Goal: Information Seeking & Learning: Learn about a topic

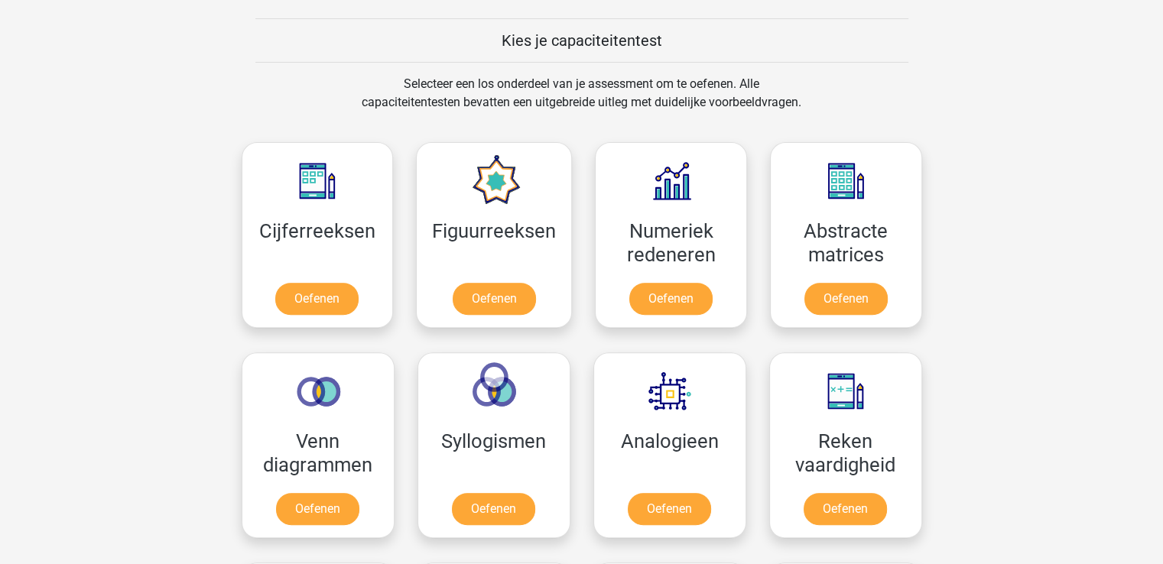
scroll to position [535, 0]
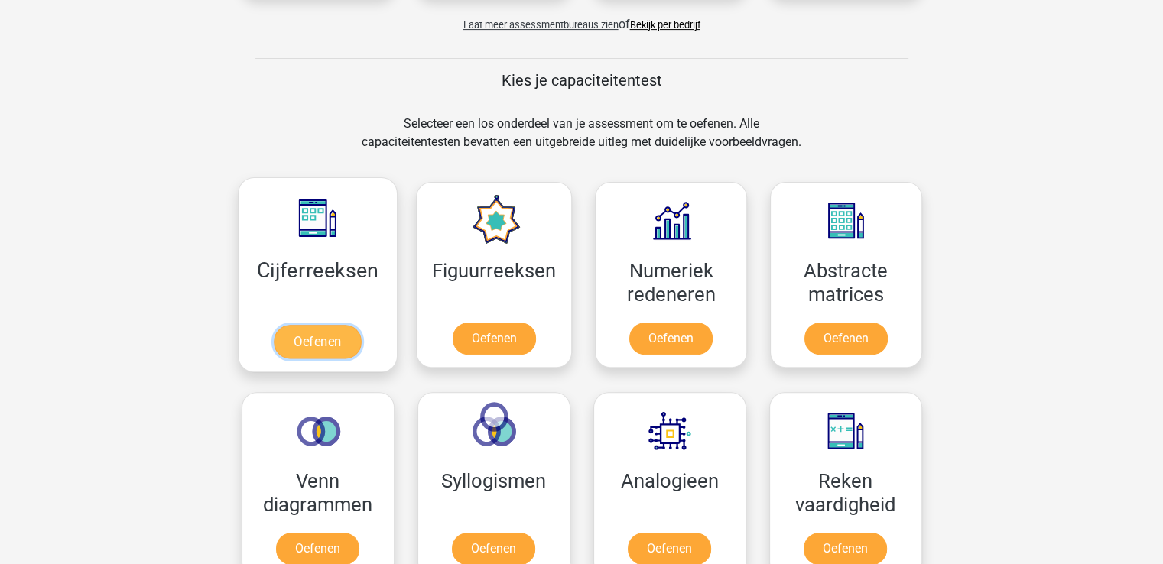
click at [324, 333] on link "Oefenen" at bounding box center [317, 342] width 87 height 34
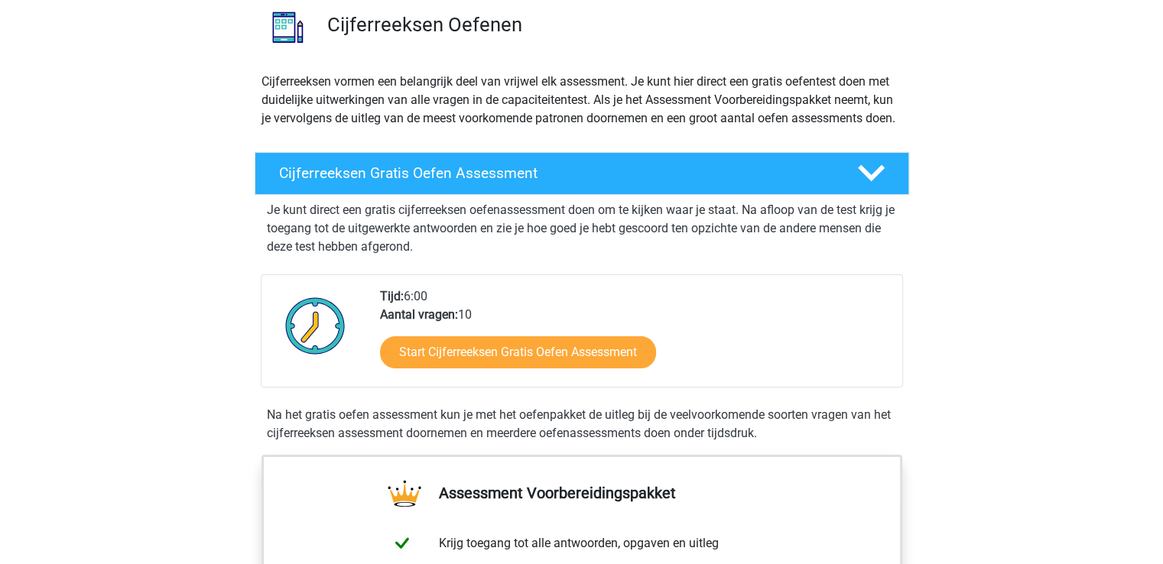
scroll to position [76, 0]
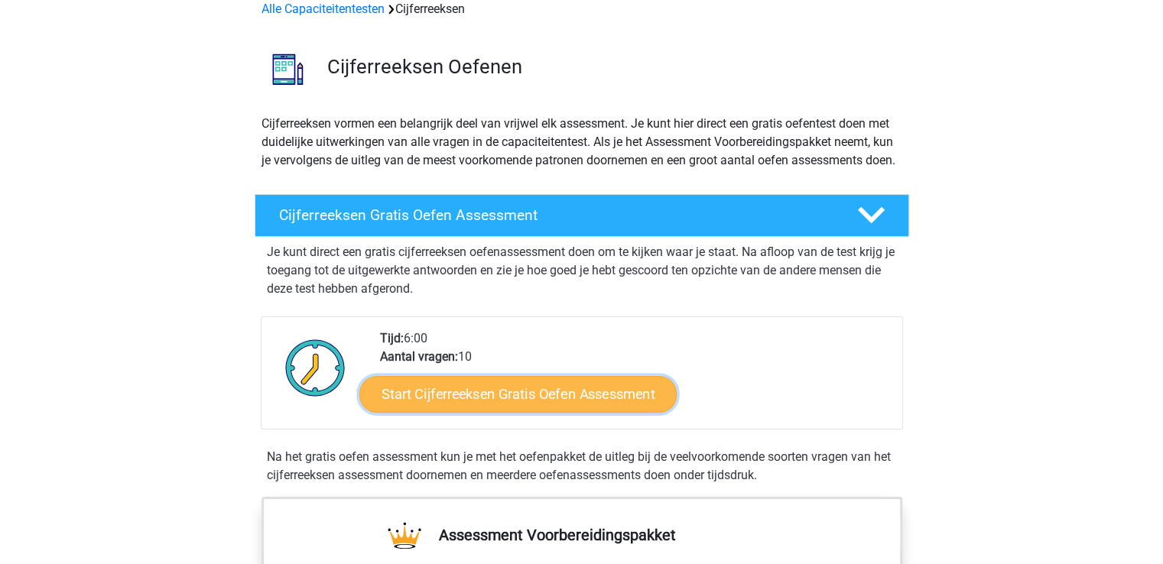
click at [478, 409] on link "Start Cijferreeksen Gratis Oefen Assessment" at bounding box center [517, 393] width 317 height 37
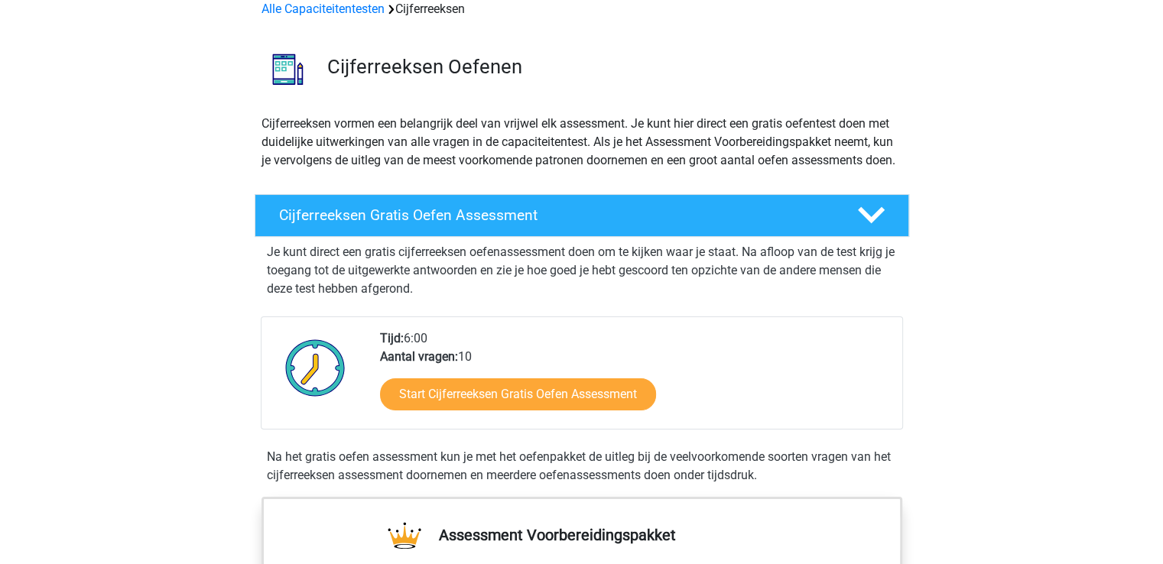
scroll to position [0, 0]
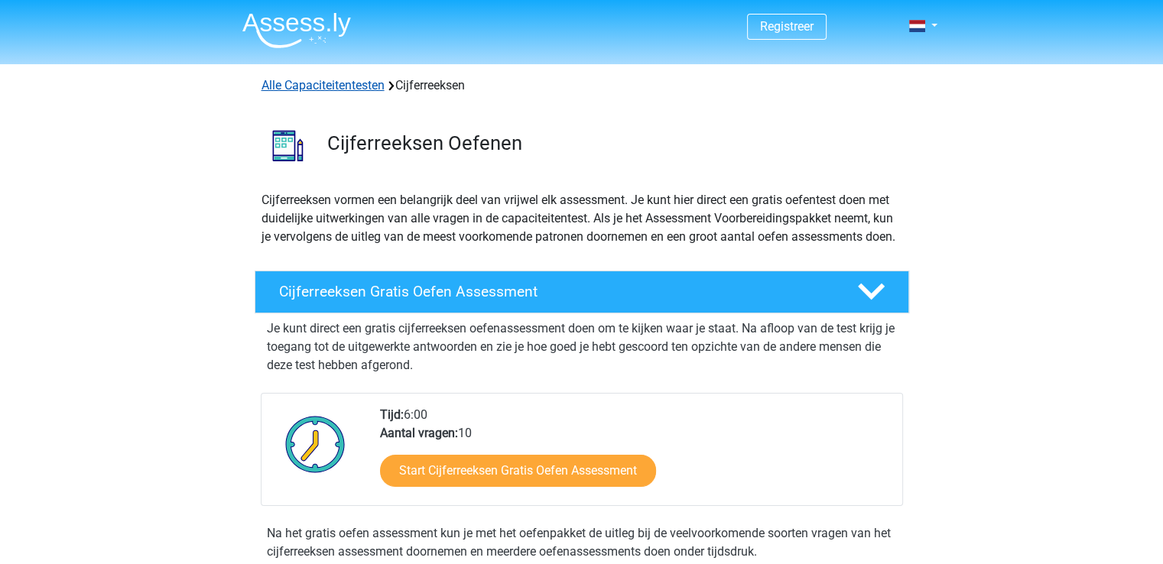
click at [349, 87] on link "Alle Capaciteitentesten" at bounding box center [322, 85] width 123 height 15
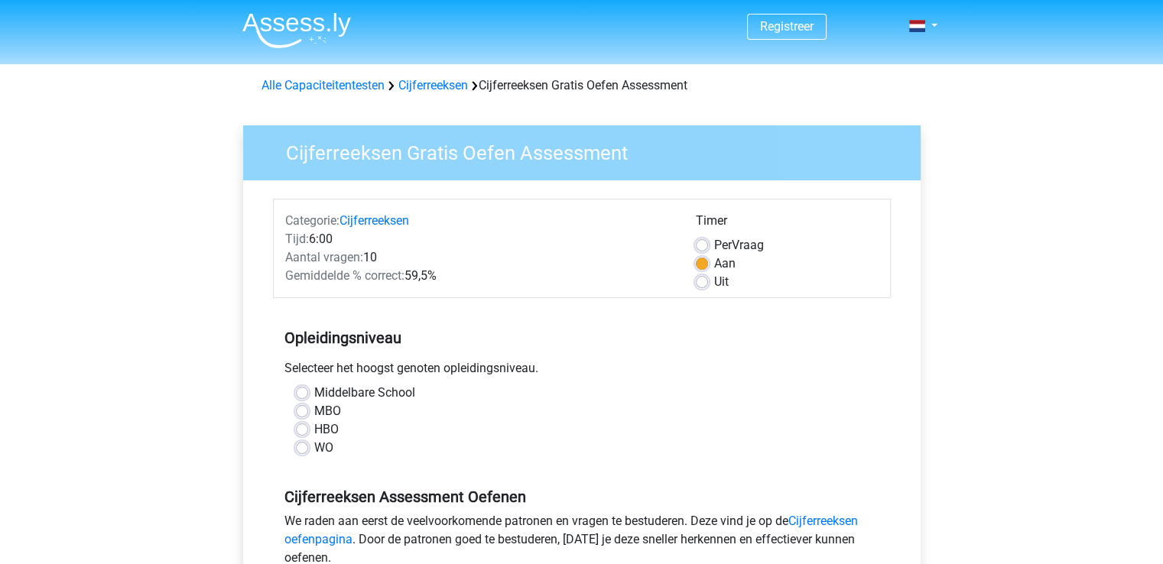
click at [294, 428] on div "Middelbare School MBO HBO WO" at bounding box center [581, 420] width 595 height 73
click at [314, 430] on label "HBO" at bounding box center [326, 429] width 24 height 18
click at [305, 430] on input "HBO" at bounding box center [302, 427] width 12 height 15
radio input "true"
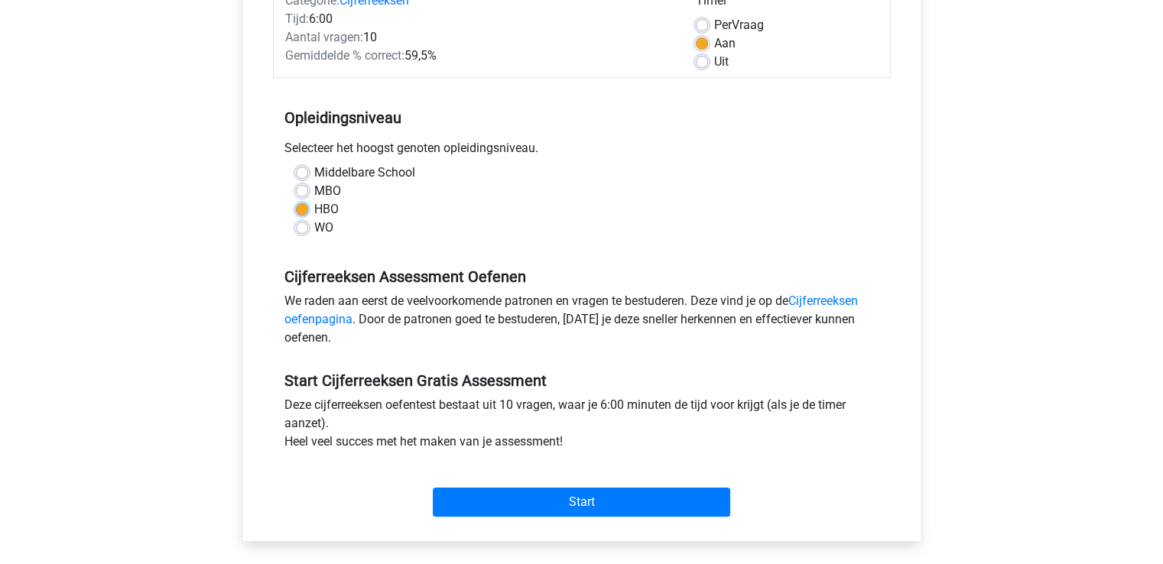
scroll to position [229, 0]
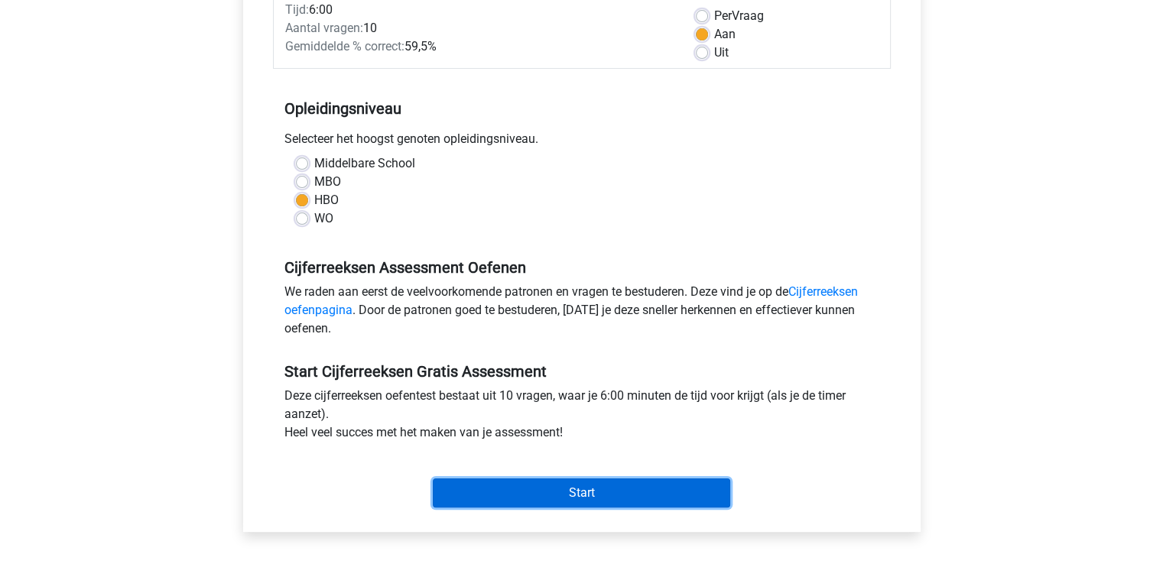
click at [562, 487] on input "Start" at bounding box center [581, 492] width 297 height 29
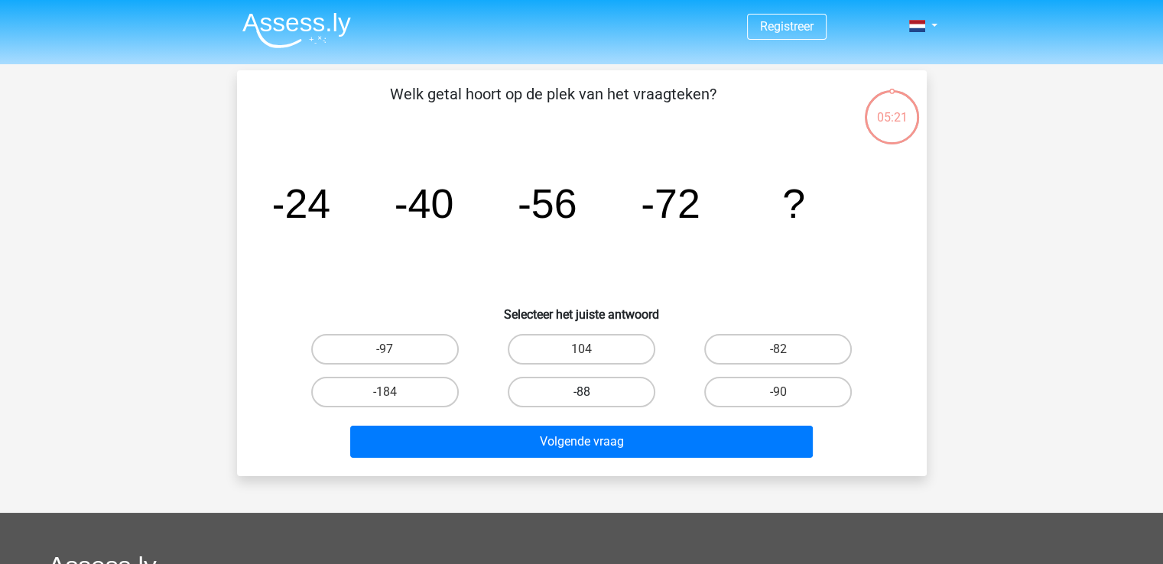
click at [559, 384] on label "-88" at bounding box center [582, 392] width 148 height 31
click at [581, 392] on input "-88" at bounding box center [586, 397] width 10 height 10
radio input "true"
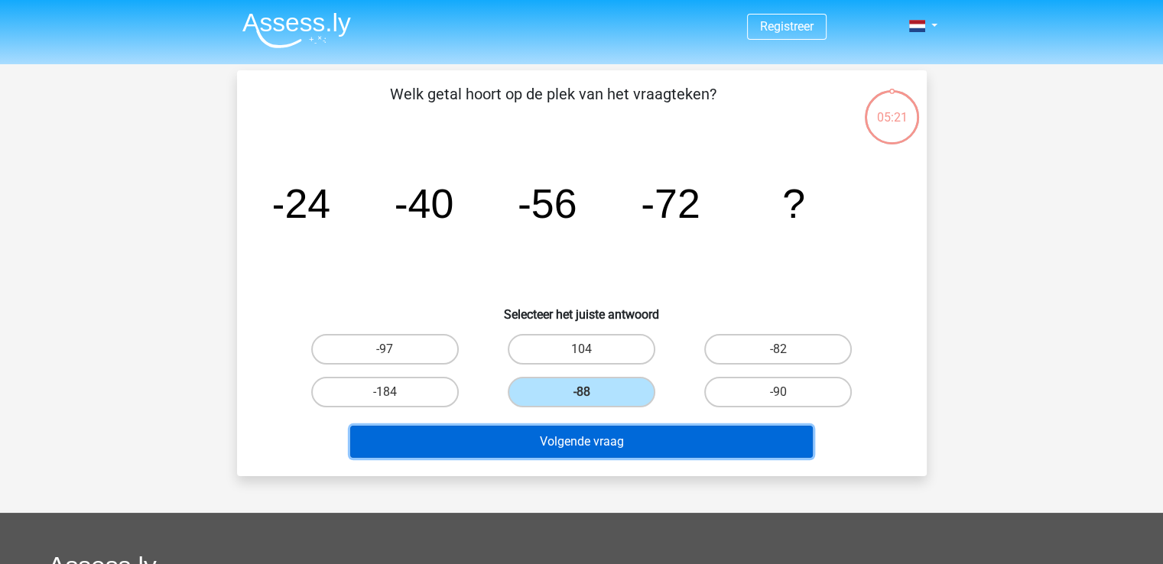
click at [588, 438] on button "Volgende vraag" at bounding box center [581, 442] width 462 height 32
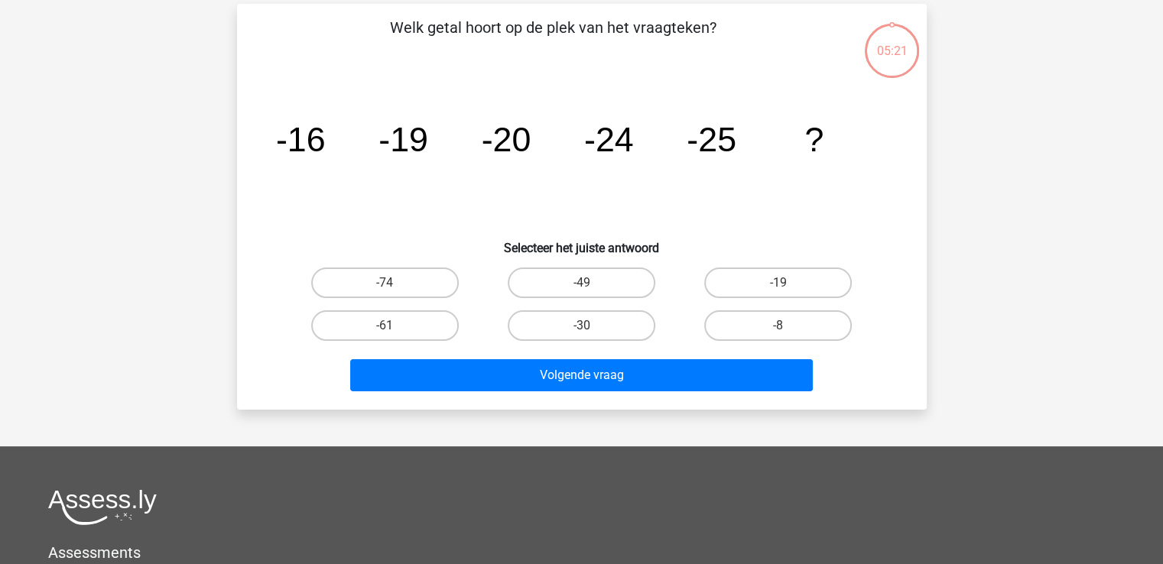
scroll to position [70, 0]
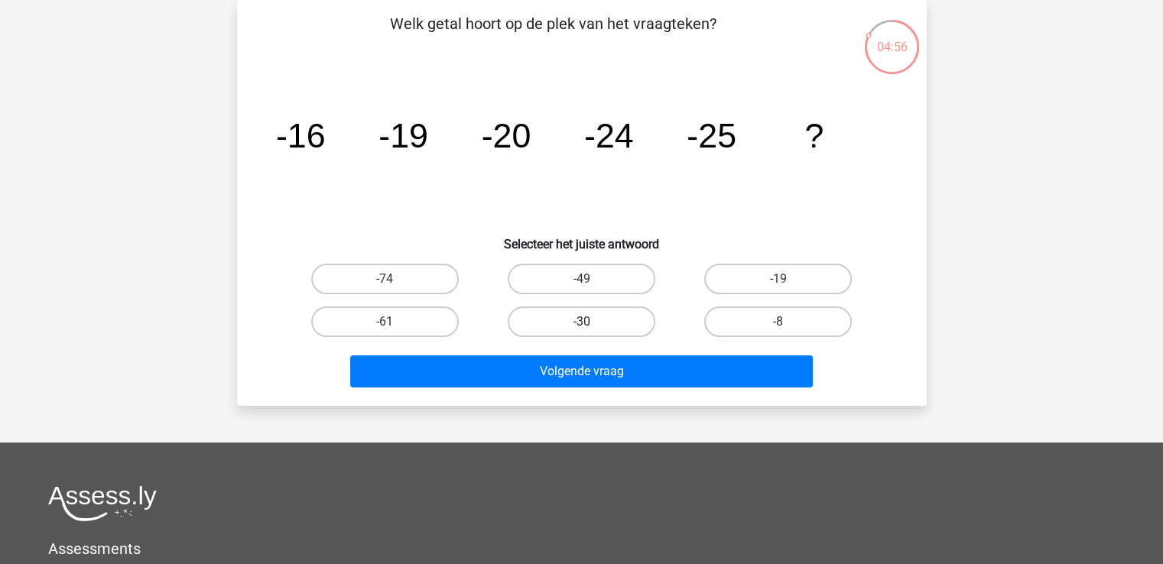
click at [534, 313] on label "-30" at bounding box center [582, 321] width 148 height 31
click at [581, 322] on input "-30" at bounding box center [586, 327] width 10 height 10
radio input "true"
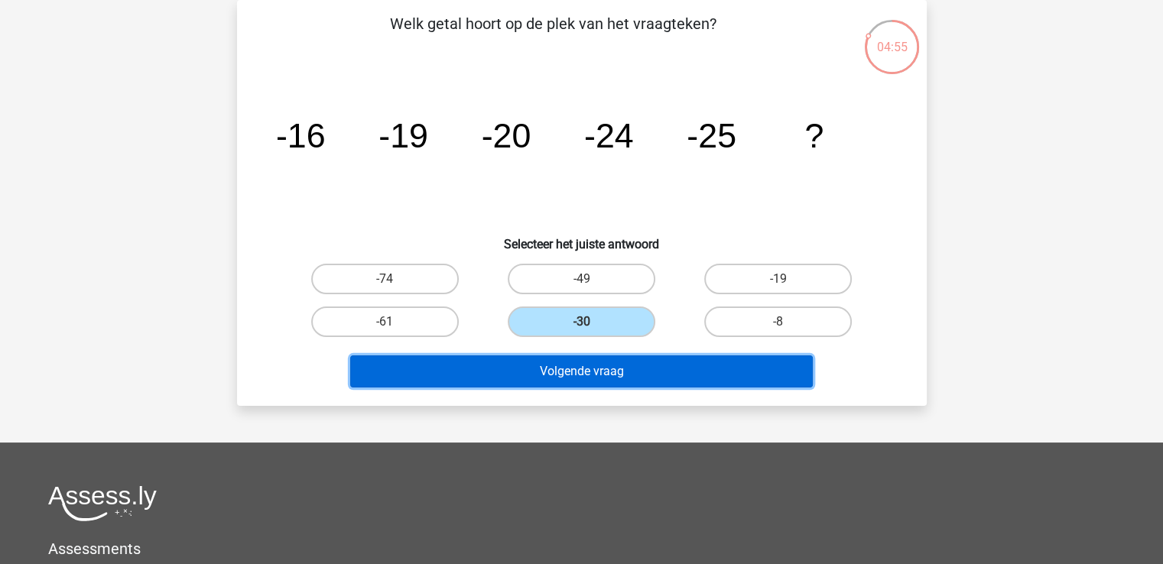
click at [600, 368] on button "Volgende vraag" at bounding box center [581, 371] width 462 height 32
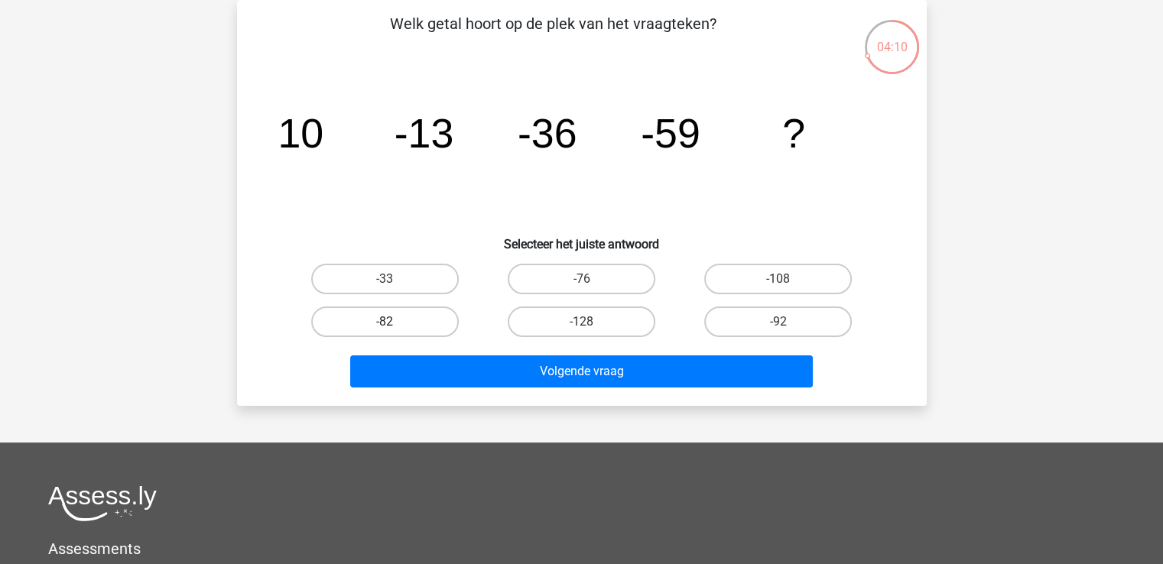
click at [365, 322] on label "-82" at bounding box center [385, 321] width 148 height 31
click at [384, 322] on input "-82" at bounding box center [389, 327] width 10 height 10
radio input "true"
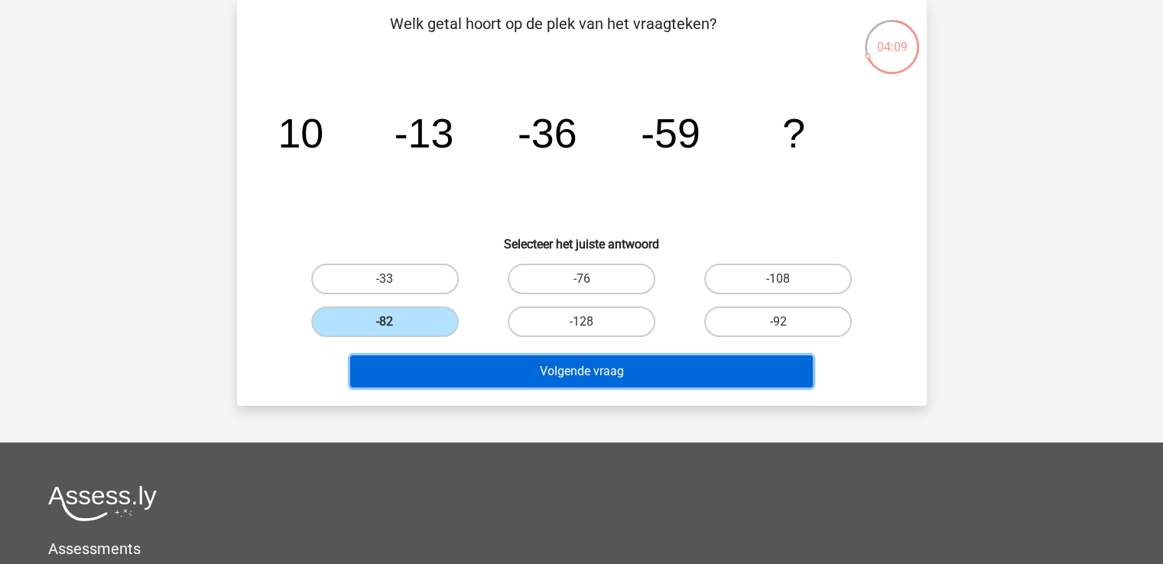
click at [548, 379] on button "Volgende vraag" at bounding box center [581, 371] width 462 height 32
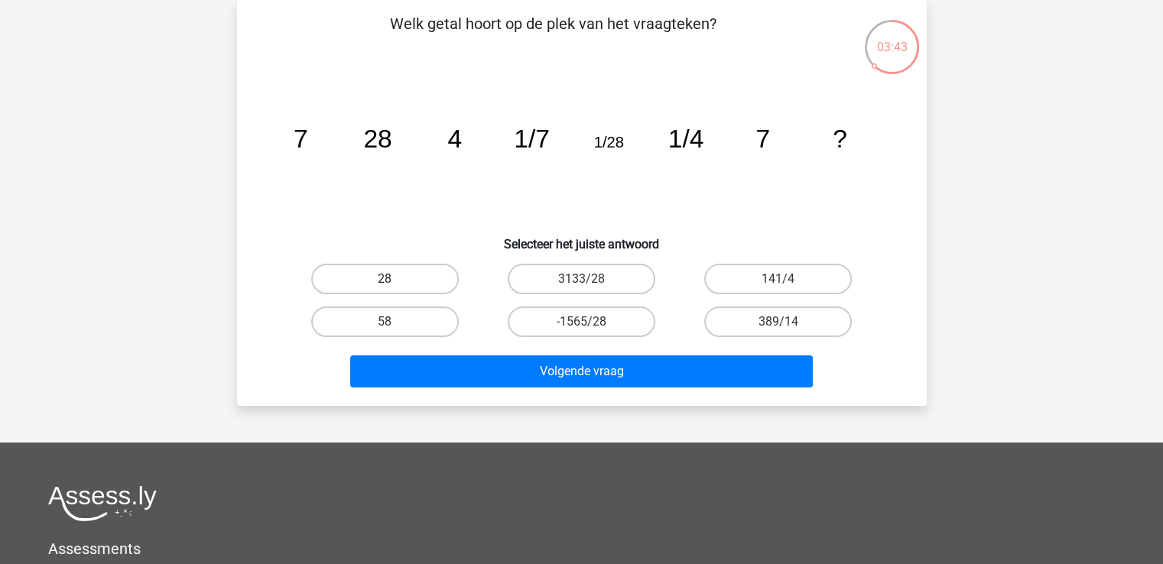
click at [407, 276] on label "28" at bounding box center [385, 279] width 148 height 31
click at [394, 279] on input "28" at bounding box center [389, 284] width 10 height 10
radio input "true"
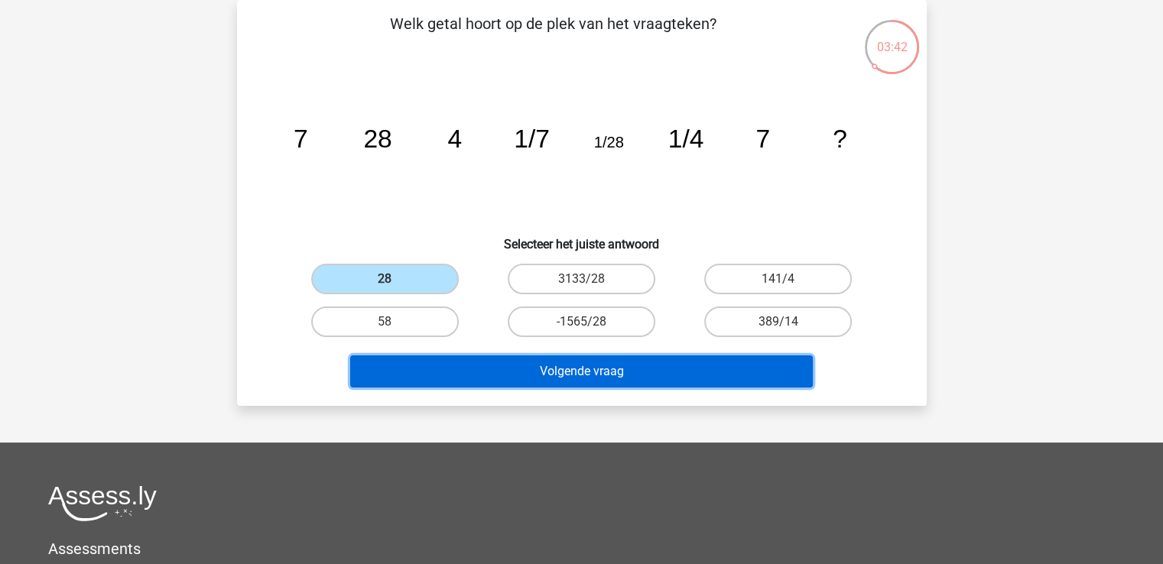
click at [556, 374] on button "Volgende vraag" at bounding box center [581, 371] width 462 height 32
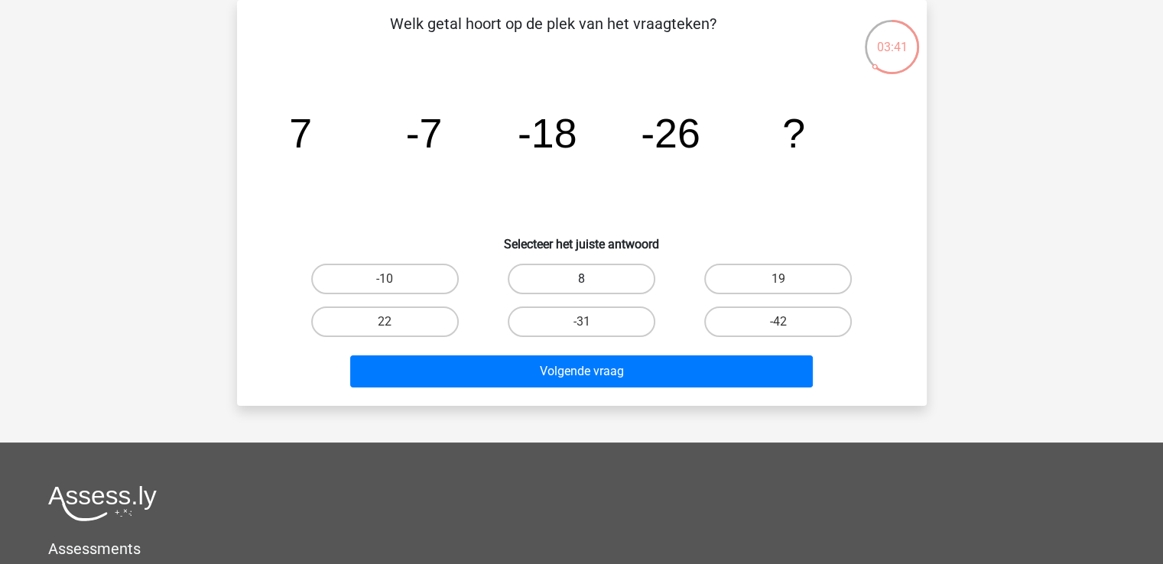
scroll to position [0, 0]
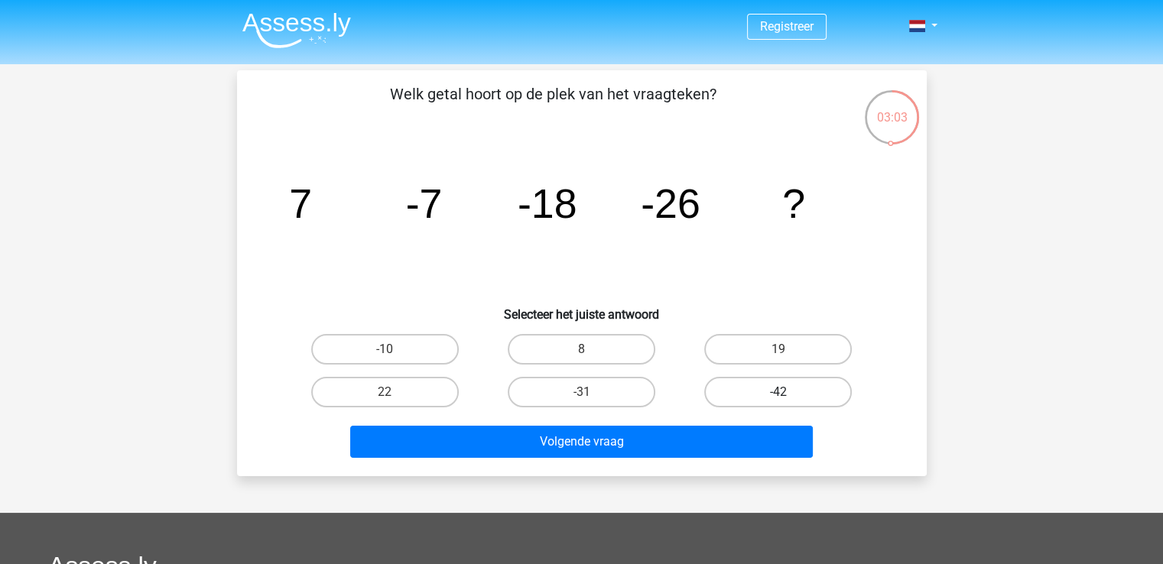
click at [740, 389] on label "-42" at bounding box center [778, 392] width 148 height 31
click at [778, 392] on input "-42" at bounding box center [783, 397] width 10 height 10
radio input "true"
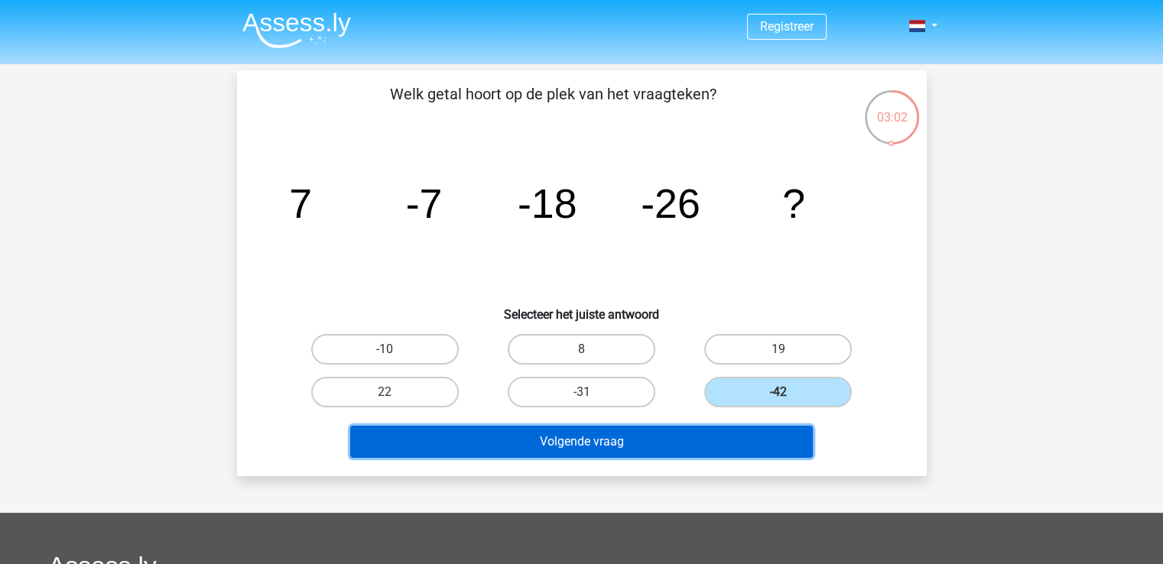
click at [656, 435] on button "Volgende vraag" at bounding box center [581, 442] width 462 height 32
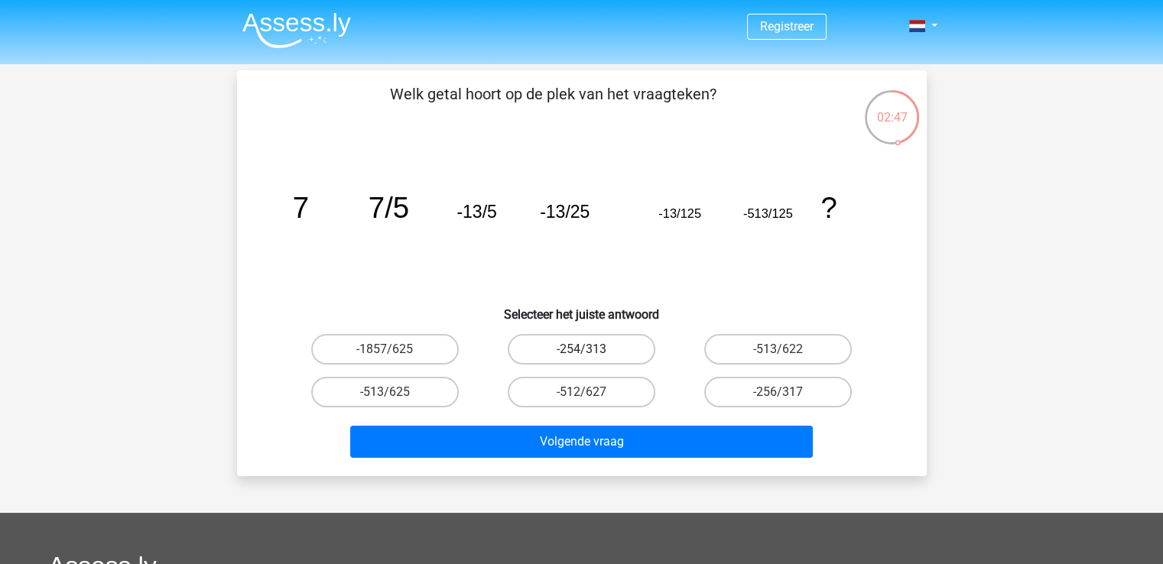
click at [575, 349] on label "-254/313" at bounding box center [582, 349] width 148 height 31
click at [581, 349] on input "-254/313" at bounding box center [586, 354] width 10 height 10
radio input "true"
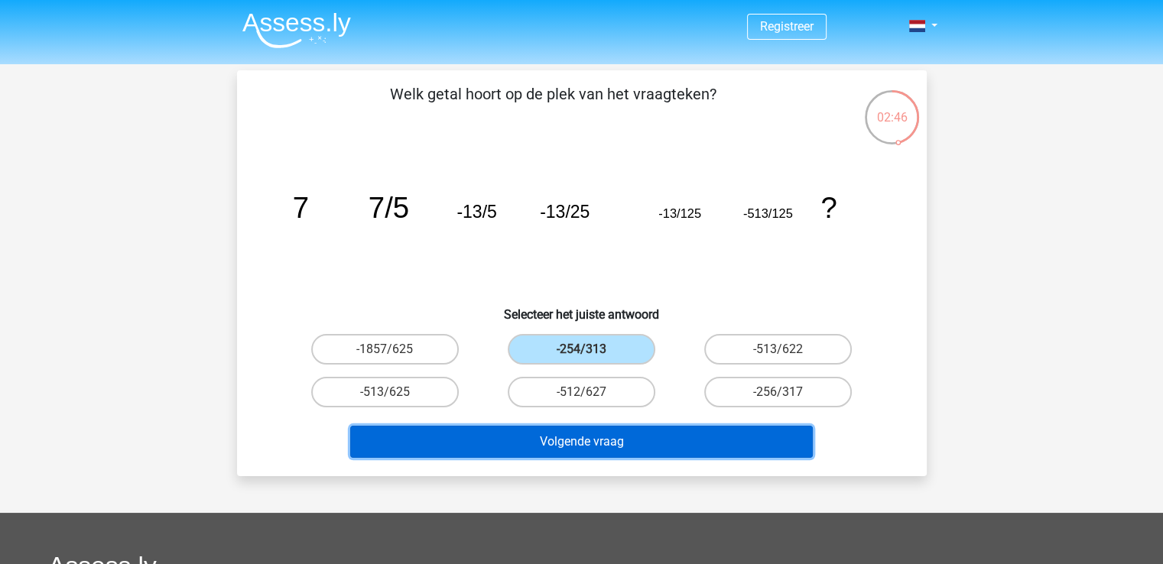
click at [572, 442] on button "Volgende vraag" at bounding box center [581, 442] width 462 height 32
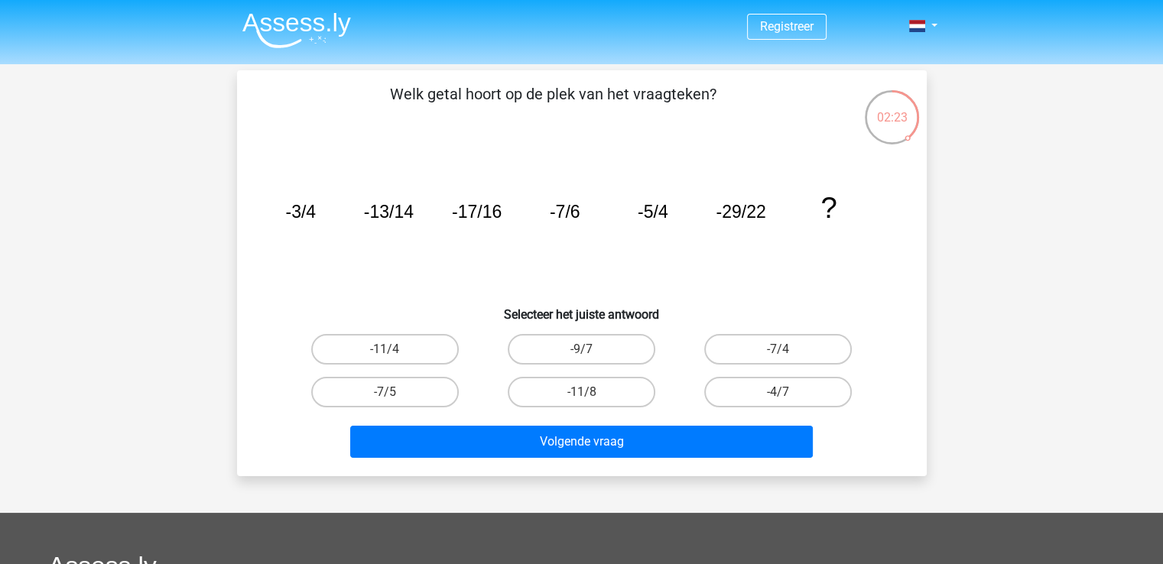
click at [584, 392] on input "-11/8" at bounding box center [586, 397] width 10 height 10
radio input "true"
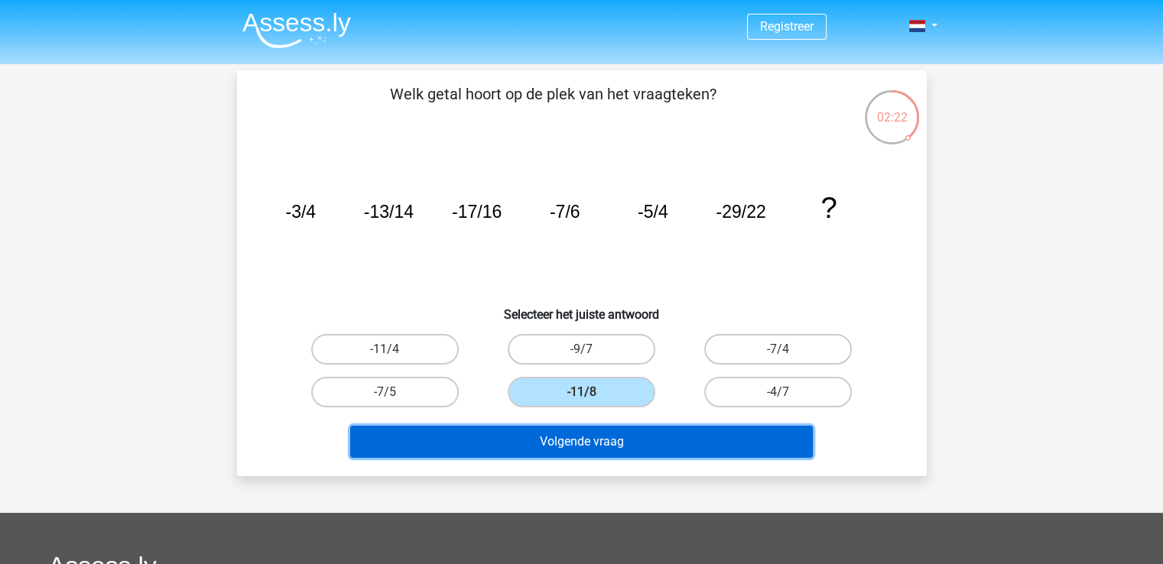
click at [644, 441] on button "Volgende vraag" at bounding box center [581, 442] width 462 height 32
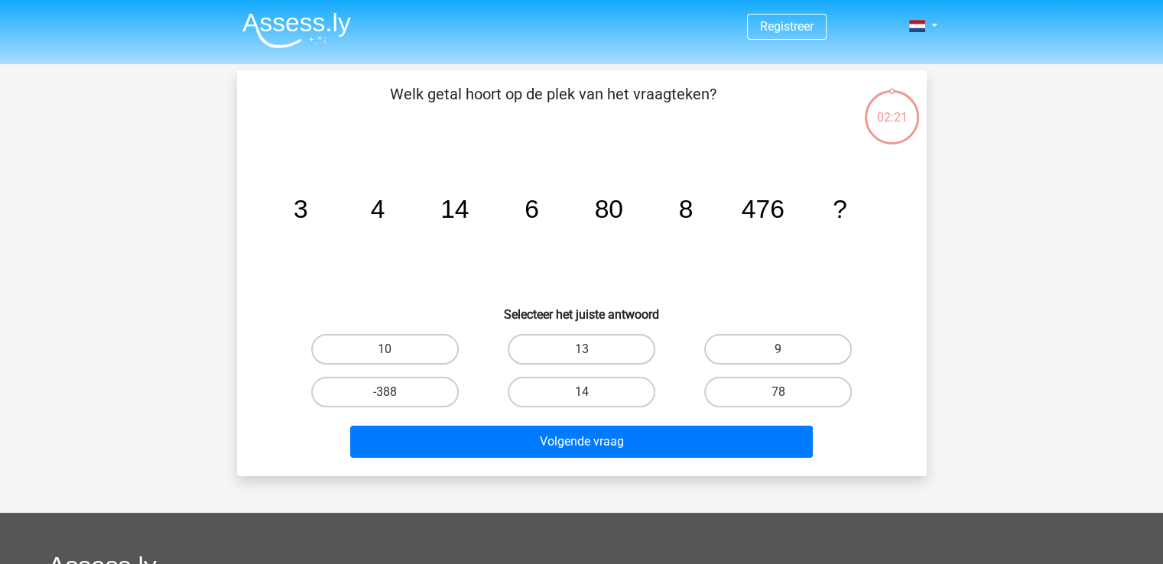
scroll to position [70, 0]
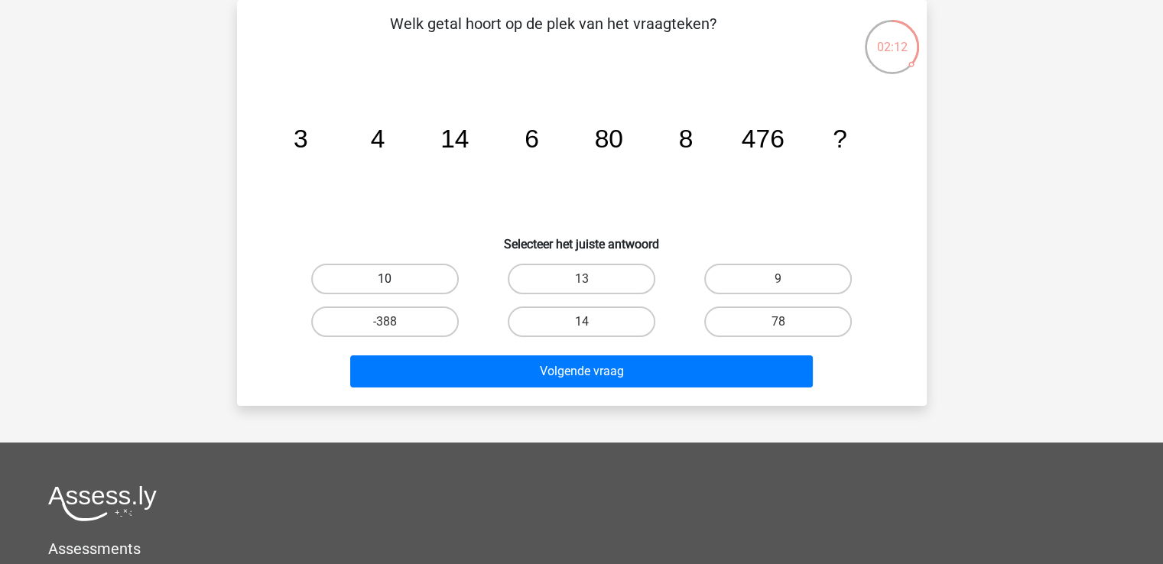
click at [355, 282] on label "10" at bounding box center [385, 279] width 148 height 31
click at [384, 282] on input "10" at bounding box center [389, 284] width 10 height 10
radio input "true"
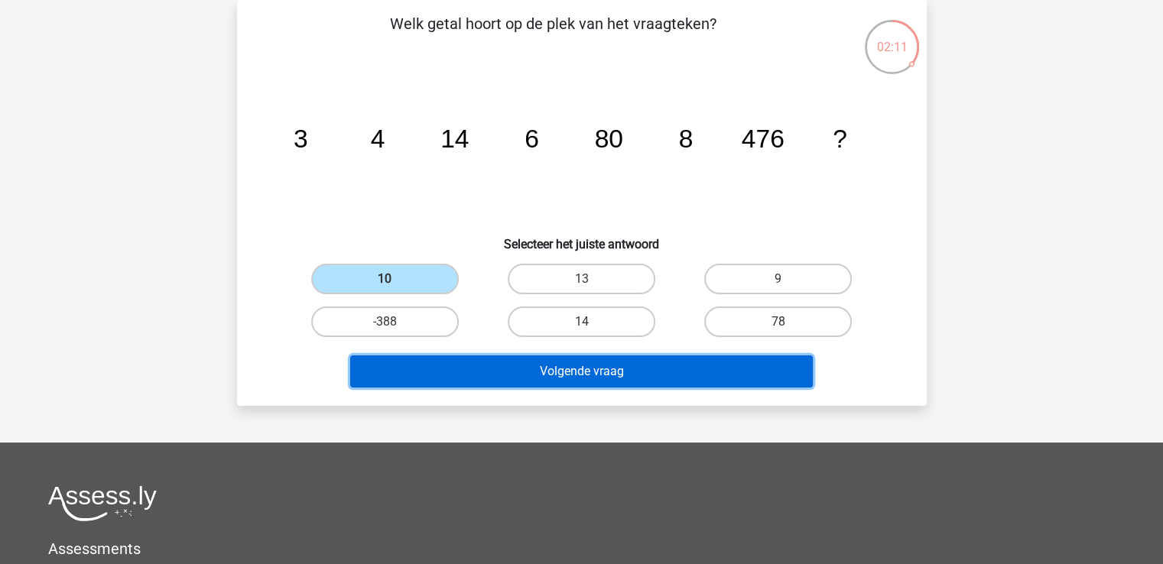
click at [640, 371] on button "Volgende vraag" at bounding box center [581, 371] width 462 height 32
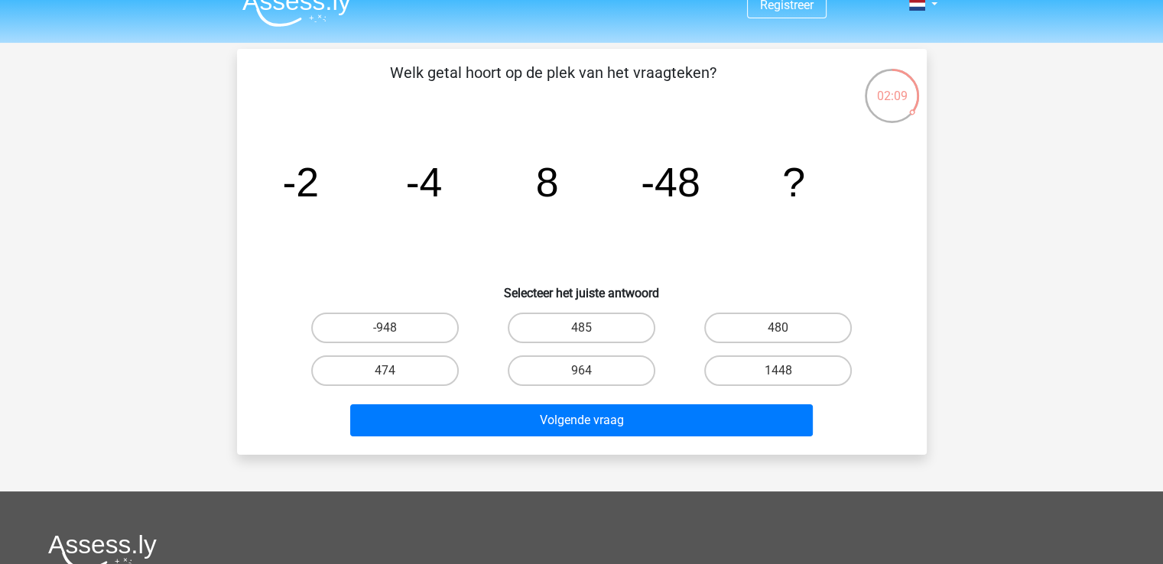
scroll to position [0, 0]
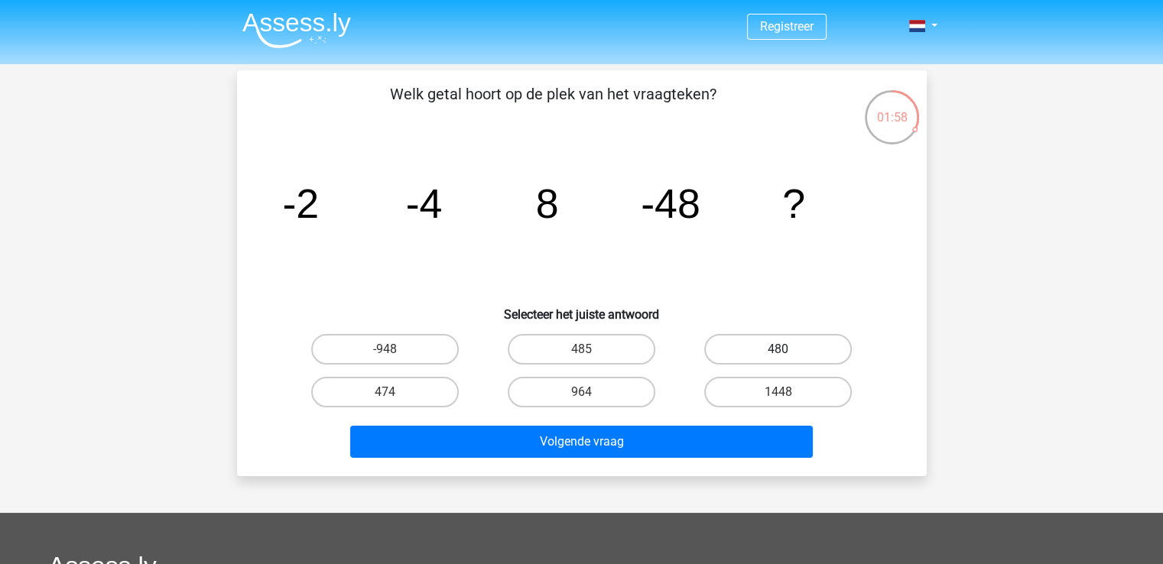
click at [735, 352] on label "480" at bounding box center [778, 349] width 148 height 31
click at [778, 352] on input "480" at bounding box center [783, 354] width 10 height 10
radio input "true"
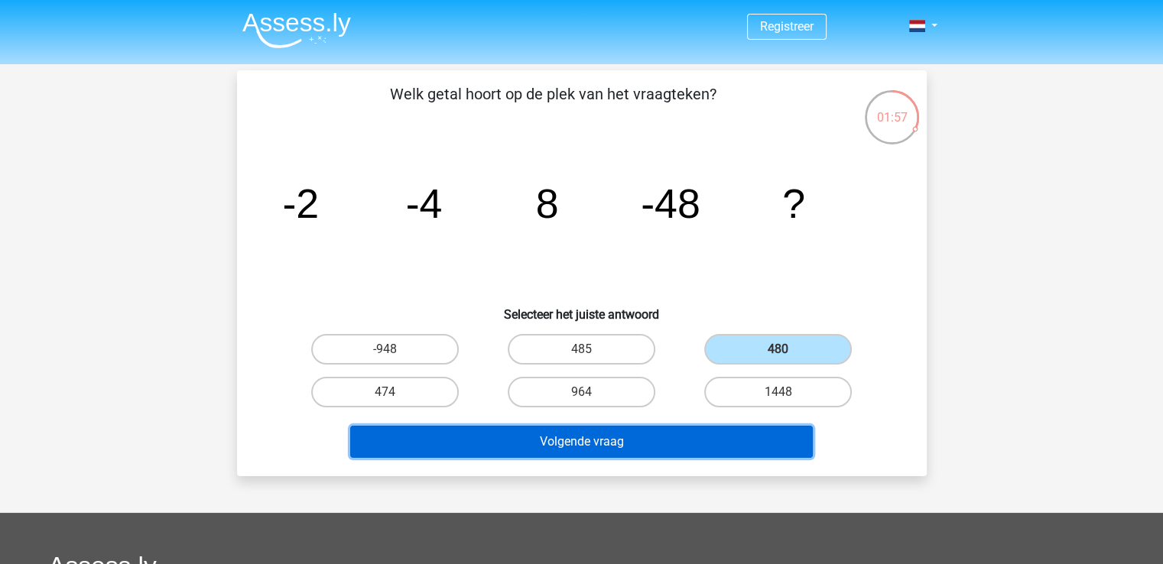
click at [650, 435] on button "Volgende vraag" at bounding box center [581, 442] width 462 height 32
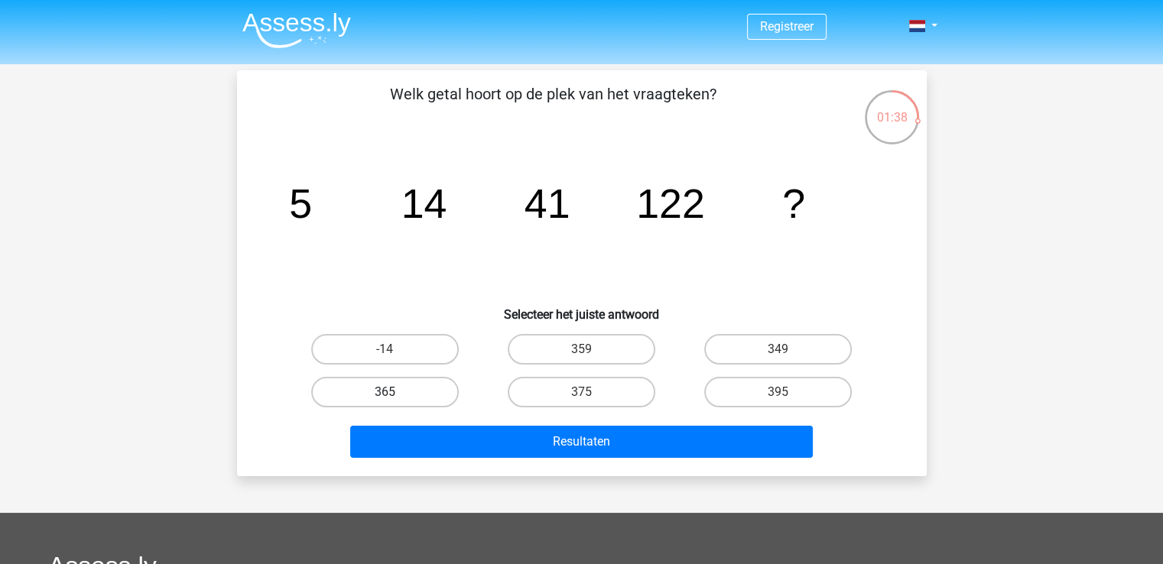
click at [418, 384] on label "365" at bounding box center [385, 392] width 148 height 31
click at [394, 392] on input "365" at bounding box center [389, 397] width 10 height 10
radio input "true"
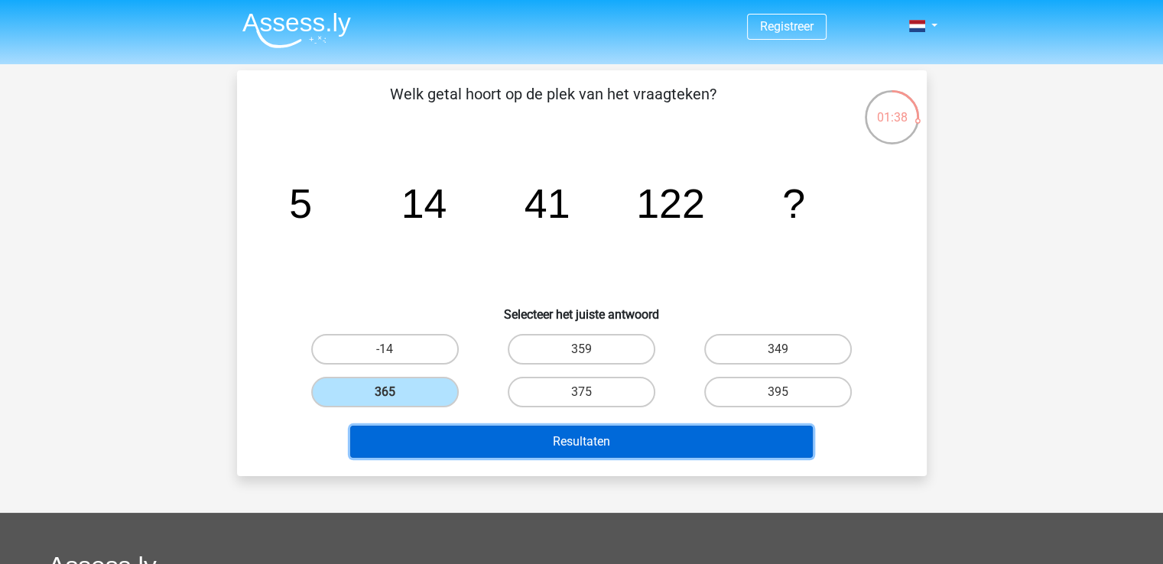
click at [525, 436] on button "Resultaten" at bounding box center [581, 442] width 462 height 32
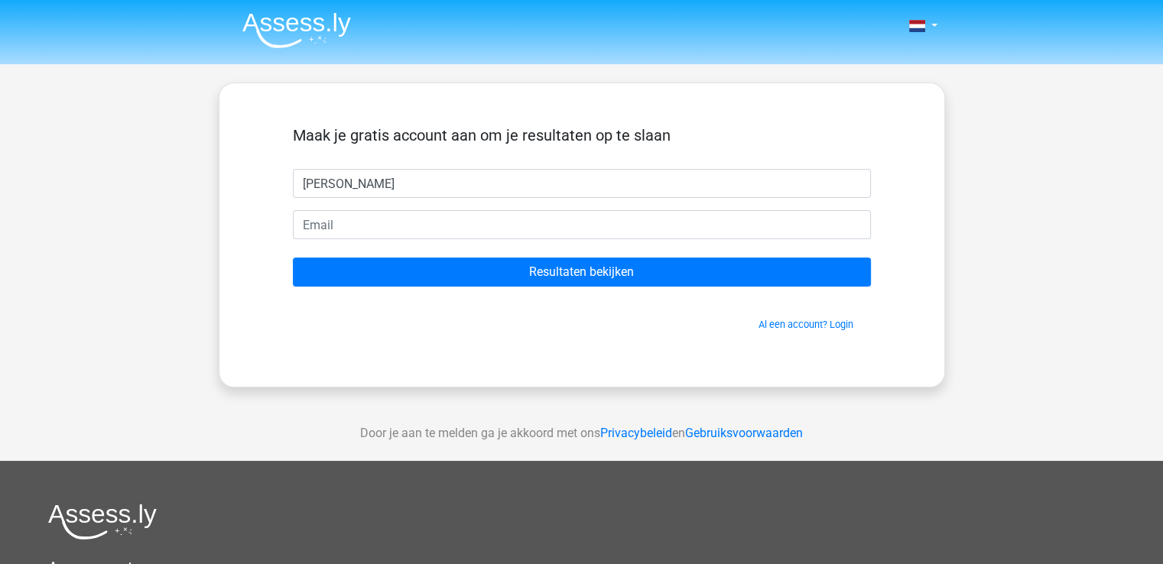
type input "[PERSON_NAME]"
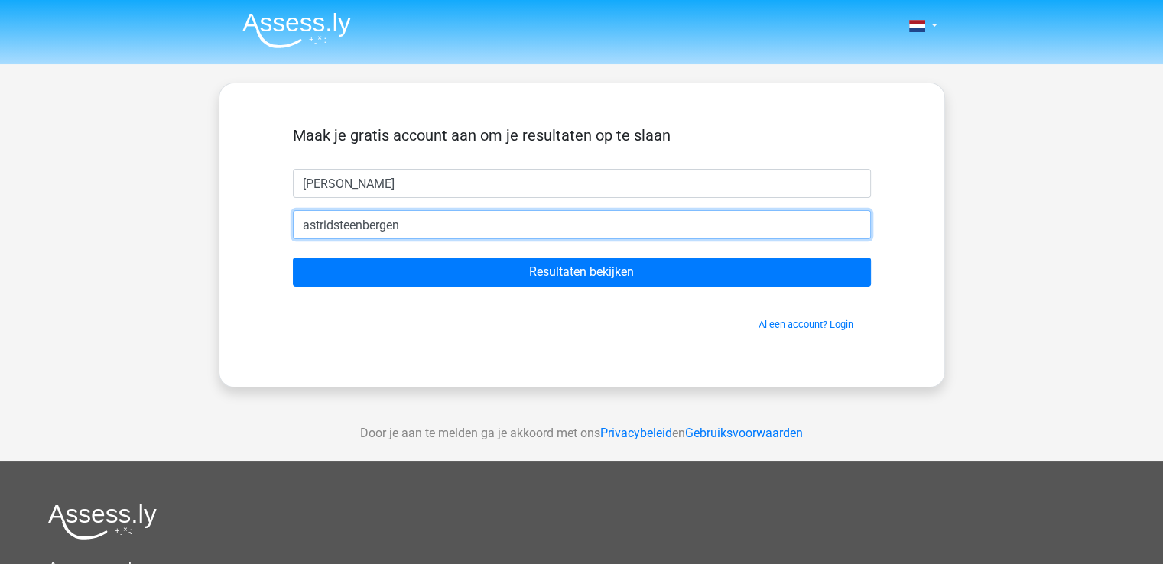
type input "[EMAIL_ADDRESS][DOMAIN_NAME]"
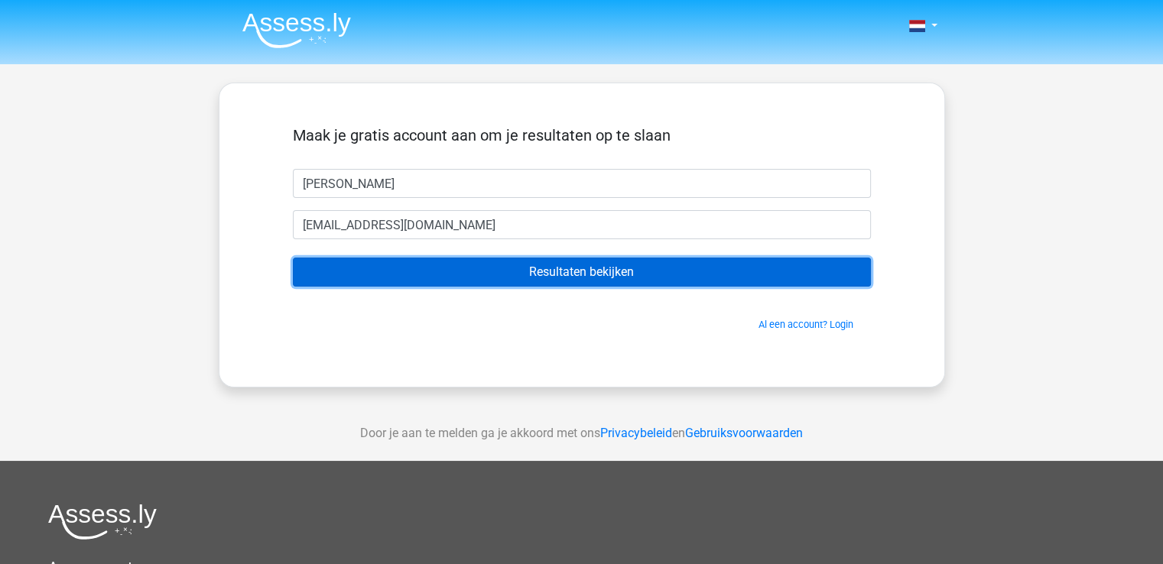
click at [621, 270] on input "Resultaten bekijken" at bounding box center [582, 272] width 578 height 29
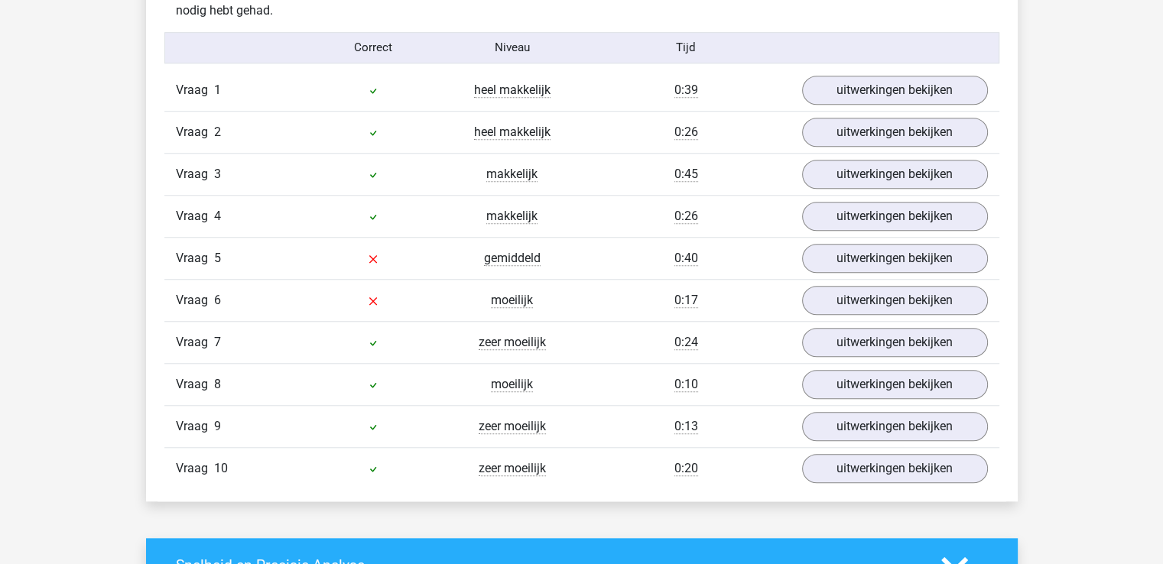
scroll to position [1223, 0]
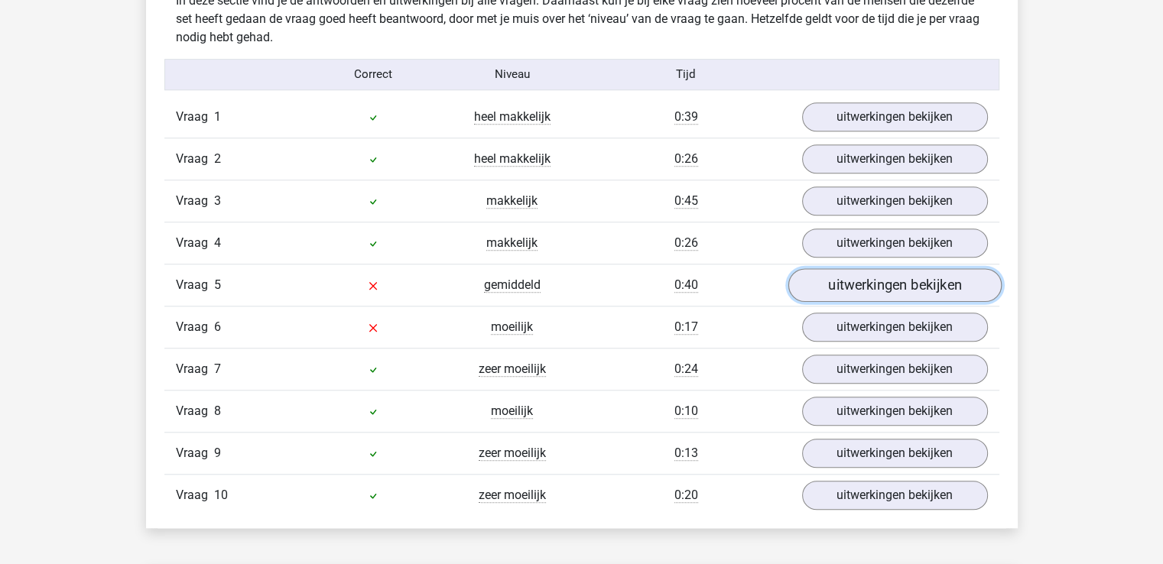
click at [952, 284] on link "uitwerkingen bekijken" at bounding box center [893, 285] width 213 height 34
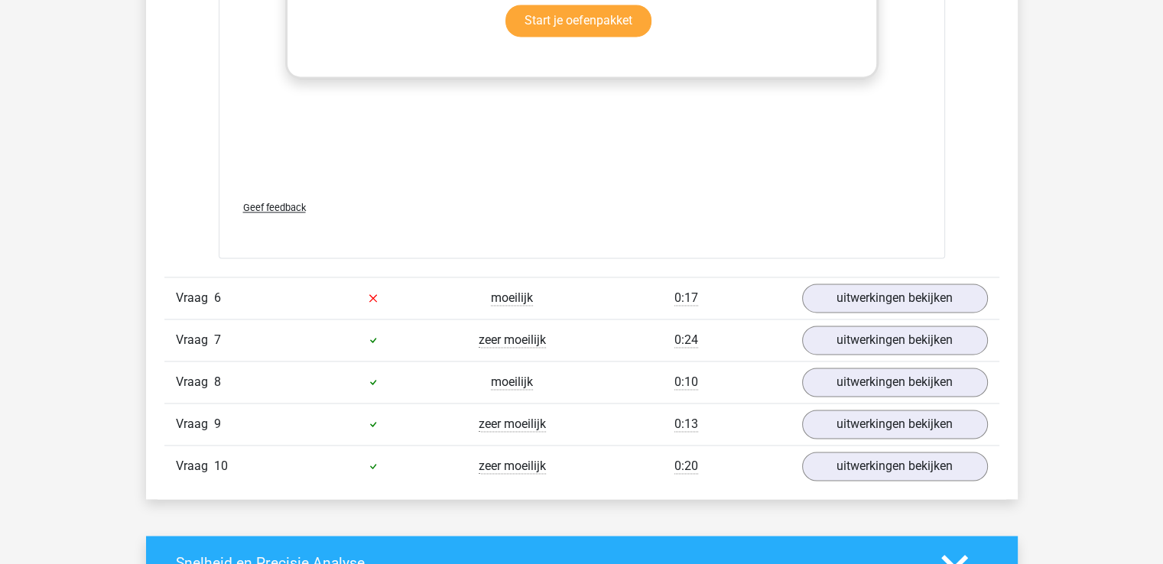
scroll to position [2217, 0]
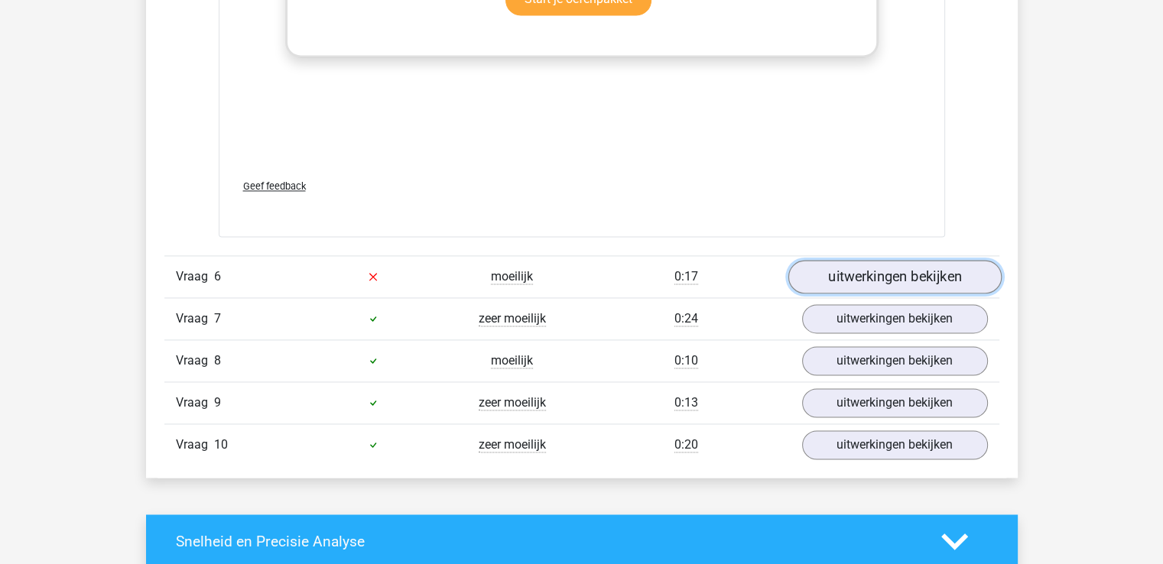
click at [919, 269] on link "uitwerkingen bekijken" at bounding box center [893, 277] width 213 height 34
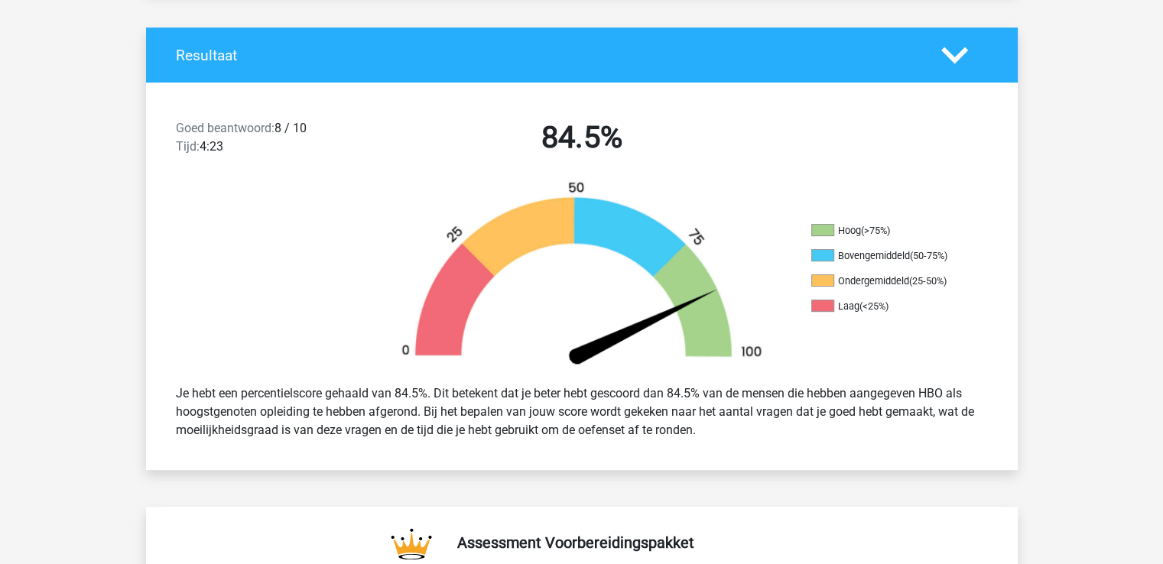
scroll to position [0, 0]
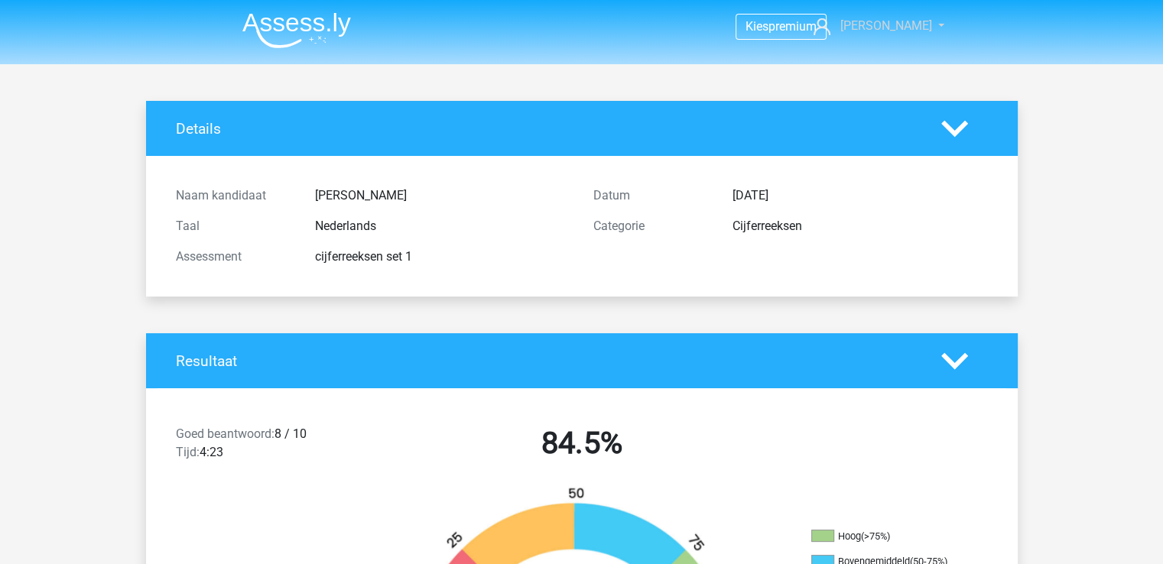
click at [887, 27] on span "[PERSON_NAME]" at bounding box center [885, 25] width 92 height 15
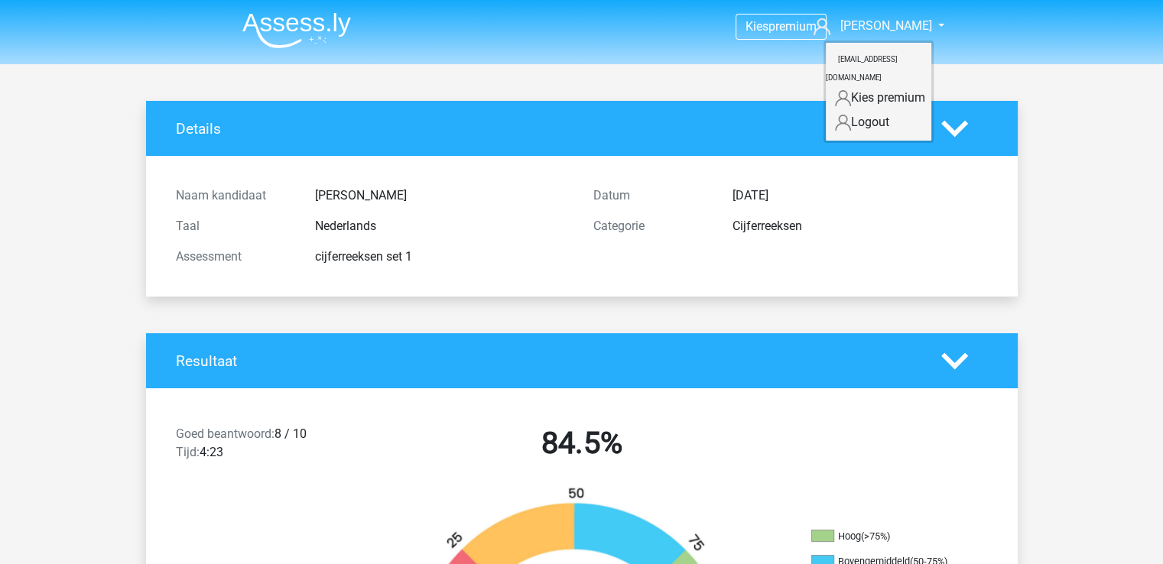
click at [212, 43] on header "Kies premium Astrid astridsteenbergenvandermeer@gmail.com" at bounding box center [581, 32] width 1163 height 64
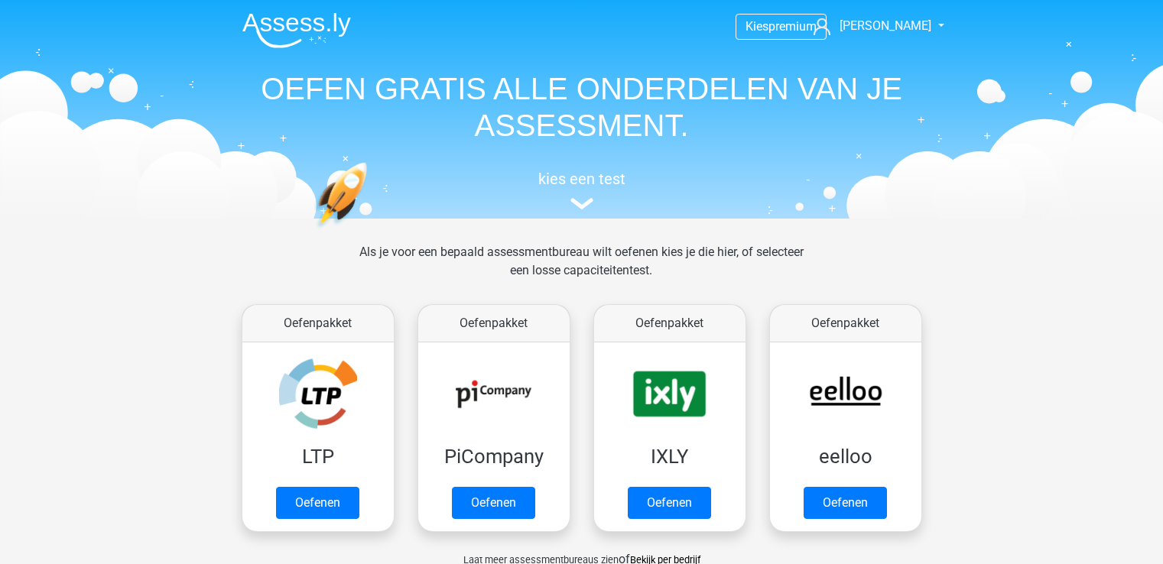
scroll to position [648, 0]
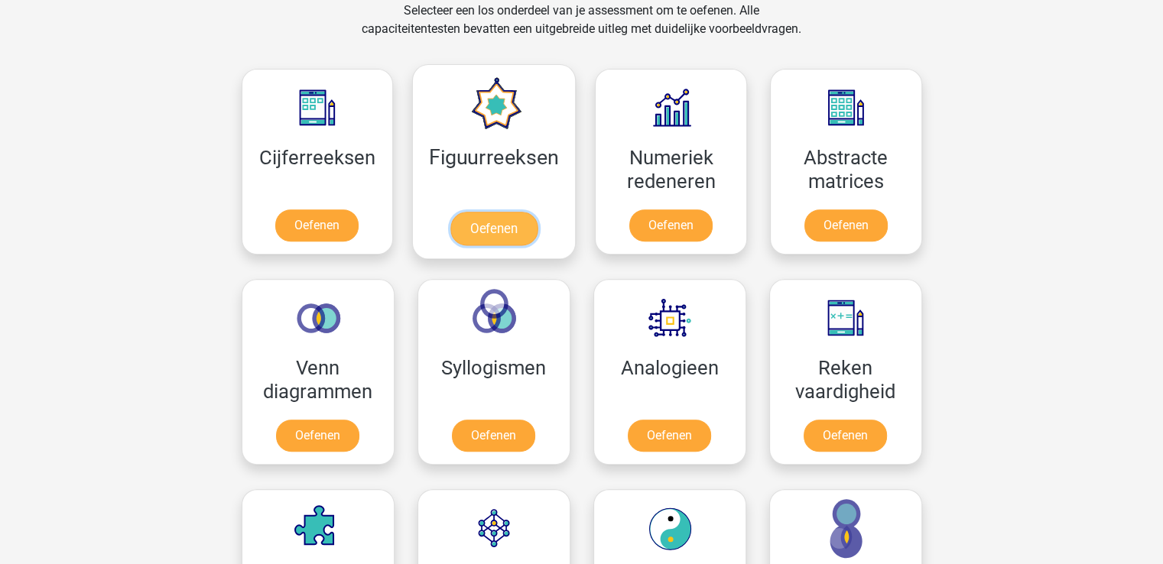
click at [537, 212] on link "Oefenen" at bounding box center [493, 229] width 87 height 34
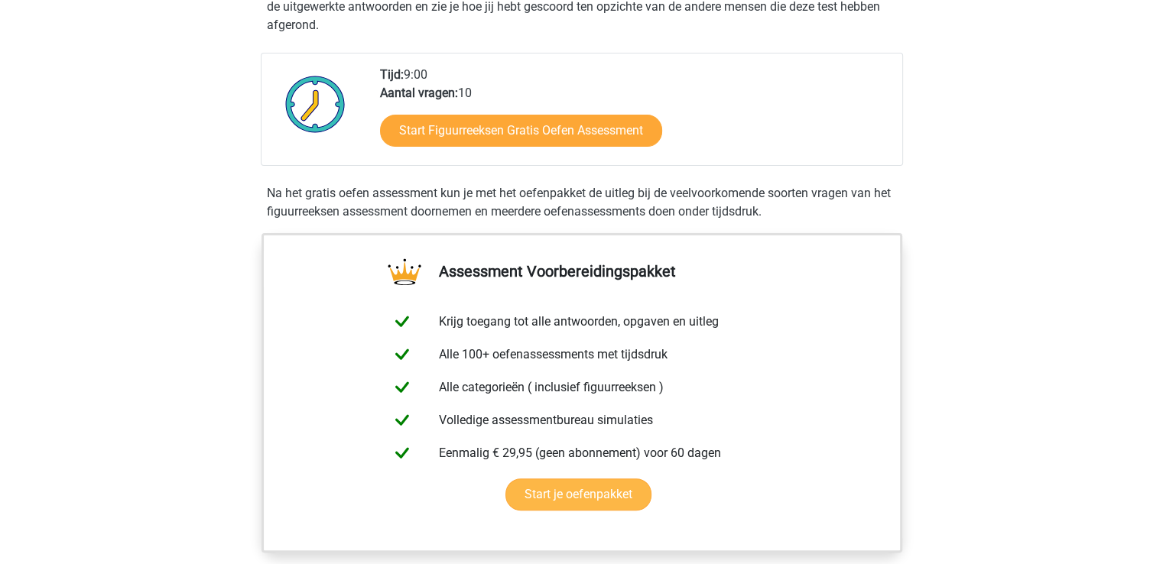
scroll to position [306, 0]
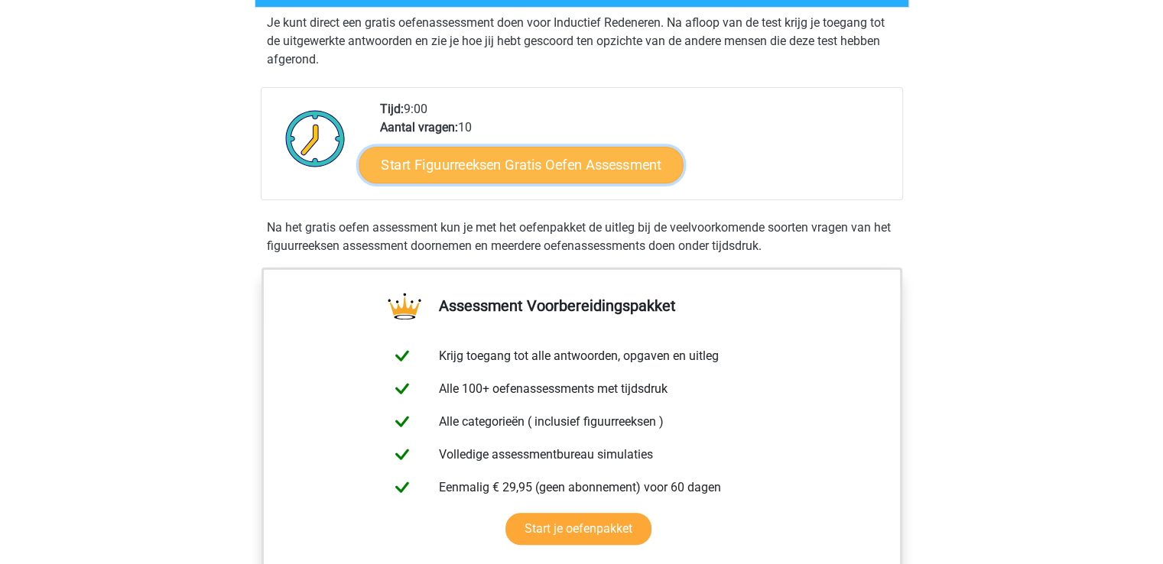
click at [478, 167] on link "Start Figuurreeksen Gratis Oefen Assessment" at bounding box center [520, 164] width 324 height 37
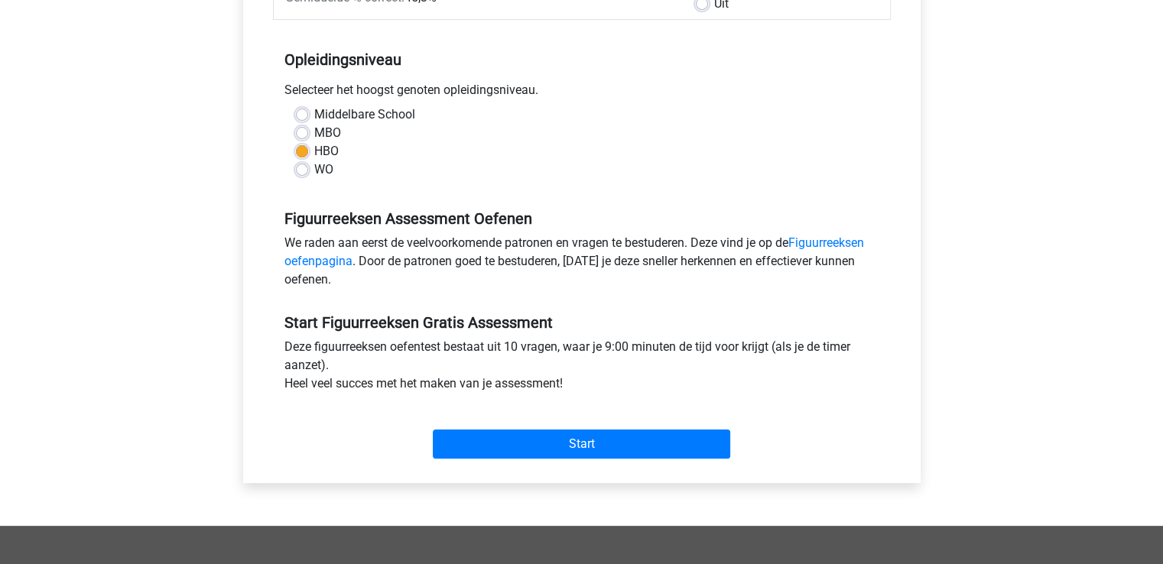
scroll to position [306, 0]
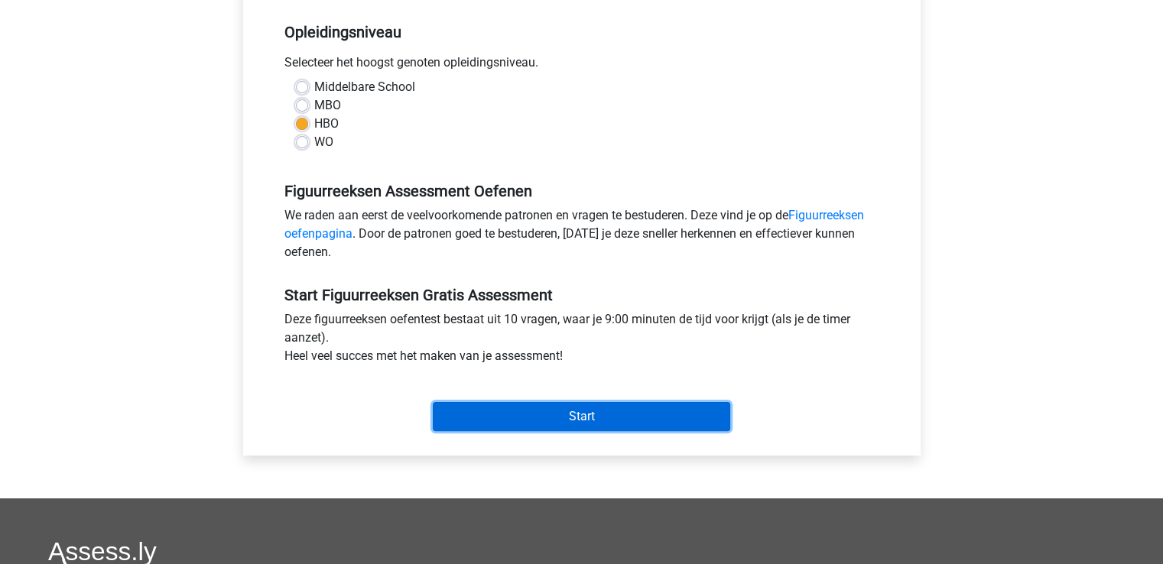
click at [615, 421] on input "Start" at bounding box center [581, 416] width 297 height 29
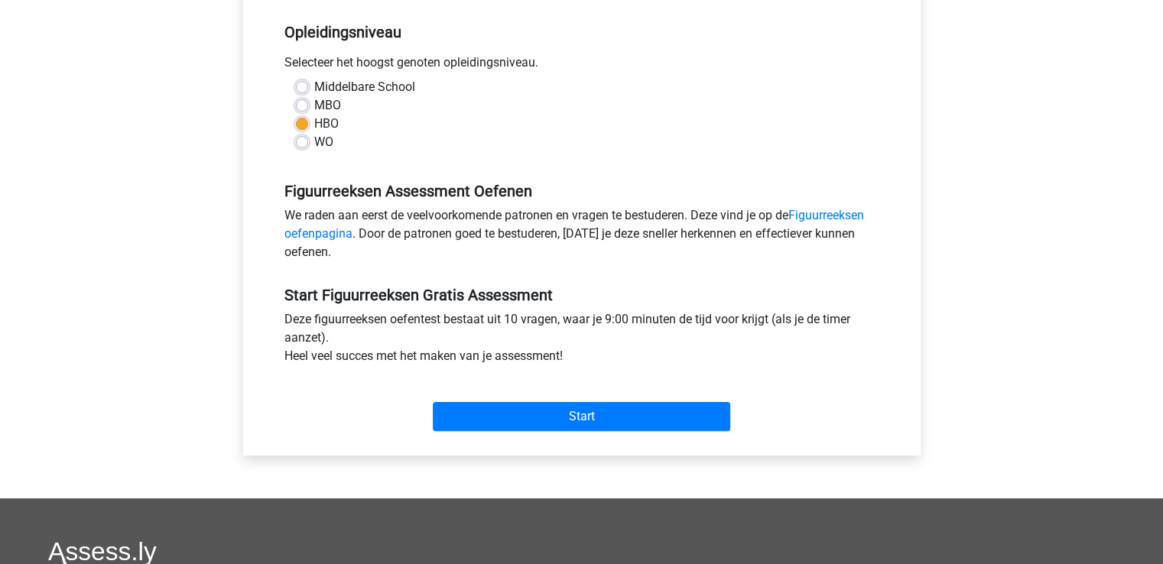
click at [946, 374] on div "Kies premium Astrid astridsteenbergenvandermeer@gmail.com" at bounding box center [581, 298] width 1163 height 1208
drag, startPoint x: 942, startPoint y: 408, endPoint x: 917, endPoint y: 420, distance: 27.0
click at [939, 410] on div "Figuurreeksen Gratis Oefen Assessment Categorie: Figuurreeksen Tijd: 9:00 Aanta…" at bounding box center [582, 146] width 726 height 703
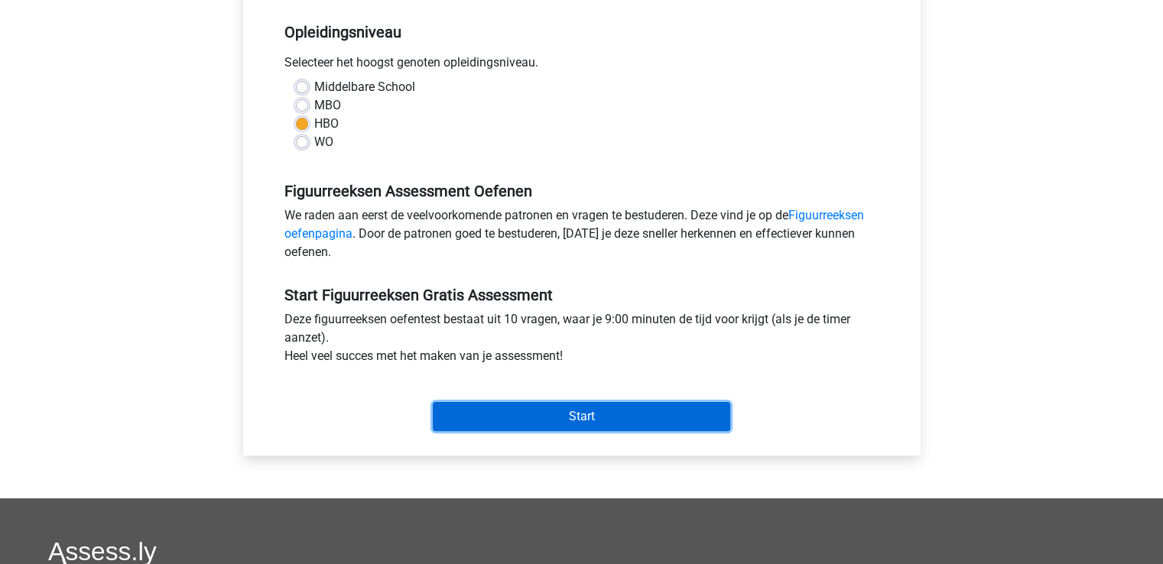
click at [514, 422] on input "Start" at bounding box center [581, 416] width 297 height 29
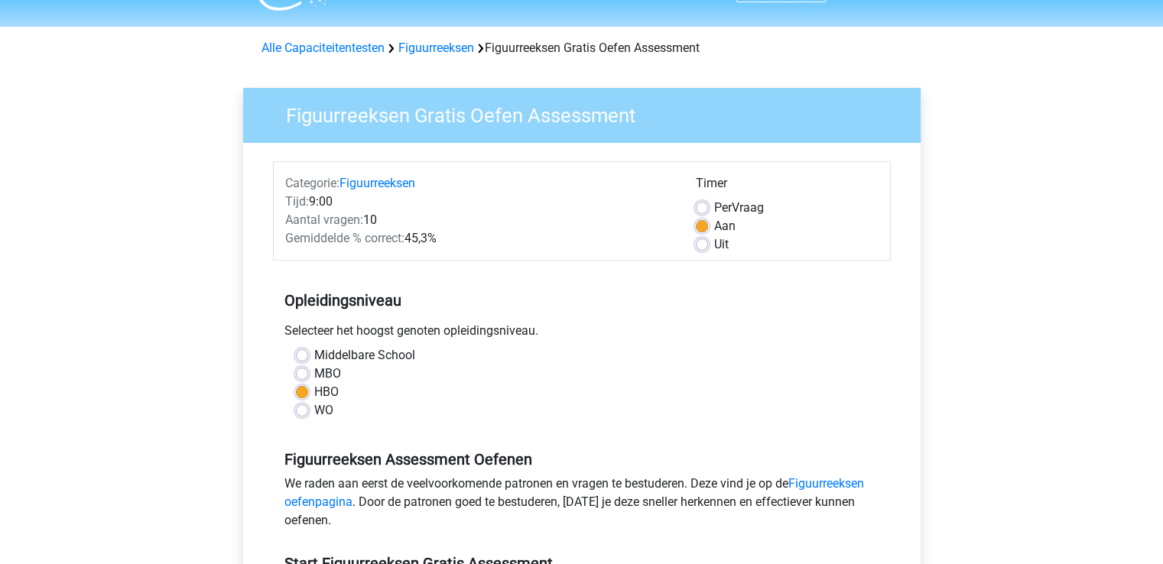
scroll to position [0, 0]
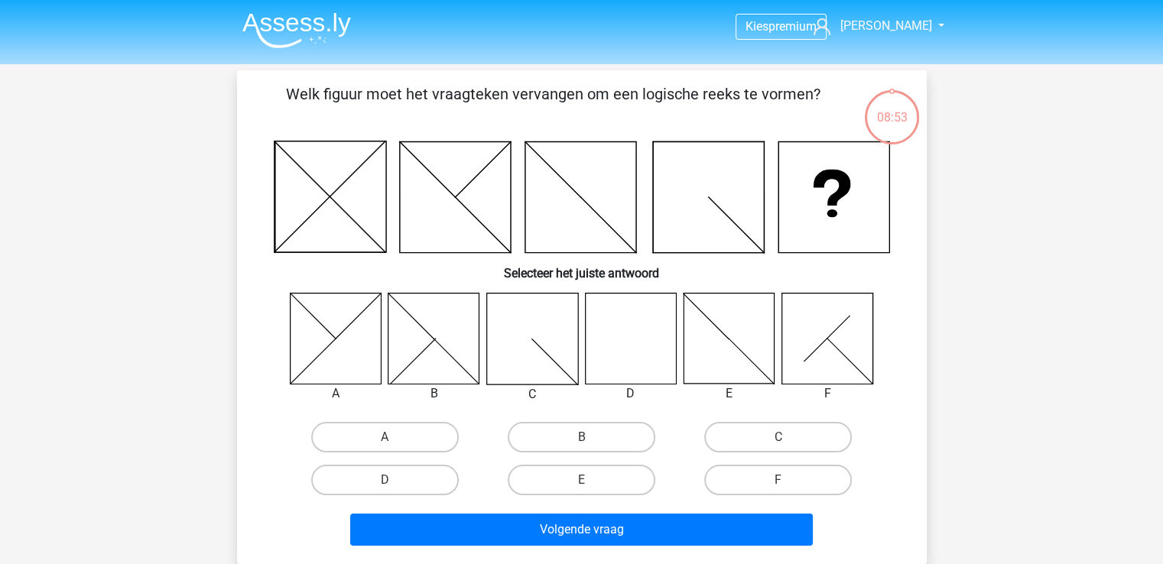
click at [634, 355] on icon at bounding box center [630, 338] width 91 height 91
click at [385, 476] on label "D" at bounding box center [385, 480] width 148 height 31
click at [385, 480] on input "D" at bounding box center [389, 485] width 10 height 10
radio input "true"
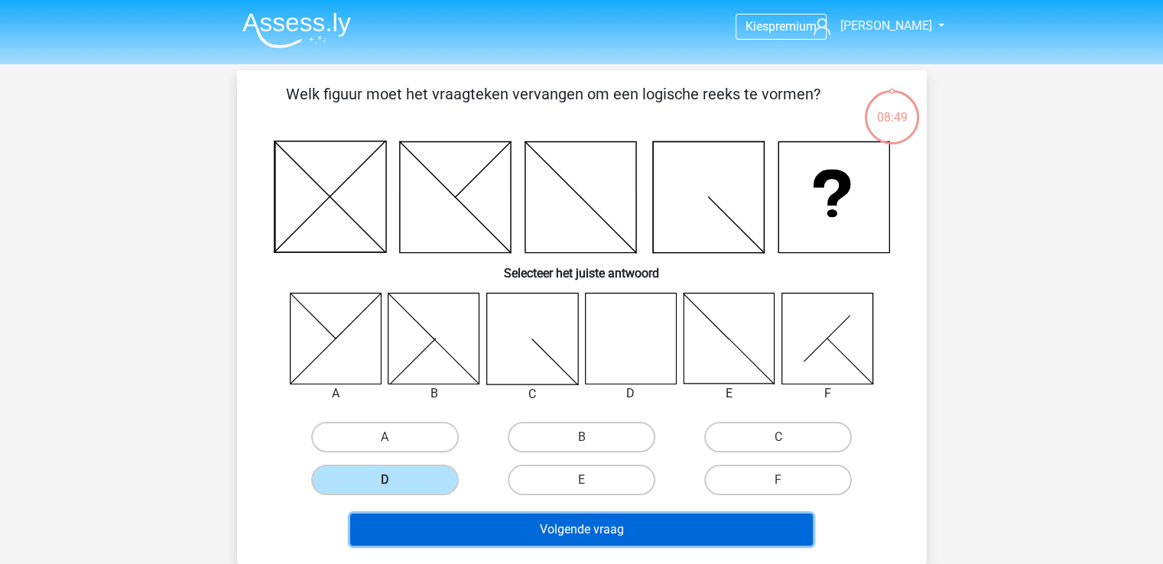
click at [632, 524] on button "Volgende vraag" at bounding box center [581, 530] width 462 height 32
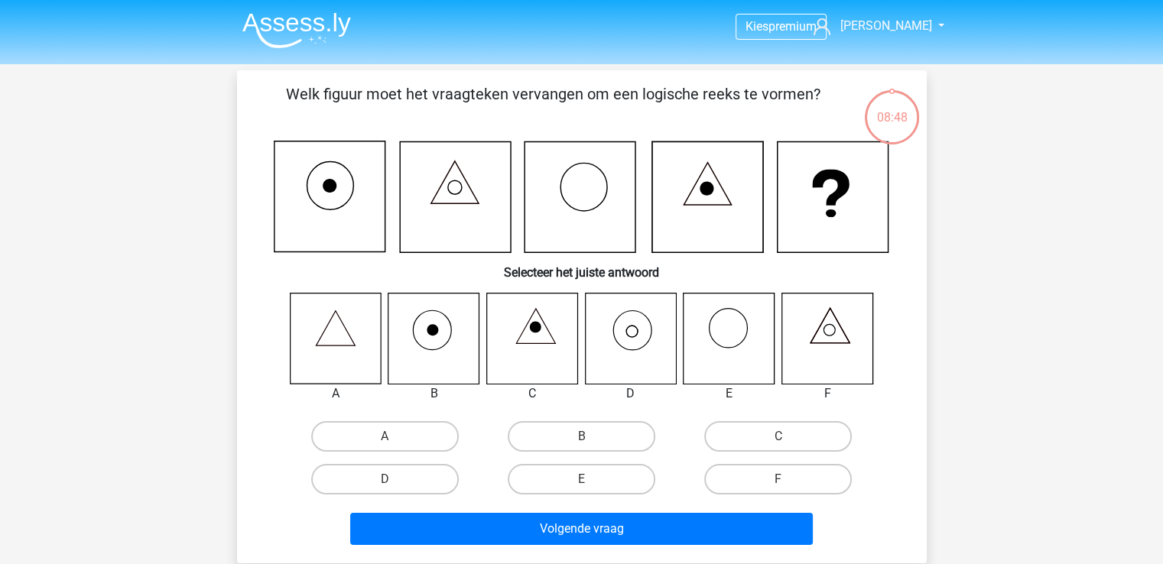
scroll to position [70, 0]
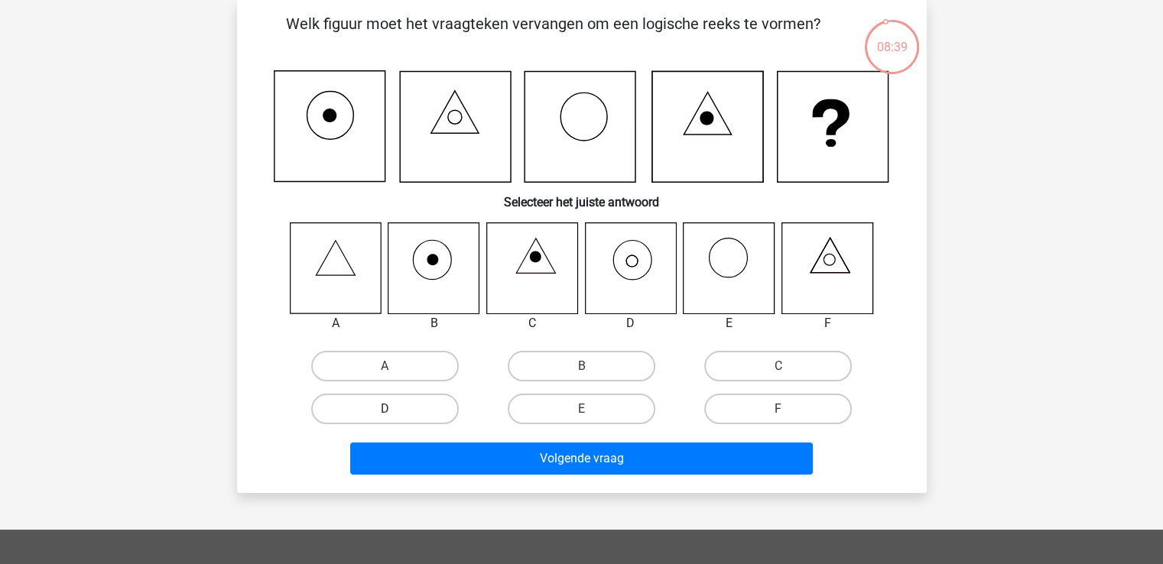
click at [397, 398] on label "D" at bounding box center [385, 409] width 148 height 31
click at [394, 409] on input "D" at bounding box center [389, 414] width 10 height 10
radio input "true"
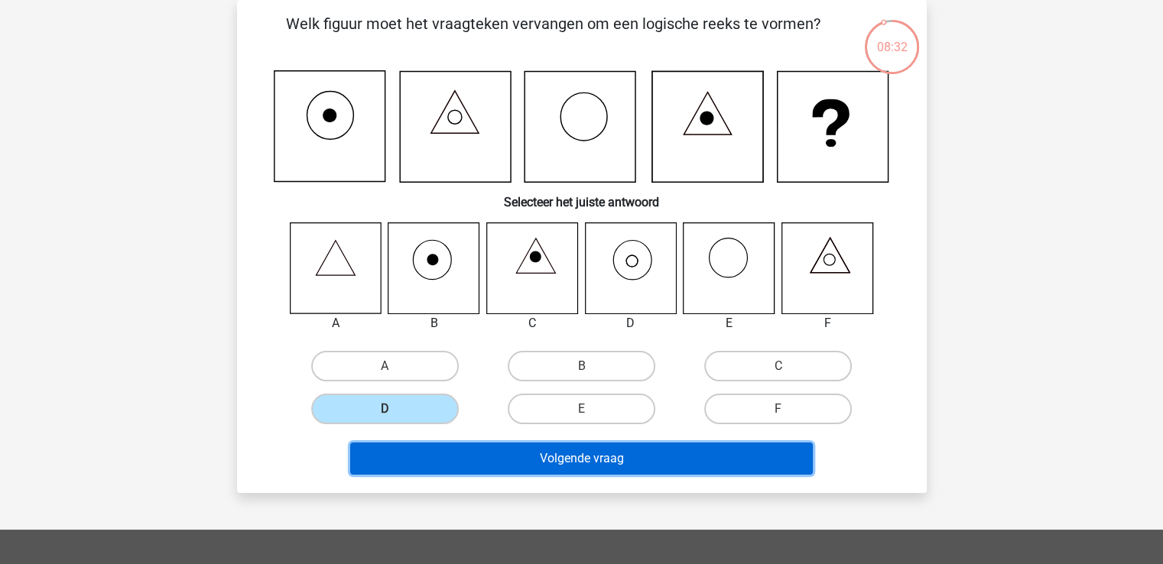
click at [599, 453] on button "Volgende vraag" at bounding box center [581, 459] width 462 height 32
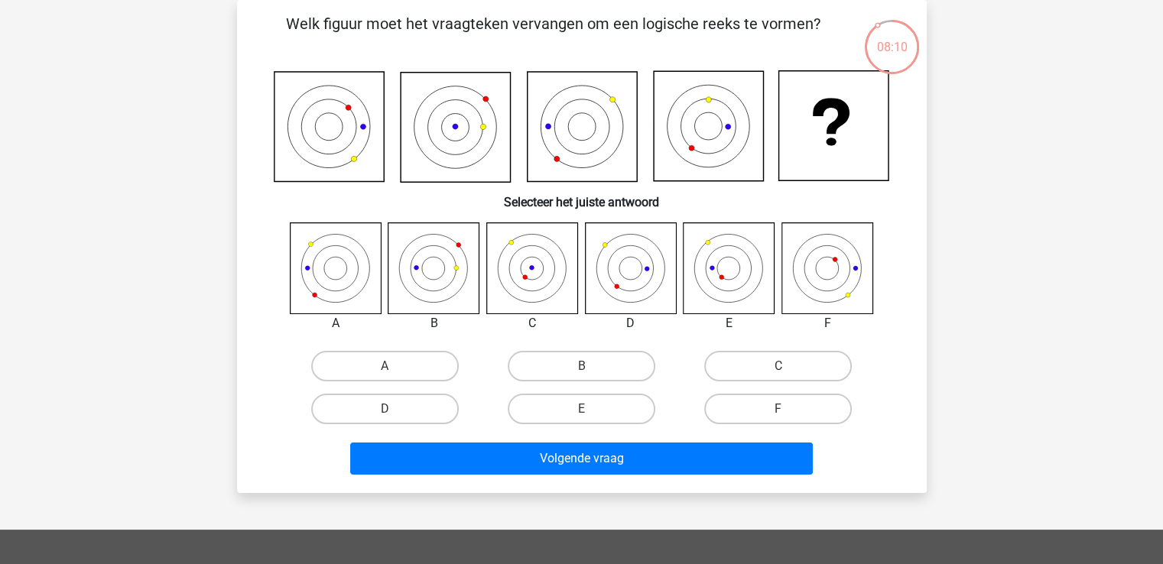
click at [899, 38] on div "08:10" at bounding box center [891, 37] width 57 height 38
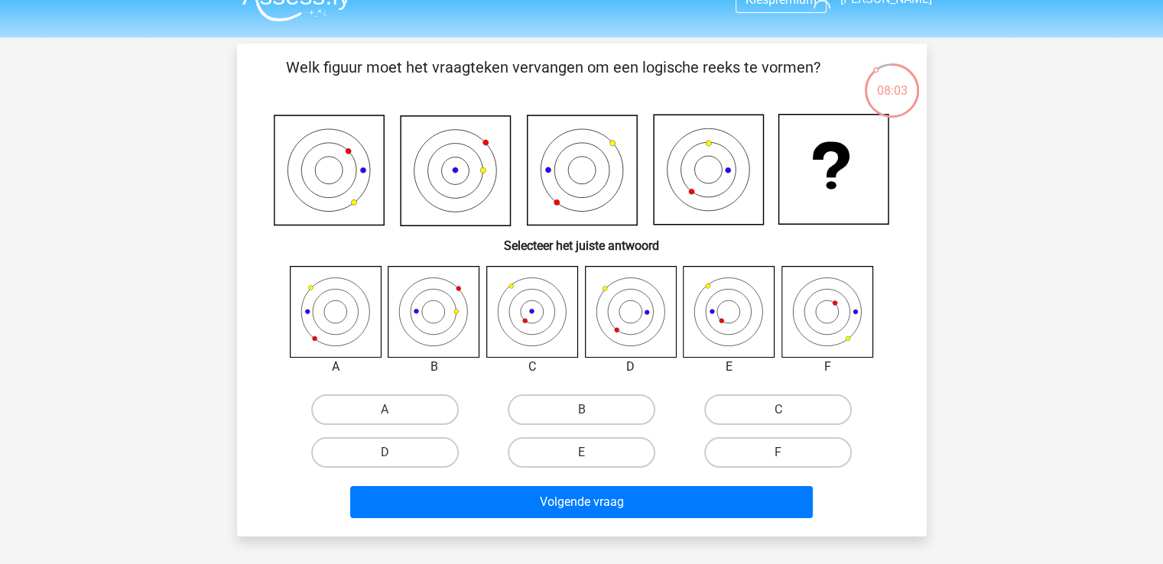
scroll to position [0, 0]
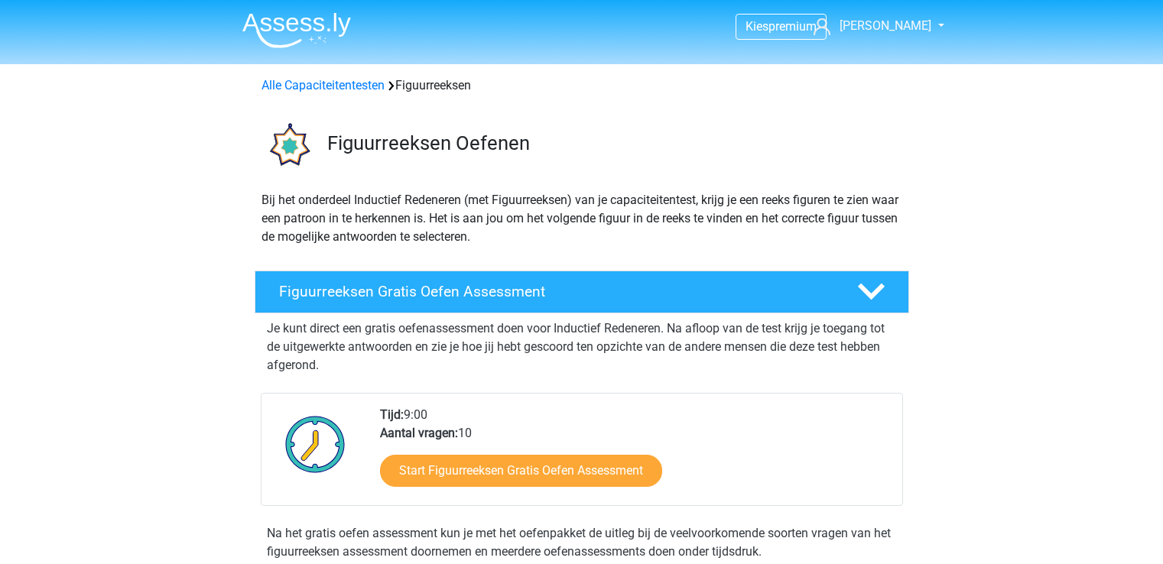
scroll to position [306, 0]
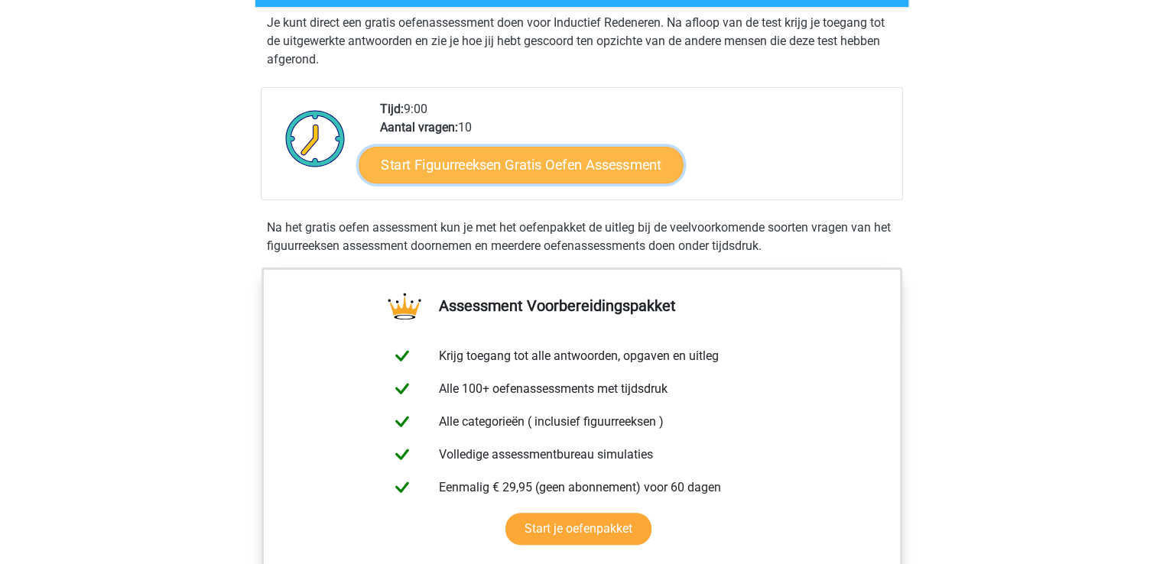
click at [431, 163] on link "Start Figuurreeksen Gratis Oefen Assessment" at bounding box center [520, 164] width 324 height 37
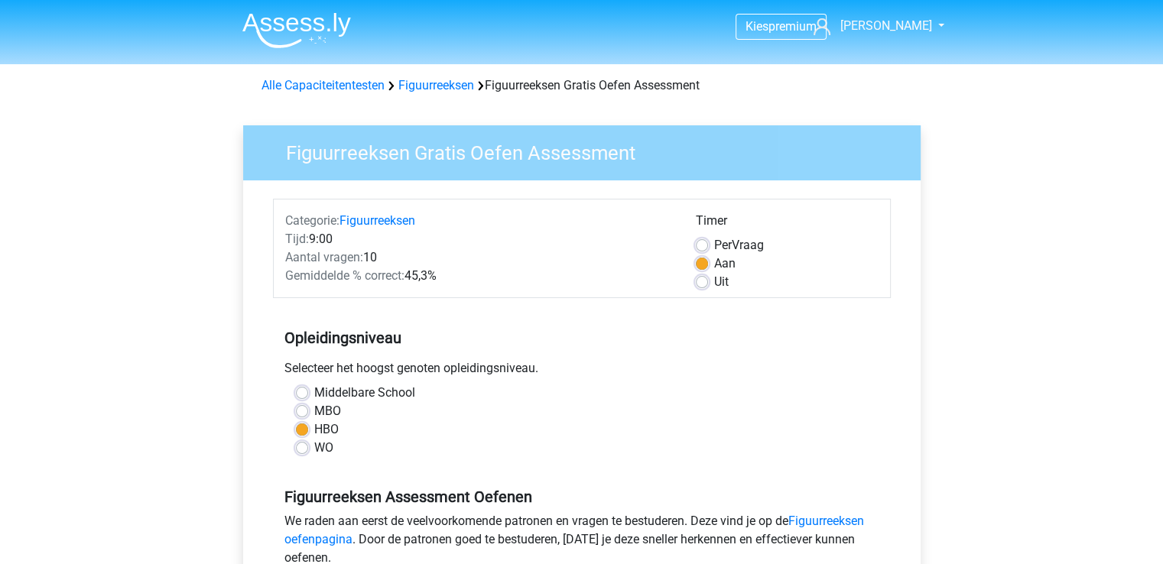
scroll to position [306, 0]
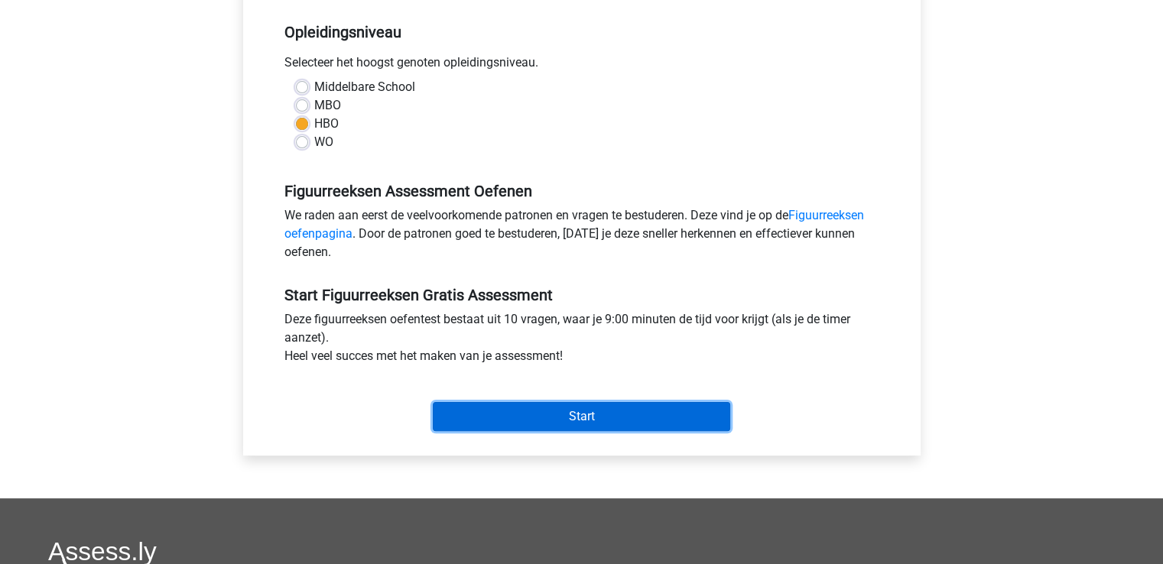
click at [669, 414] on input "Start" at bounding box center [581, 416] width 297 height 29
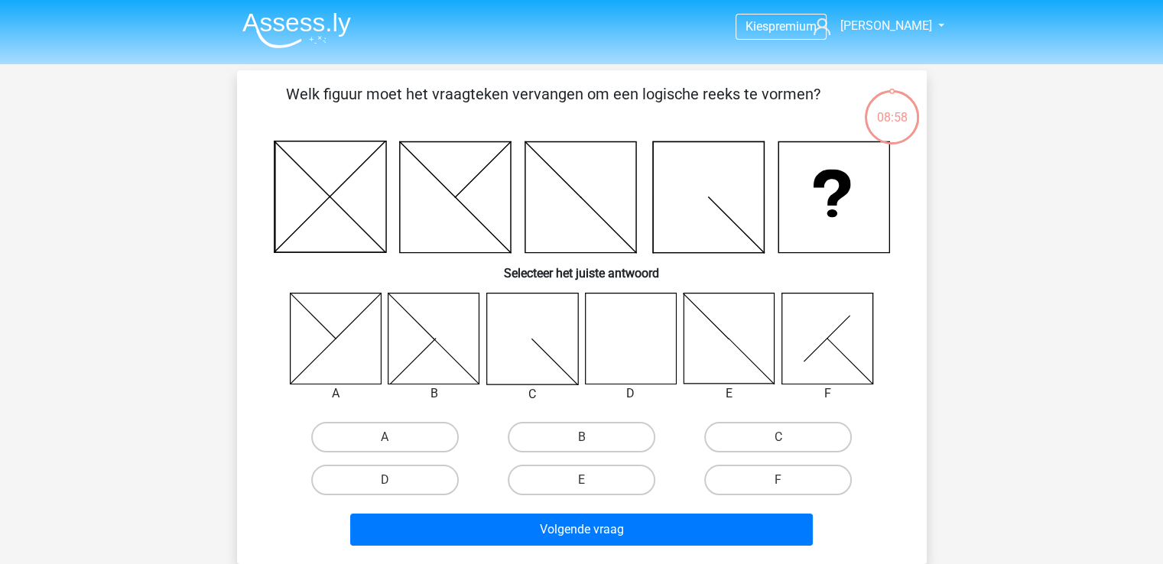
click at [624, 350] on icon at bounding box center [630, 338] width 91 height 91
click at [410, 478] on label "D" at bounding box center [385, 480] width 148 height 31
click at [394, 480] on input "D" at bounding box center [389, 485] width 10 height 10
radio input "true"
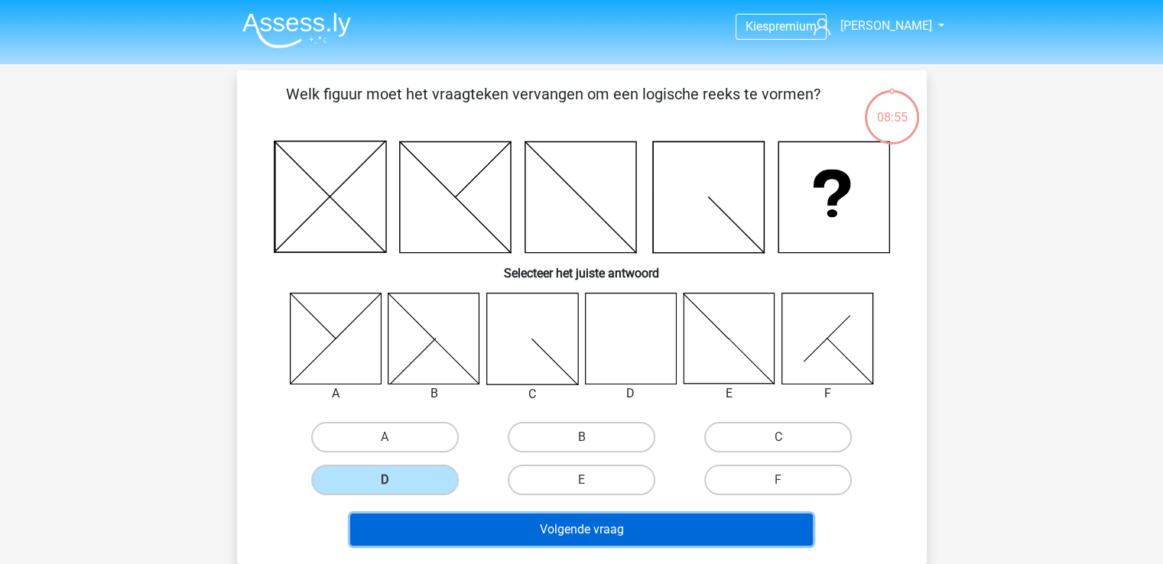
click at [597, 527] on button "Volgende vraag" at bounding box center [581, 530] width 462 height 32
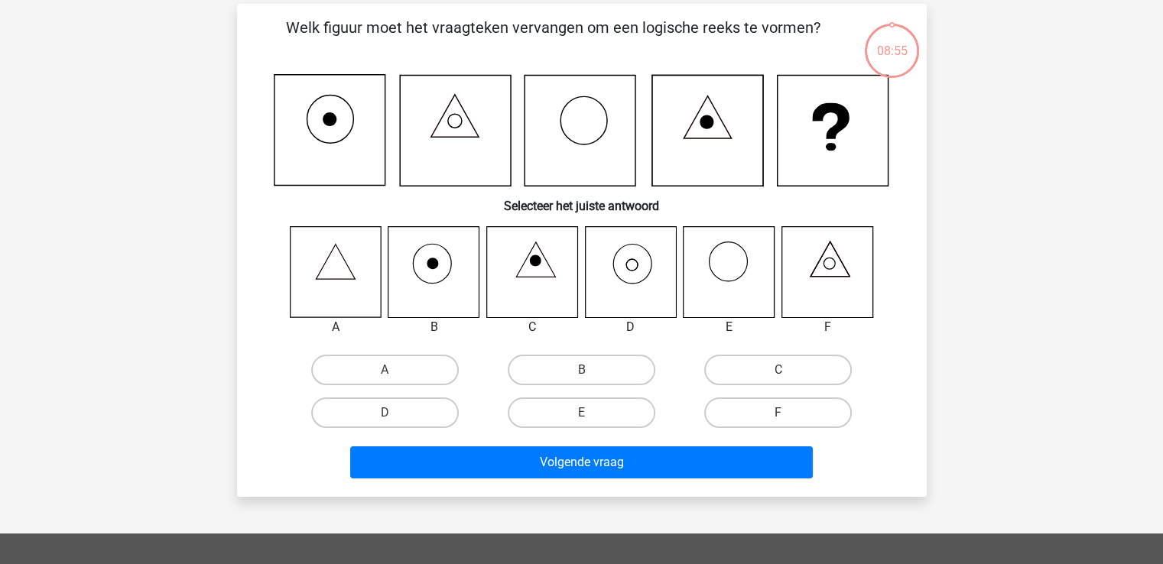
scroll to position [70, 0]
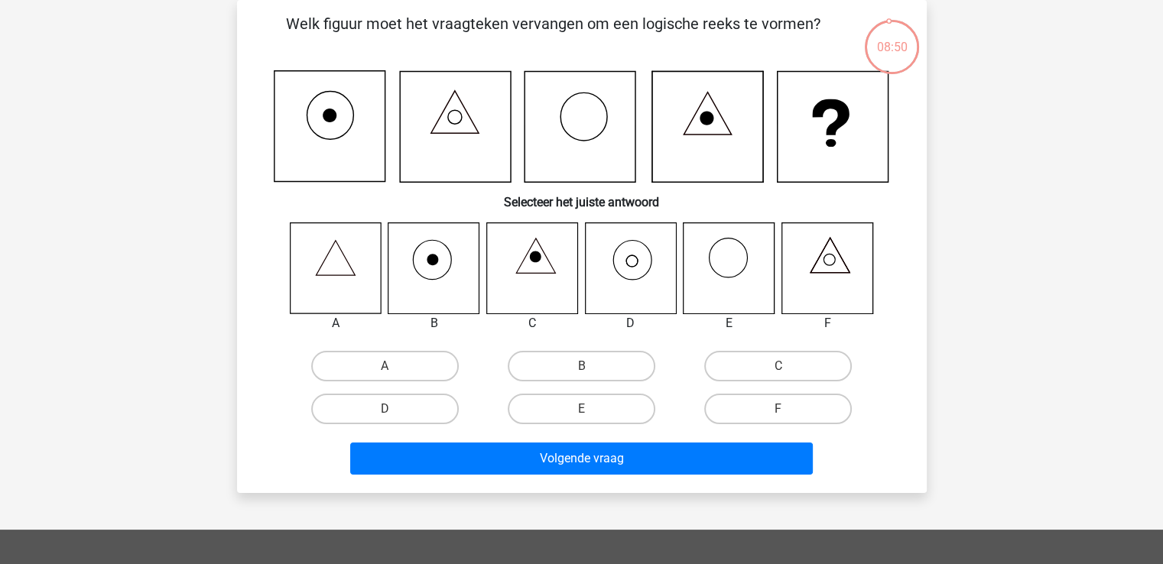
click at [631, 267] on icon at bounding box center [630, 267] width 91 height 91
click at [413, 410] on label "D" at bounding box center [385, 409] width 148 height 31
click at [394, 410] on input "D" at bounding box center [389, 414] width 10 height 10
radio input "true"
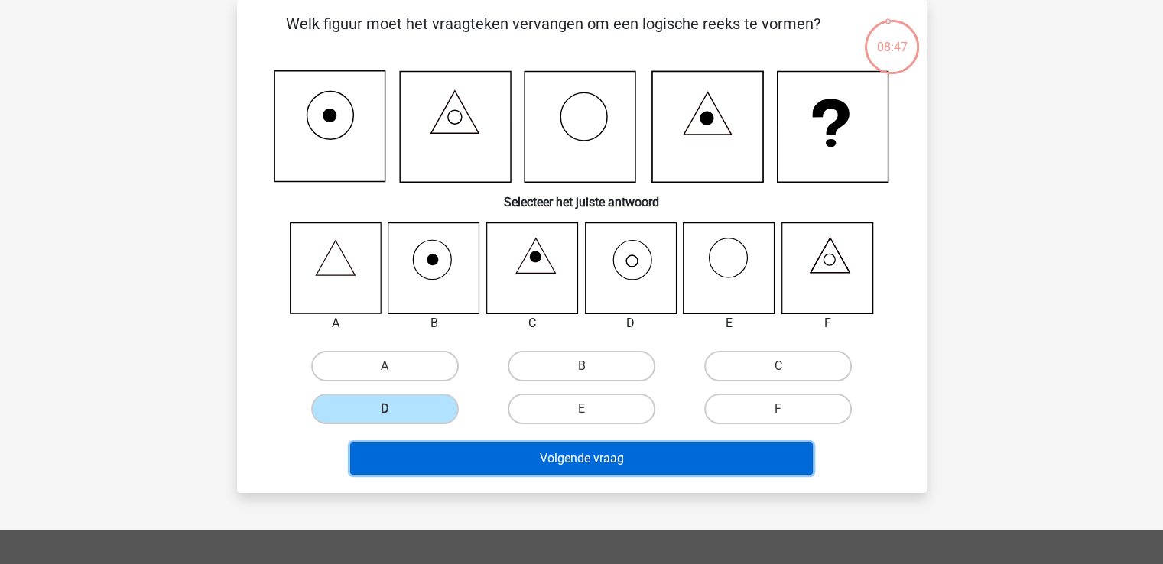
click at [575, 453] on button "Volgende vraag" at bounding box center [581, 459] width 462 height 32
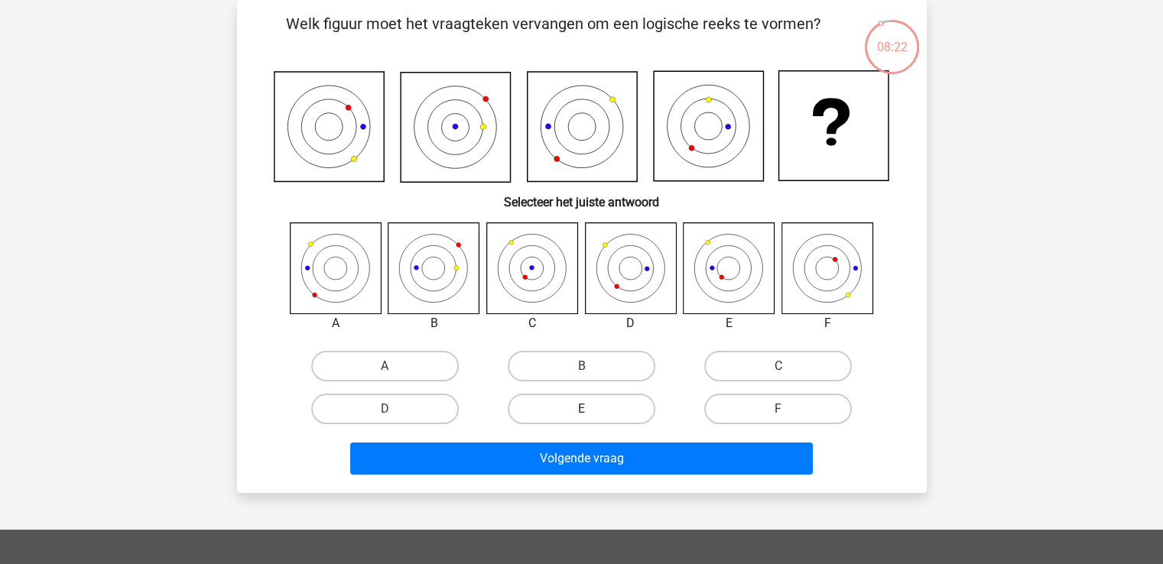
click at [567, 402] on label "E" at bounding box center [582, 409] width 148 height 31
click at [581, 409] on input "E" at bounding box center [586, 414] width 10 height 10
radio input "true"
click at [595, 360] on label "B" at bounding box center [582, 366] width 148 height 31
click at [591, 366] on input "B" at bounding box center [586, 371] width 10 height 10
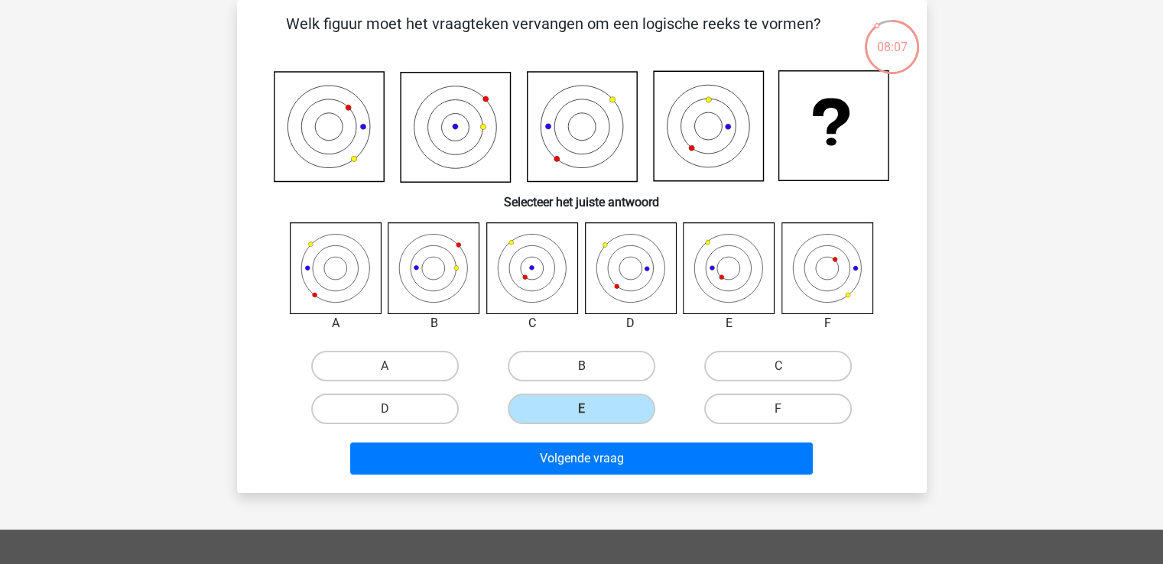
radio input "true"
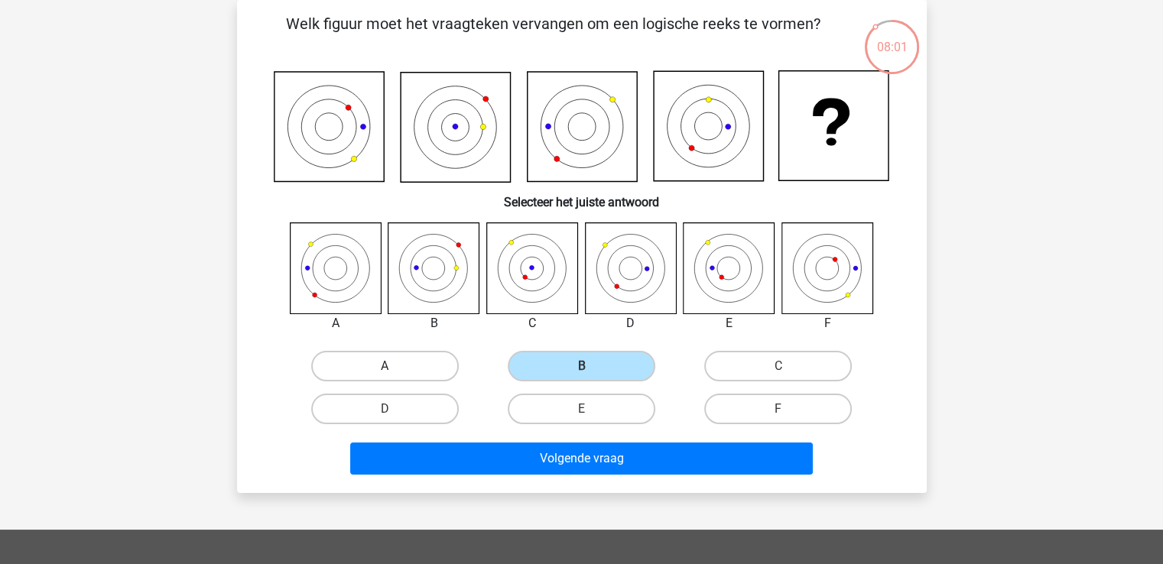
click at [401, 365] on label "A" at bounding box center [385, 366] width 148 height 31
click at [394, 366] on input "A" at bounding box center [389, 371] width 10 height 10
radio input "true"
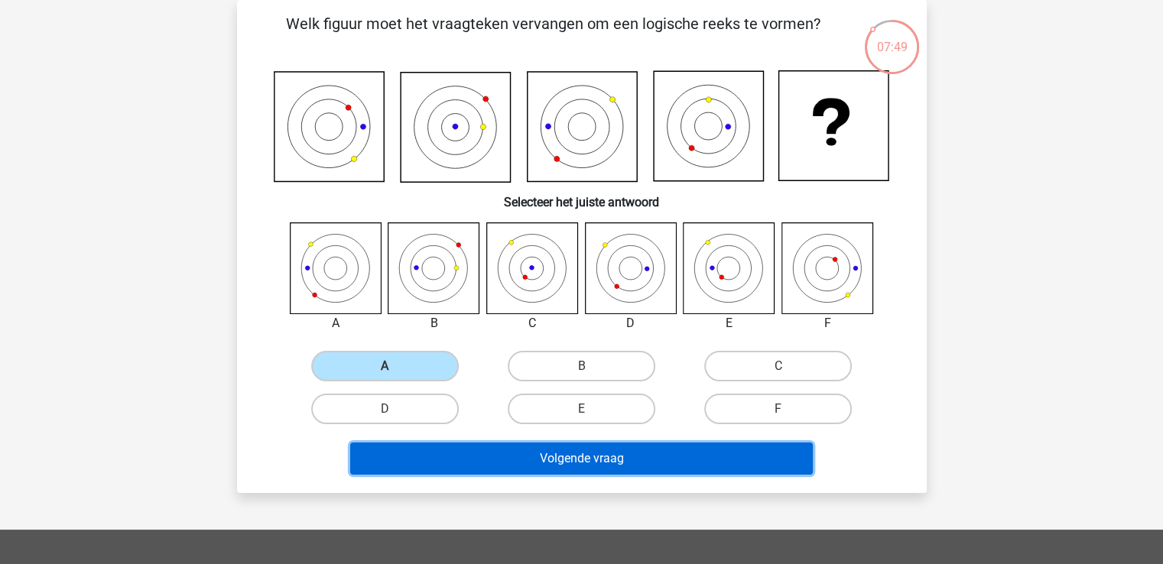
click at [552, 462] on button "Volgende vraag" at bounding box center [581, 459] width 462 height 32
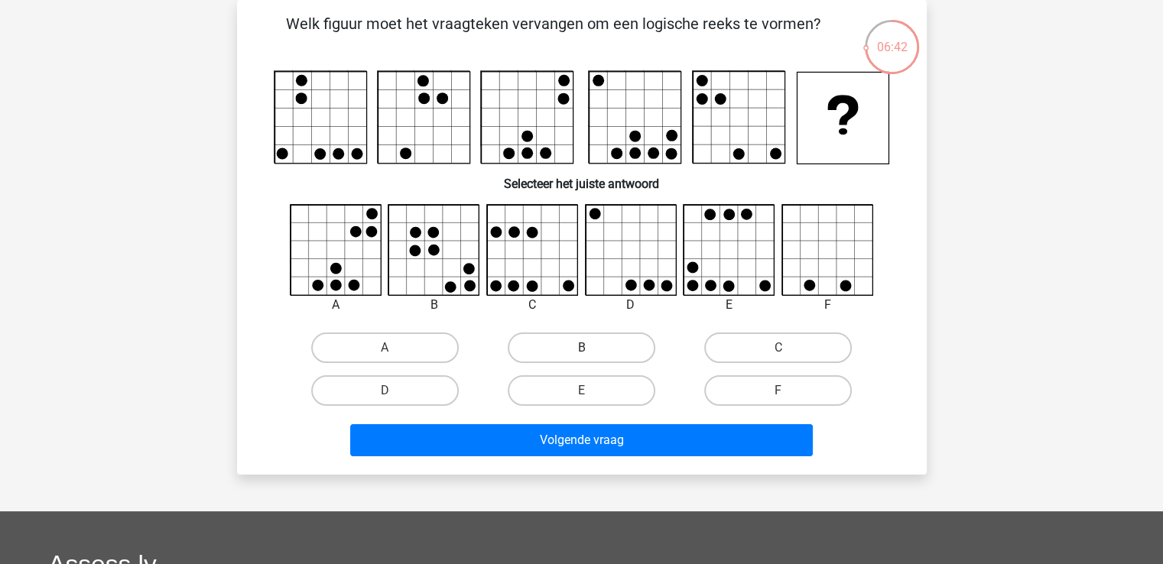
click at [563, 355] on label "B" at bounding box center [582, 347] width 148 height 31
click at [581, 355] on input "B" at bounding box center [586, 353] width 10 height 10
radio input "true"
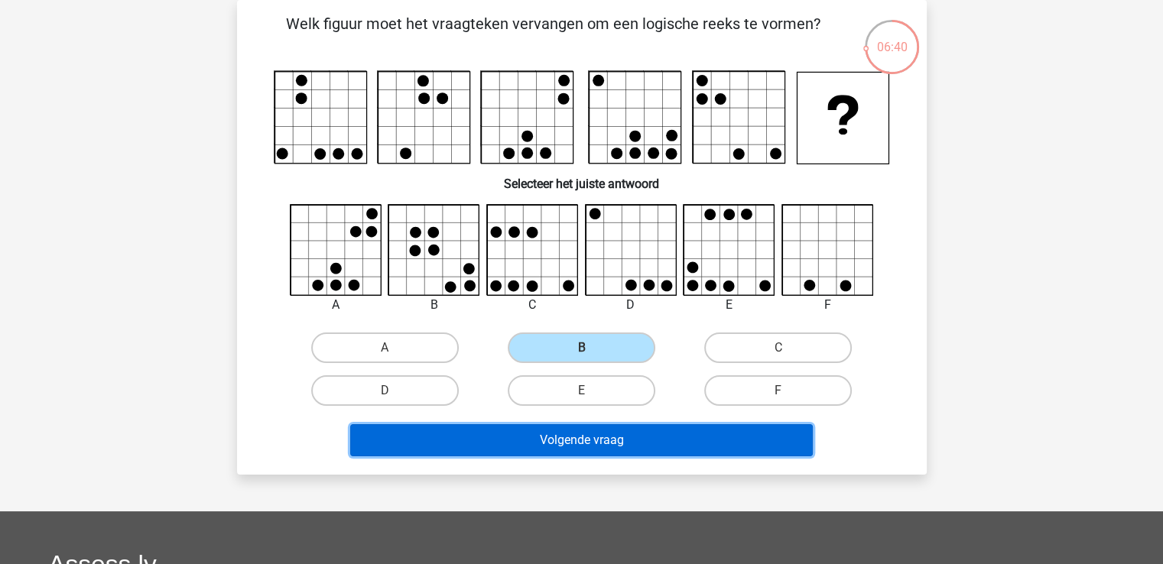
click at [589, 438] on button "Volgende vraag" at bounding box center [581, 440] width 462 height 32
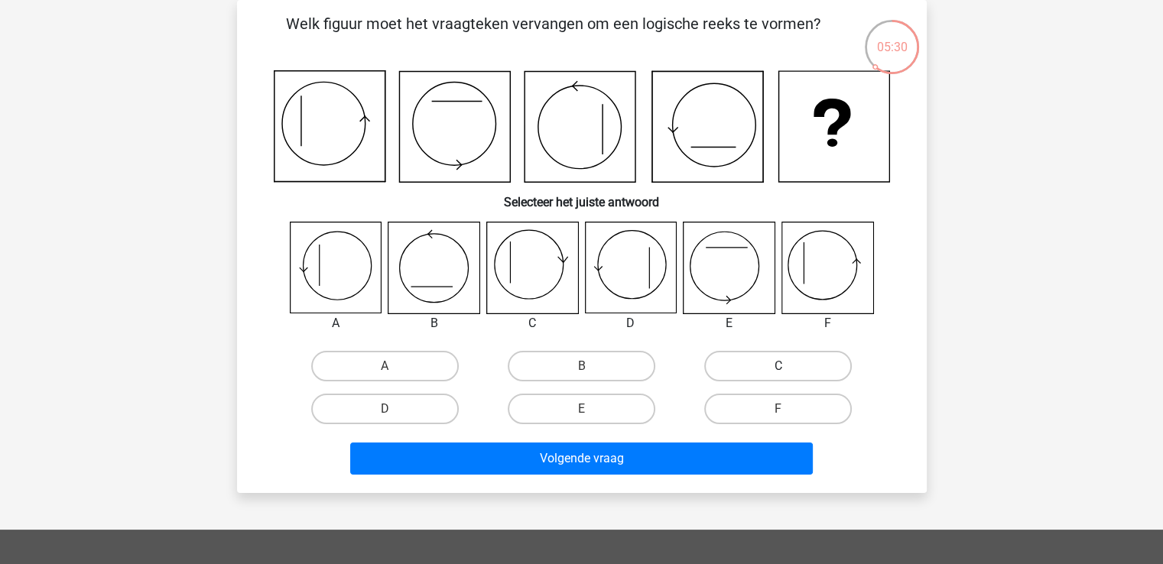
click at [777, 362] on label "C" at bounding box center [778, 366] width 148 height 31
click at [778, 366] on input "C" at bounding box center [783, 371] width 10 height 10
radio input "true"
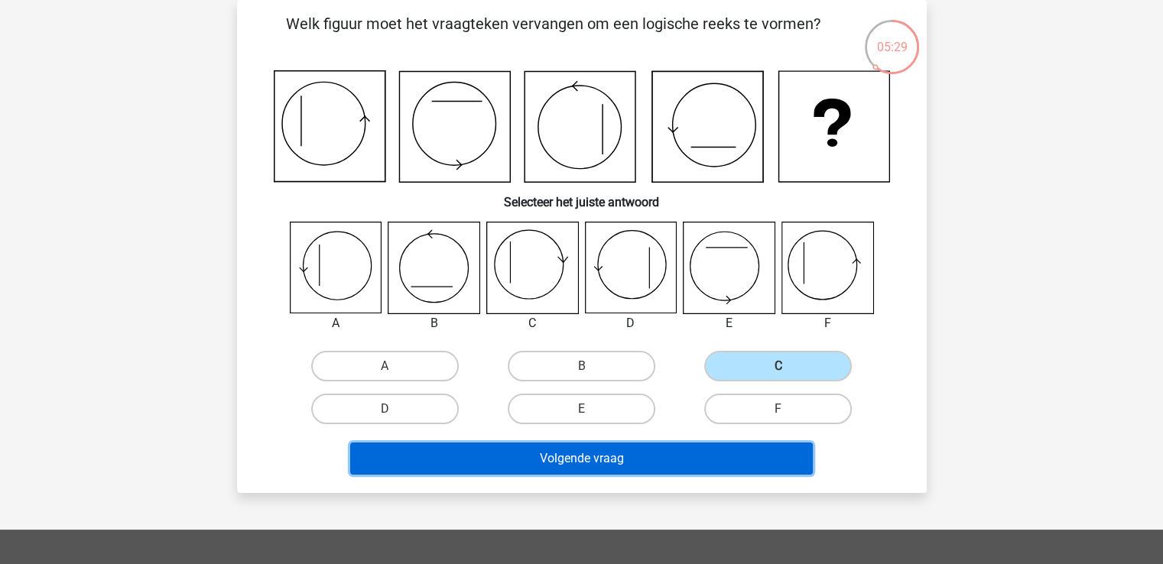
click at [663, 456] on button "Volgende vraag" at bounding box center [581, 459] width 462 height 32
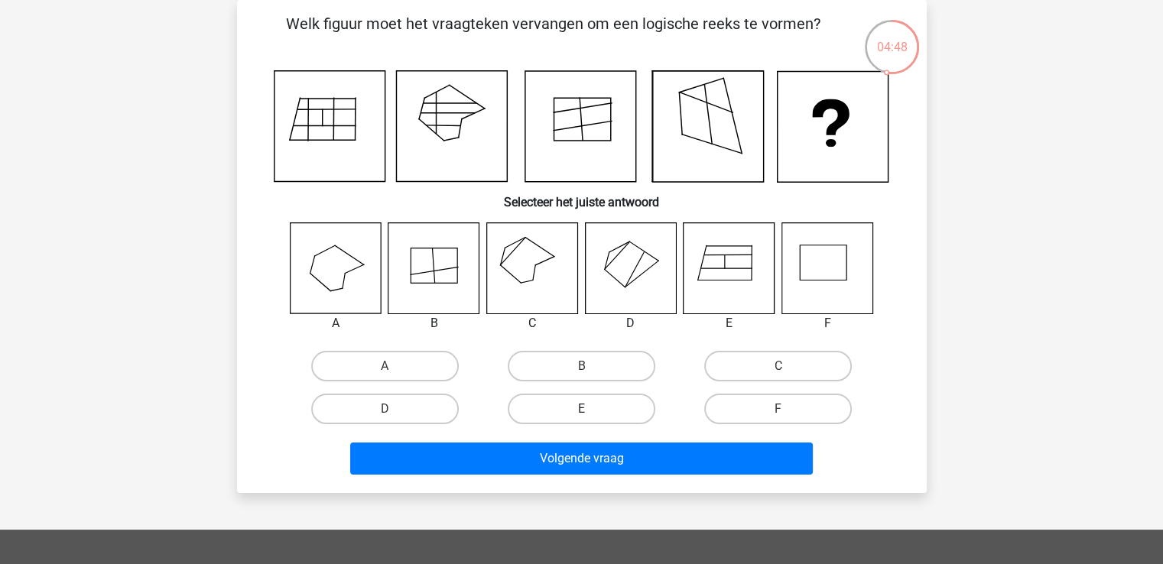
click at [540, 395] on label "E" at bounding box center [582, 409] width 148 height 31
click at [581, 409] on input "E" at bounding box center [586, 414] width 10 height 10
radio input "true"
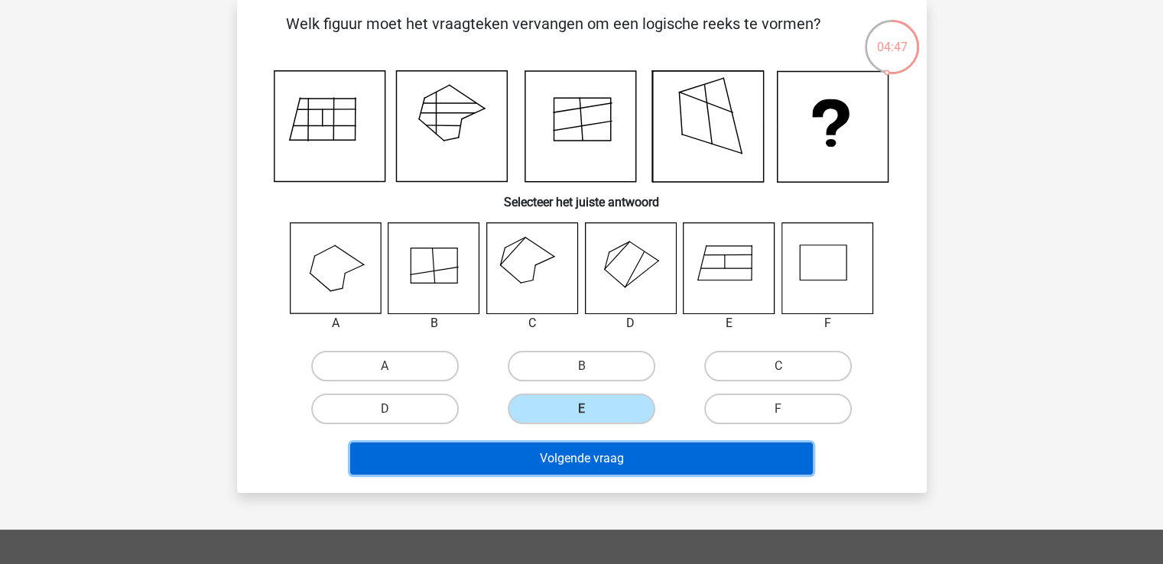
click at [587, 449] on button "Volgende vraag" at bounding box center [581, 459] width 462 height 32
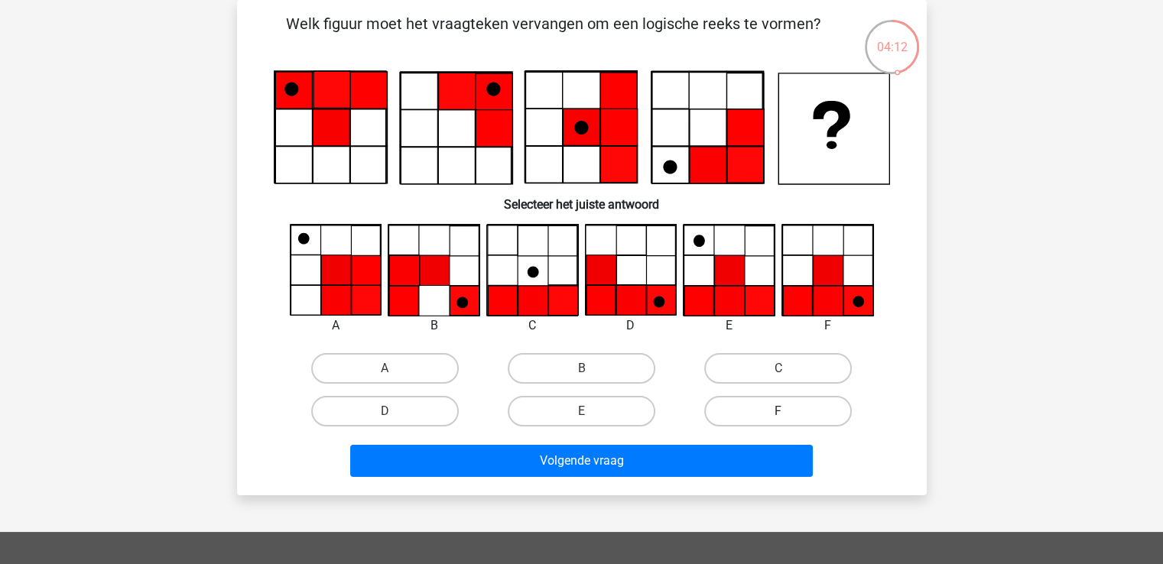
click at [764, 404] on label "F" at bounding box center [778, 411] width 148 height 31
click at [778, 411] on input "F" at bounding box center [783, 416] width 10 height 10
radio input "true"
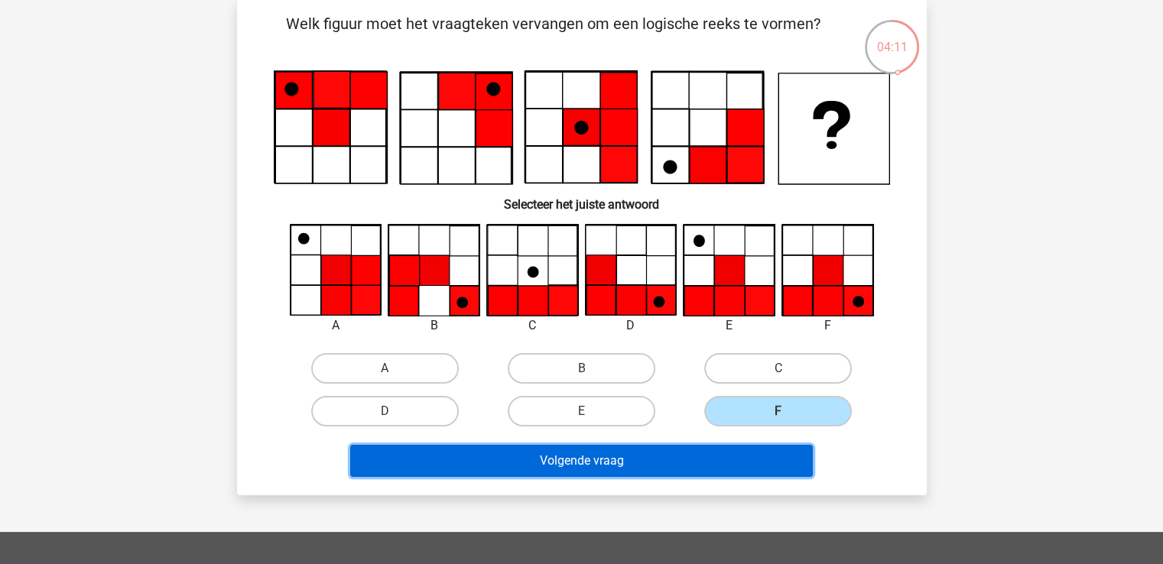
click at [602, 468] on button "Volgende vraag" at bounding box center [581, 461] width 462 height 32
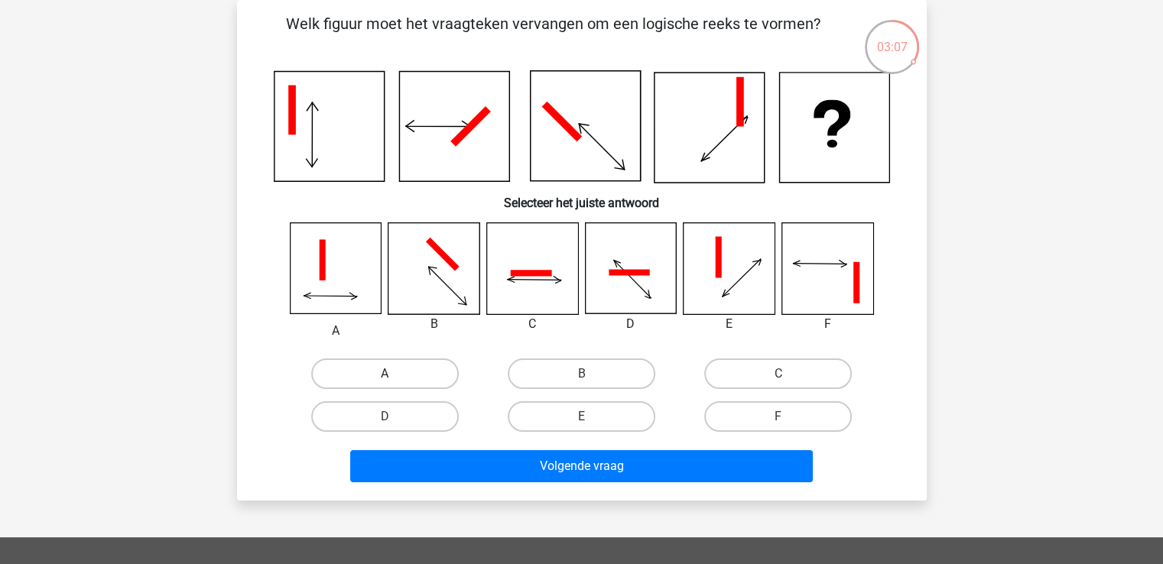
click at [394, 368] on label "A" at bounding box center [385, 373] width 148 height 31
click at [394, 374] on input "A" at bounding box center [389, 379] width 10 height 10
radio input "true"
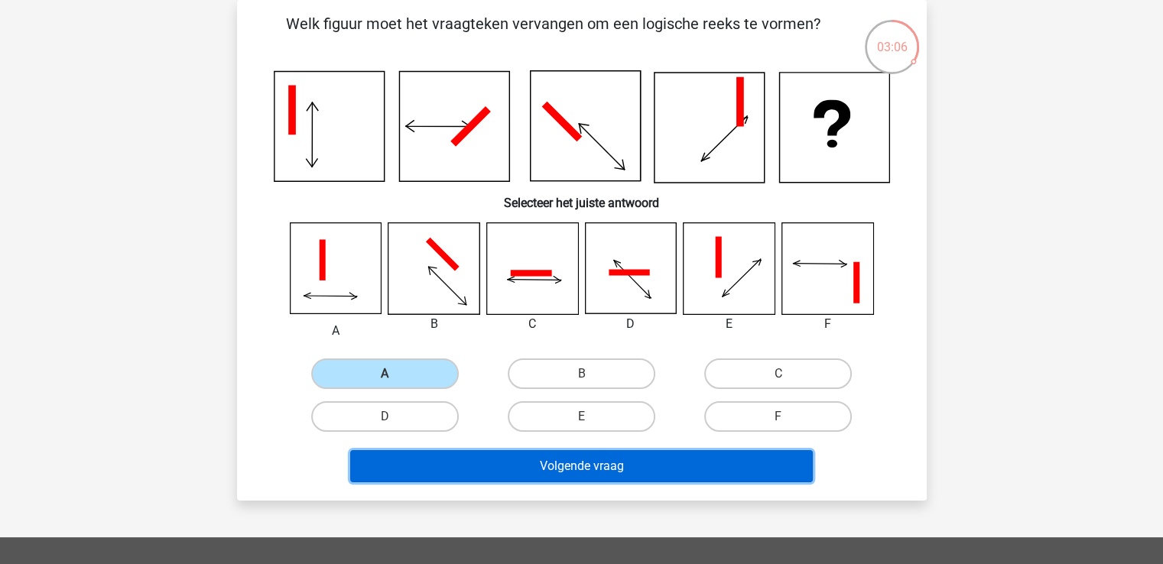
click at [579, 458] on button "Volgende vraag" at bounding box center [581, 466] width 462 height 32
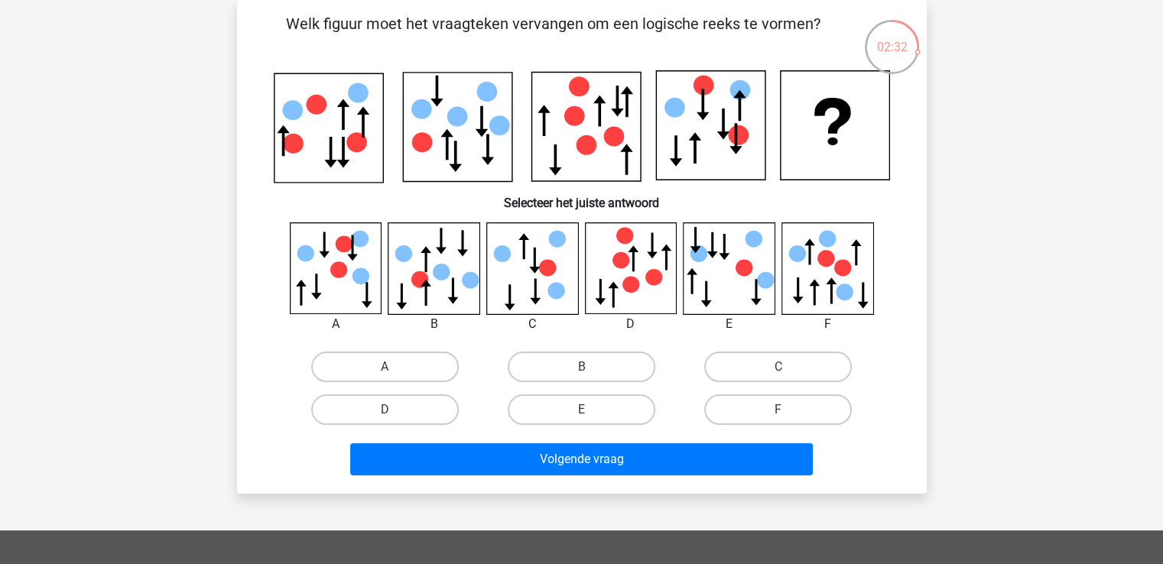
click at [581, 368] on input "B" at bounding box center [586, 372] width 10 height 10
radio input "true"
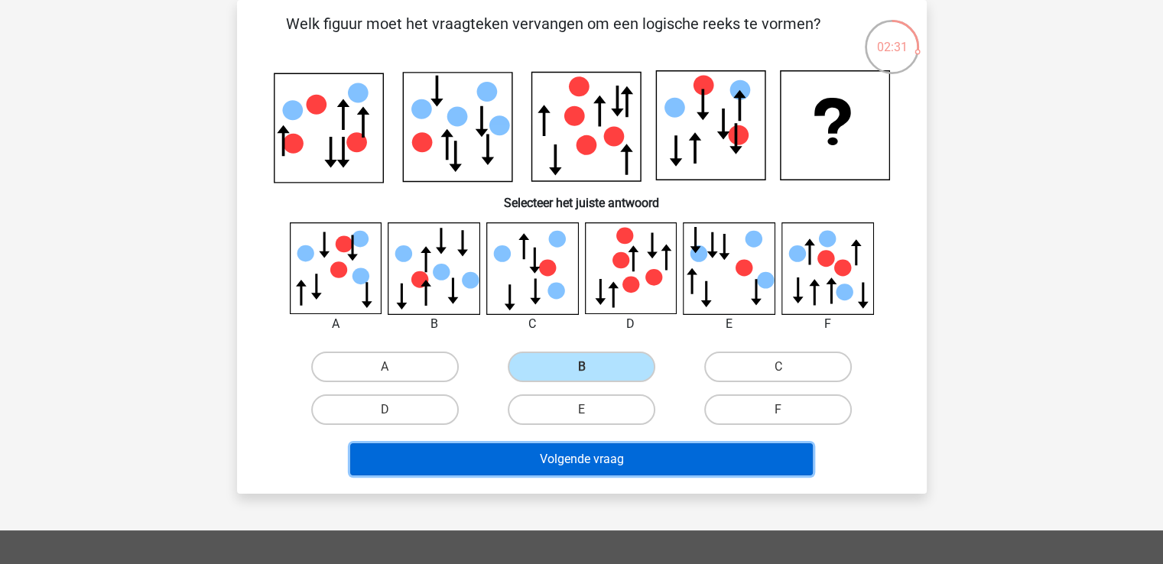
click at [624, 460] on button "Volgende vraag" at bounding box center [581, 459] width 462 height 32
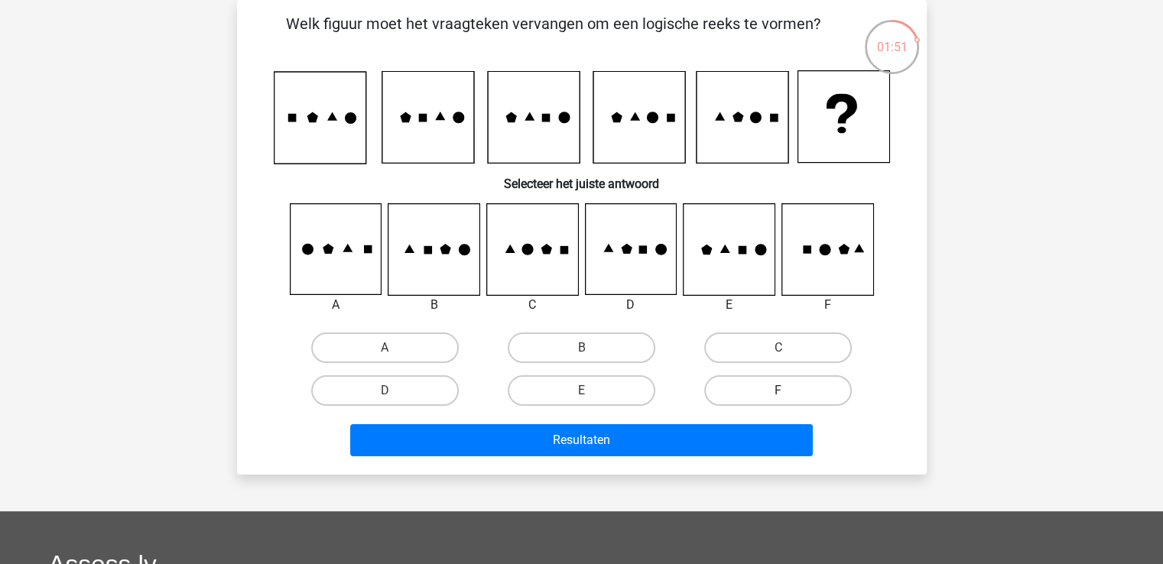
drag, startPoint x: 773, startPoint y: 380, endPoint x: 743, endPoint y: 437, distance: 65.0
click at [773, 381] on label "F" at bounding box center [778, 390] width 148 height 31
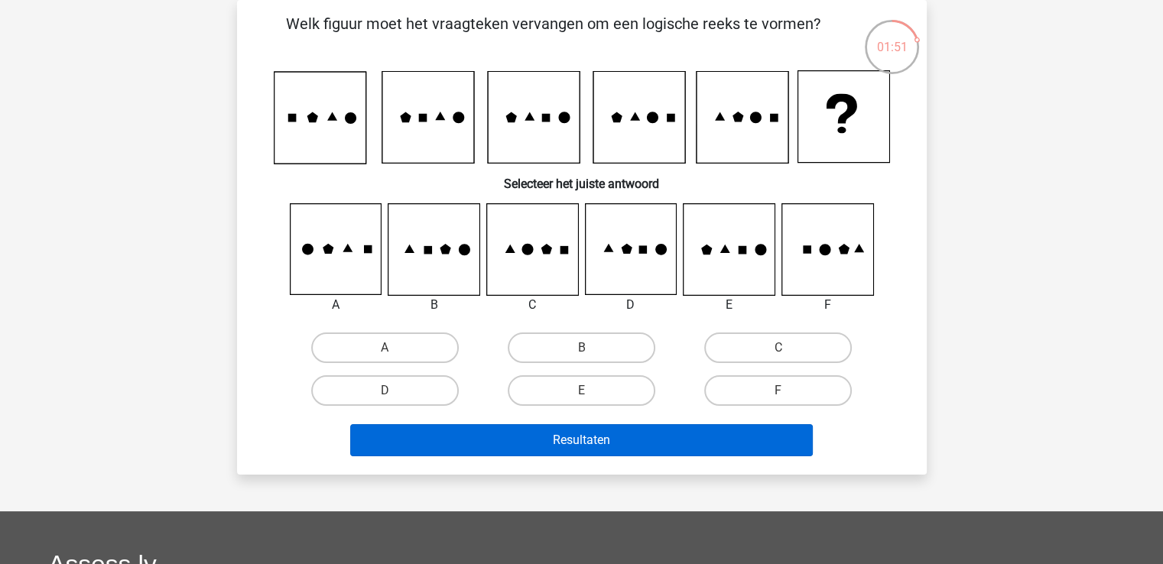
click at [778, 391] on input "F" at bounding box center [783, 396] width 10 height 10
radio input "true"
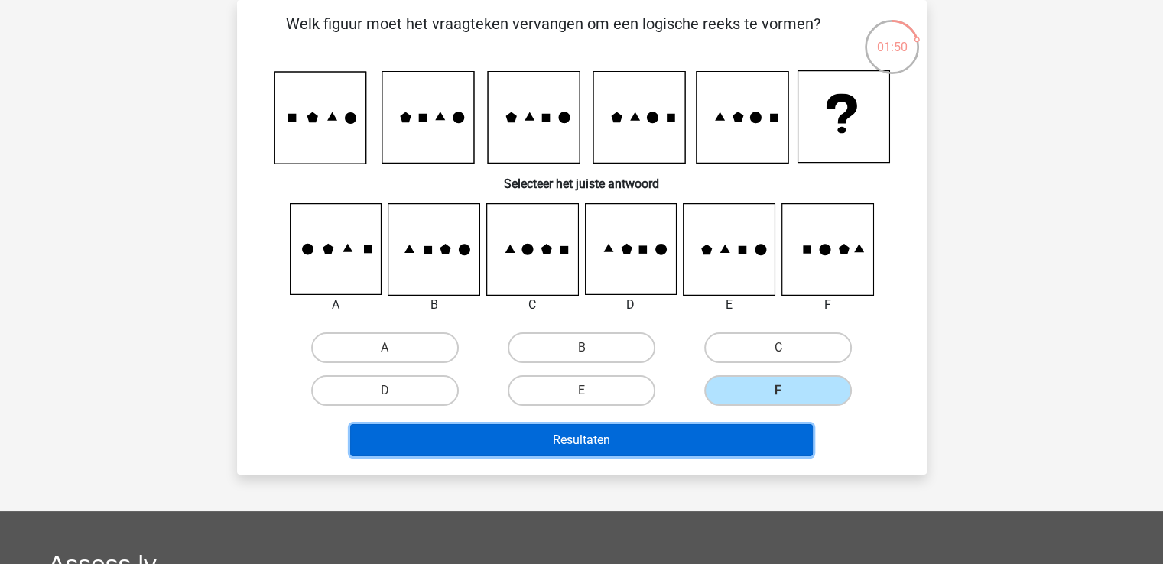
click at [705, 436] on button "Resultaten" at bounding box center [581, 440] width 462 height 32
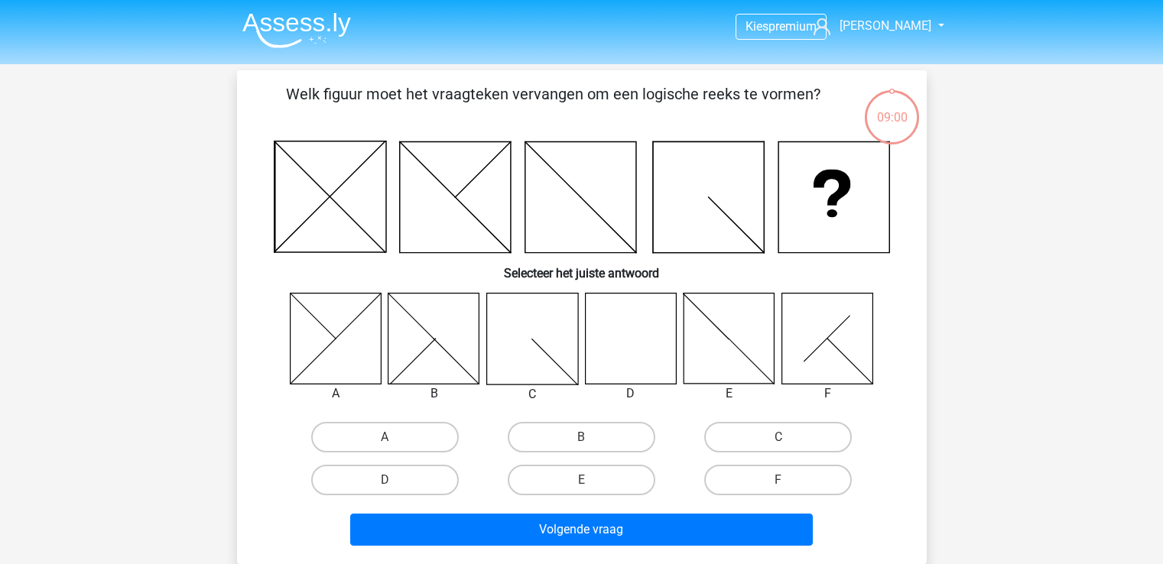
scroll to position [70, 0]
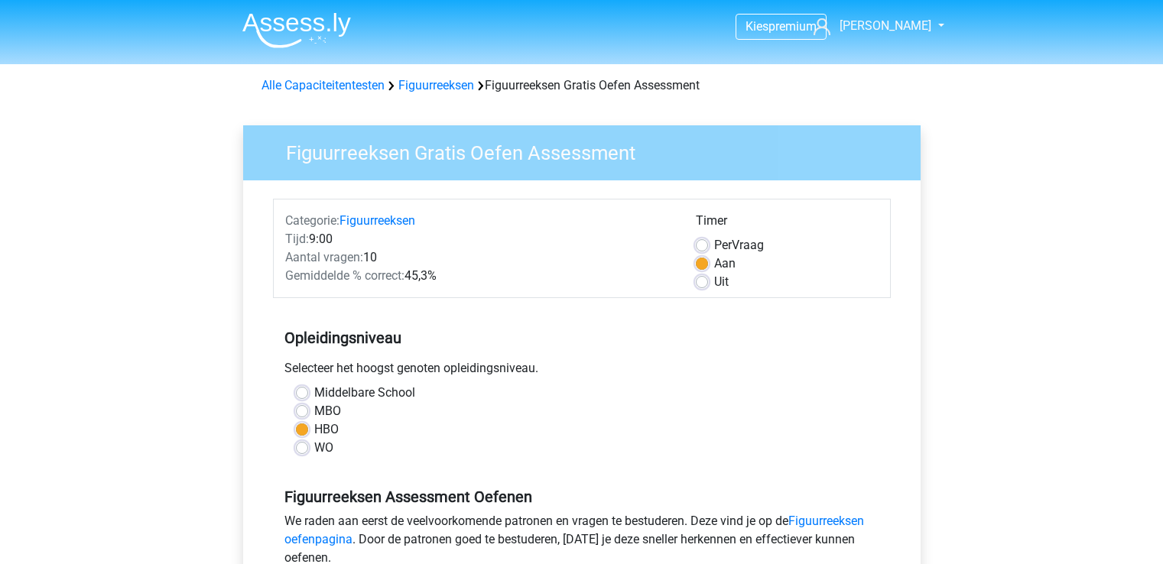
scroll to position [306, 0]
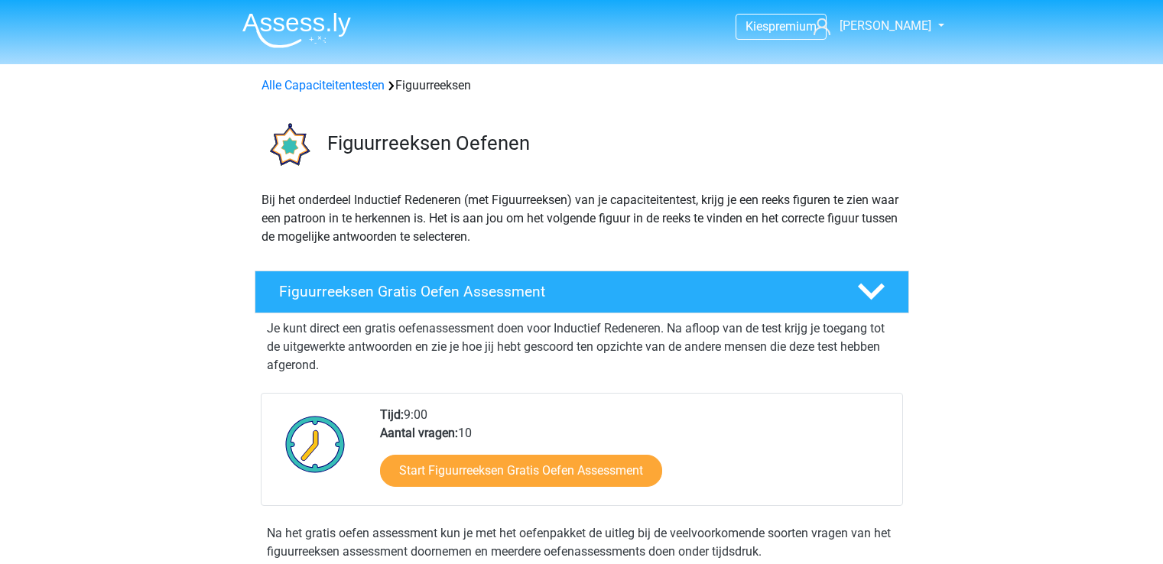
scroll to position [306, 0]
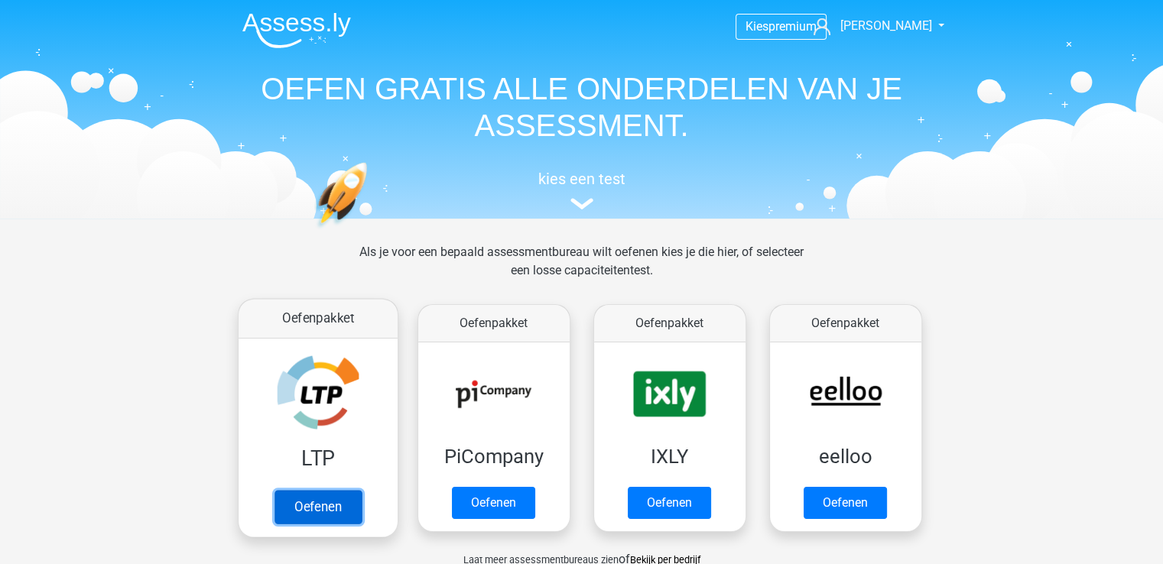
click at [324, 496] on link "Oefenen" at bounding box center [317, 507] width 87 height 34
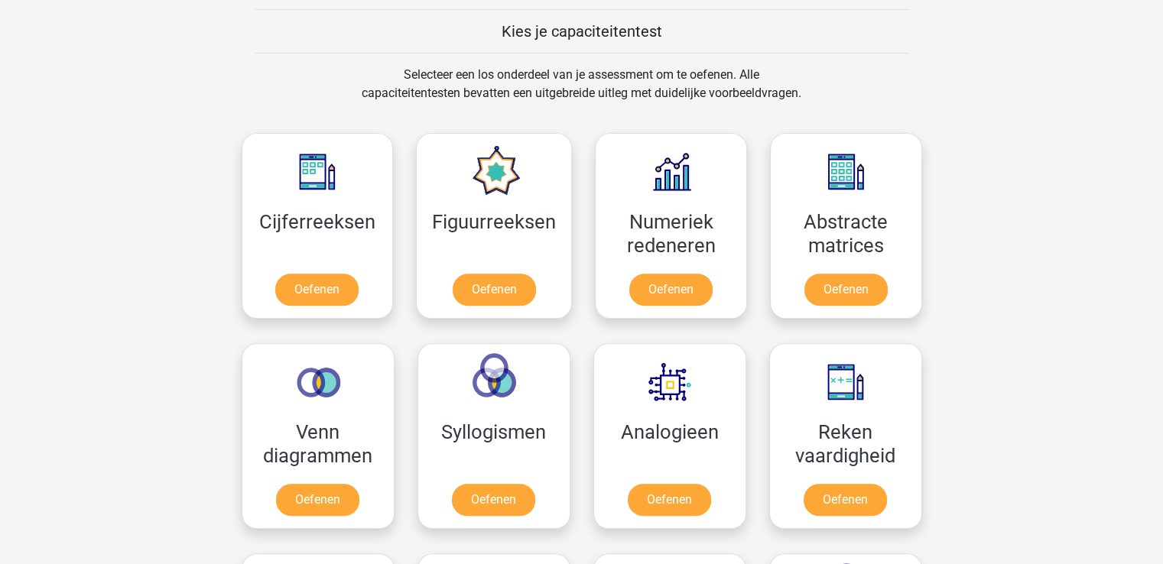
scroll to position [611, 0]
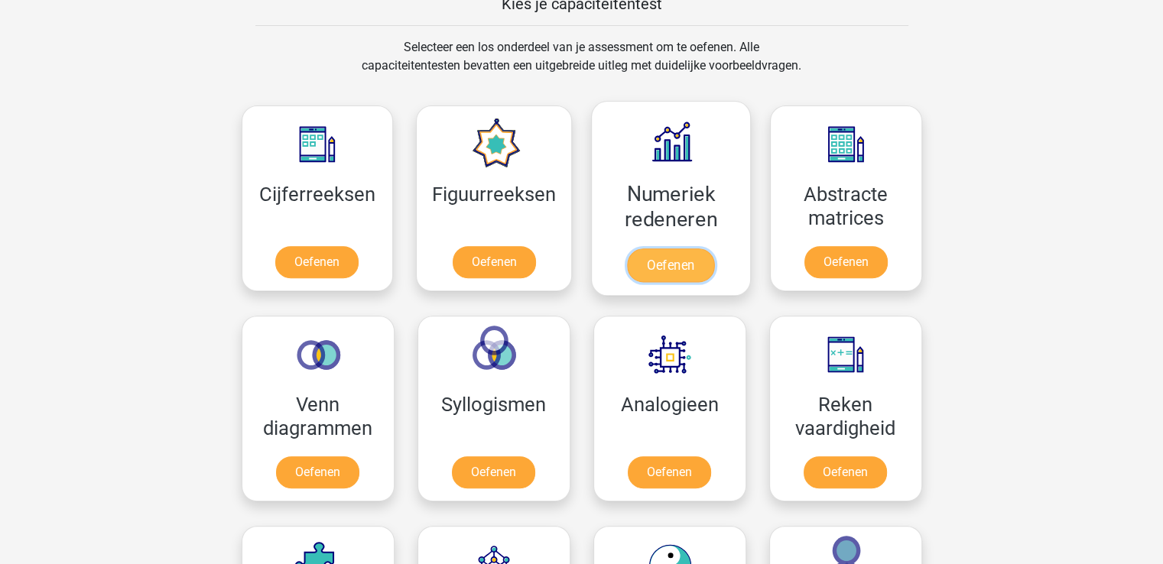
click at [673, 261] on link "Oefenen" at bounding box center [670, 265] width 87 height 34
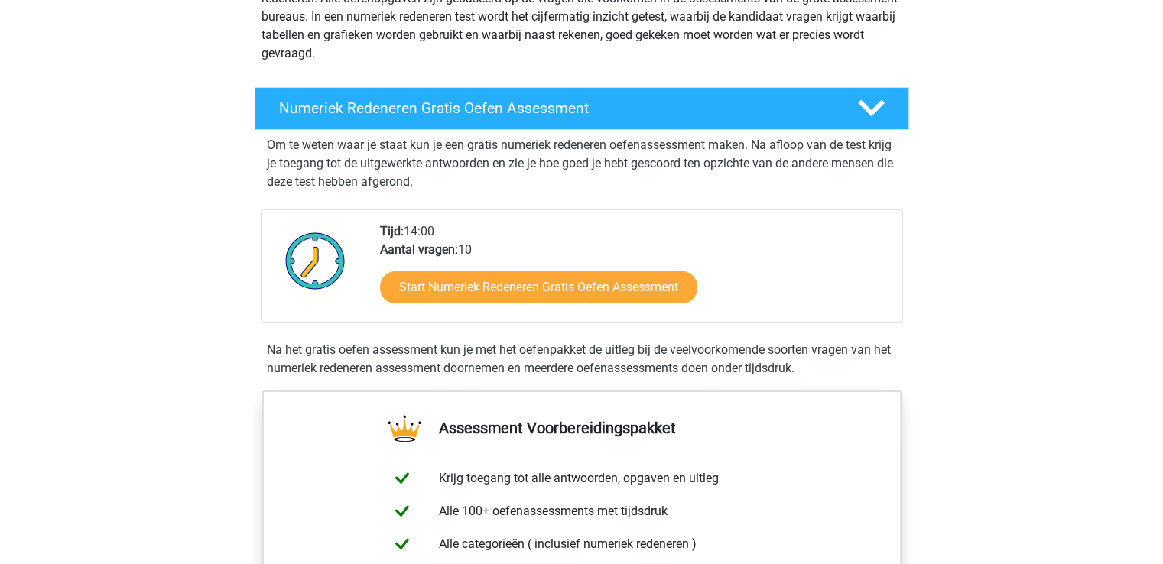
scroll to position [229, 0]
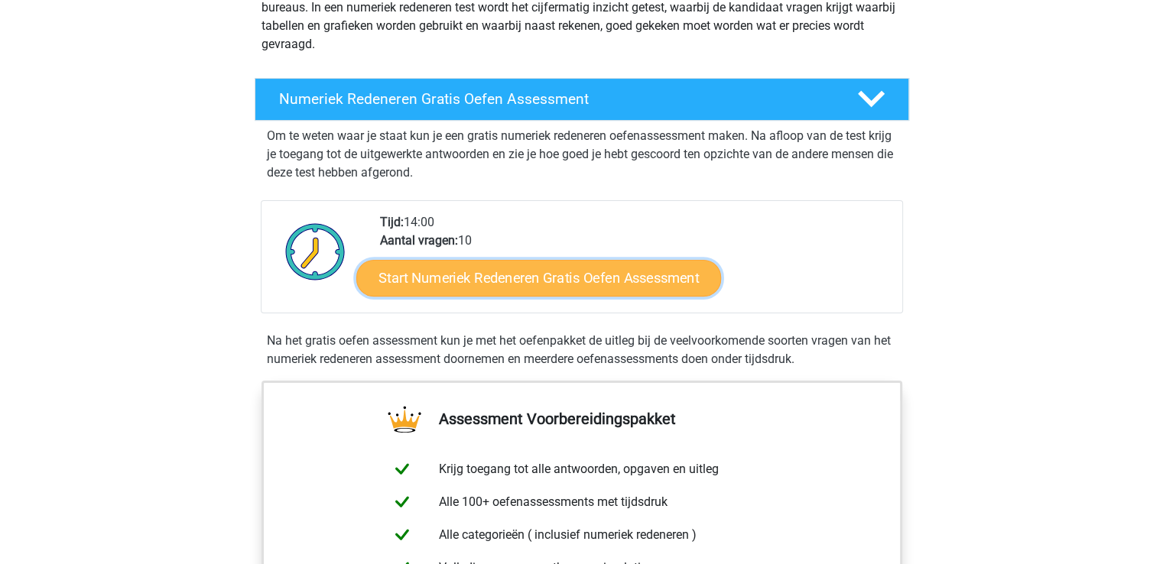
click at [526, 277] on link "Start Numeriek Redeneren Gratis Oefen Assessment" at bounding box center [538, 277] width 365 height 37
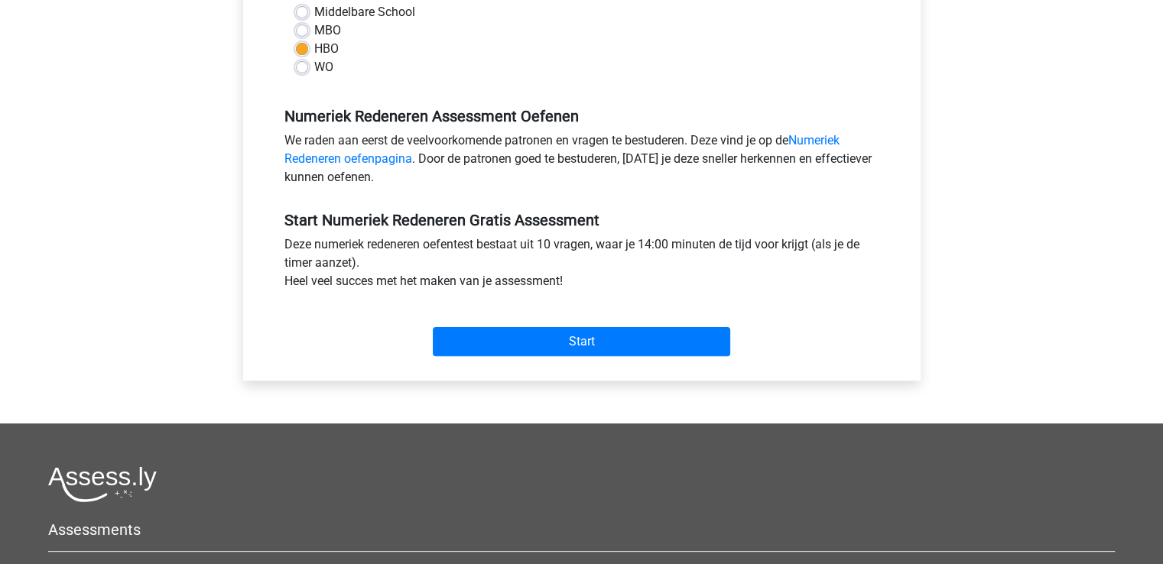
scroll to position [382, 0]
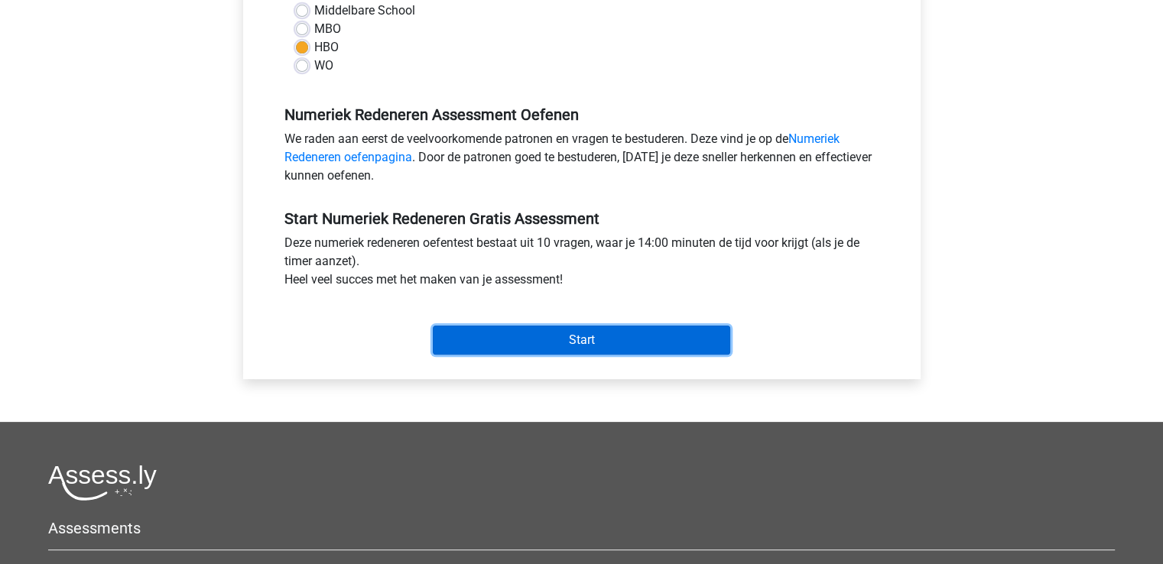
click at [585, 347] on input "Start" at bounding box center [581, 340] width 297 height 29
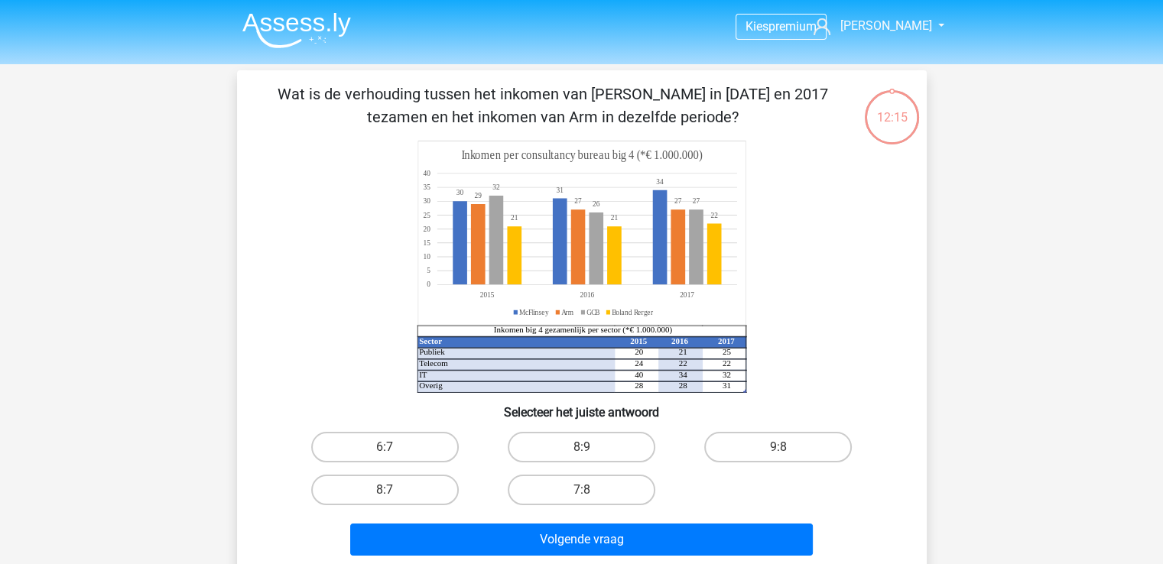
click at [388, 496] on input "8:7" at bounding box center [389, 495] width 10 height 10
radio input "true"
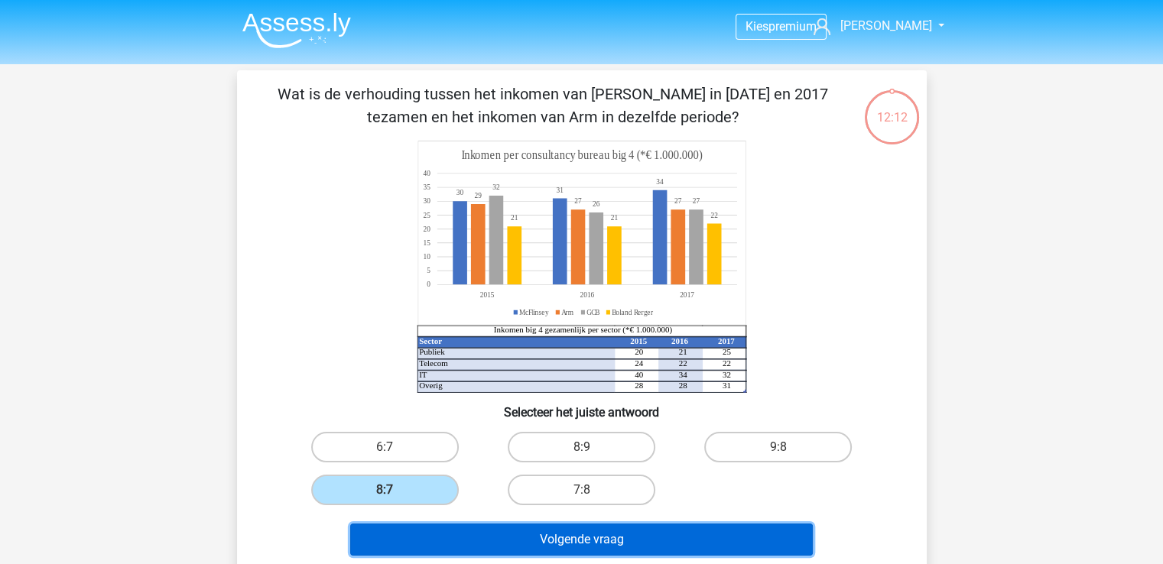
click at [639, 544] on button "Volgende vraag" at bounding box center [581, 540] width 462 height 32
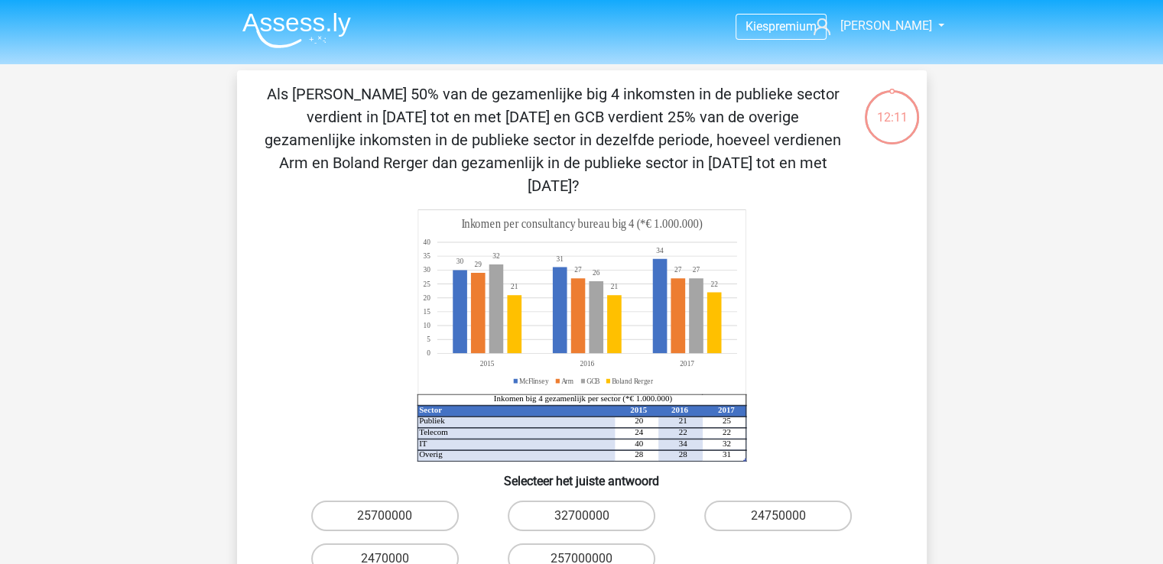
scroll to position [70, 0]
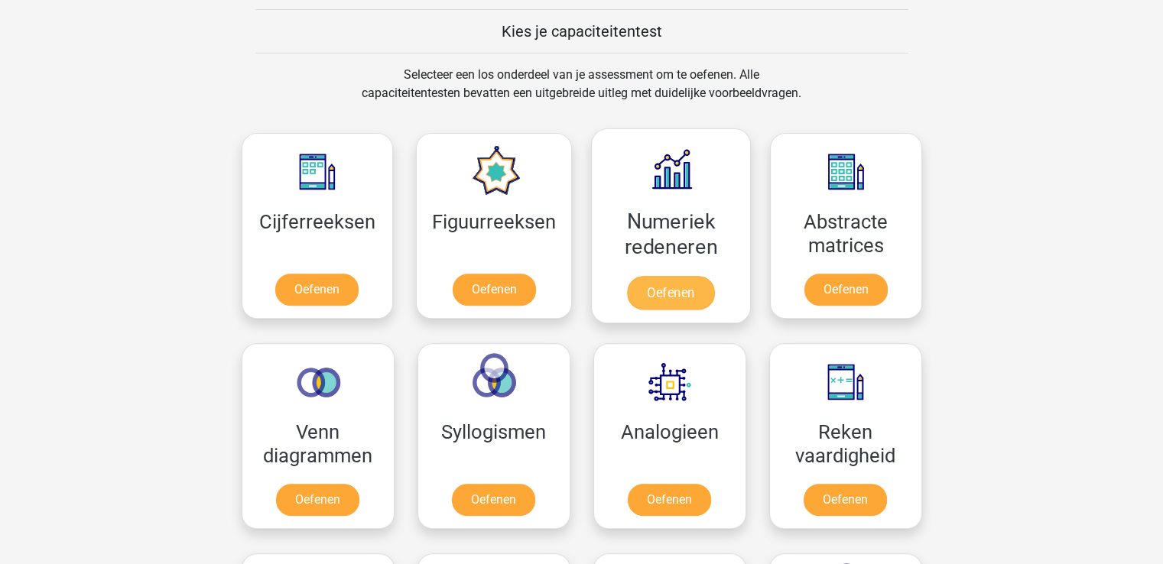
scroll to position [611, 0]
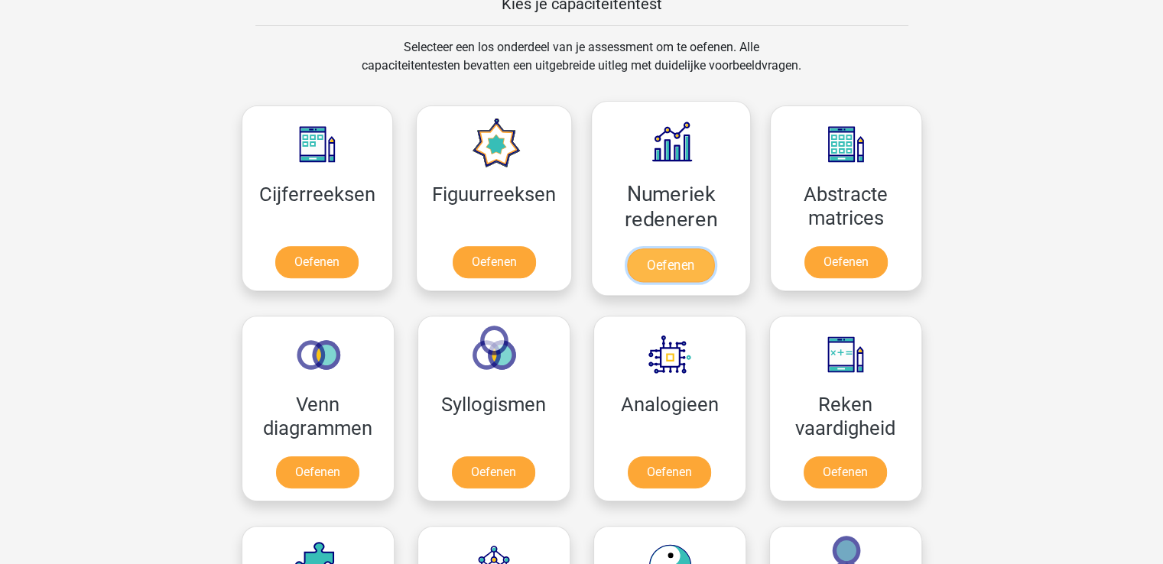
click at [665, 267] on link "Oefenen" at bounding box center [670, 265] width 87 height 34
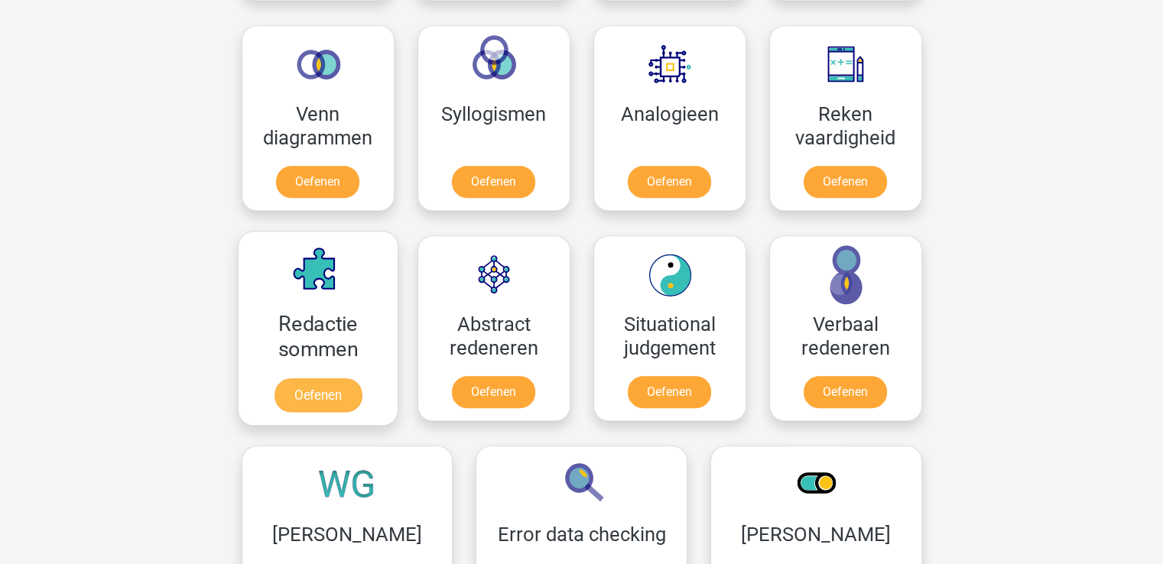
scroll to position [917, 0]
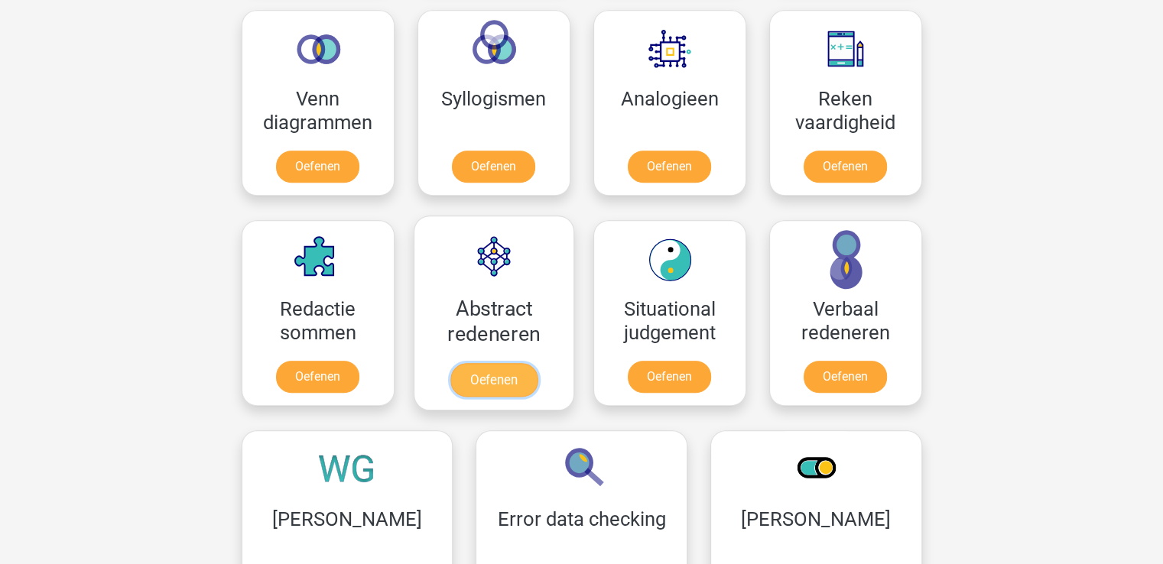
click at [483, 363] on link "Oefenen" at bounding box center [492, 380] width 87 height 34
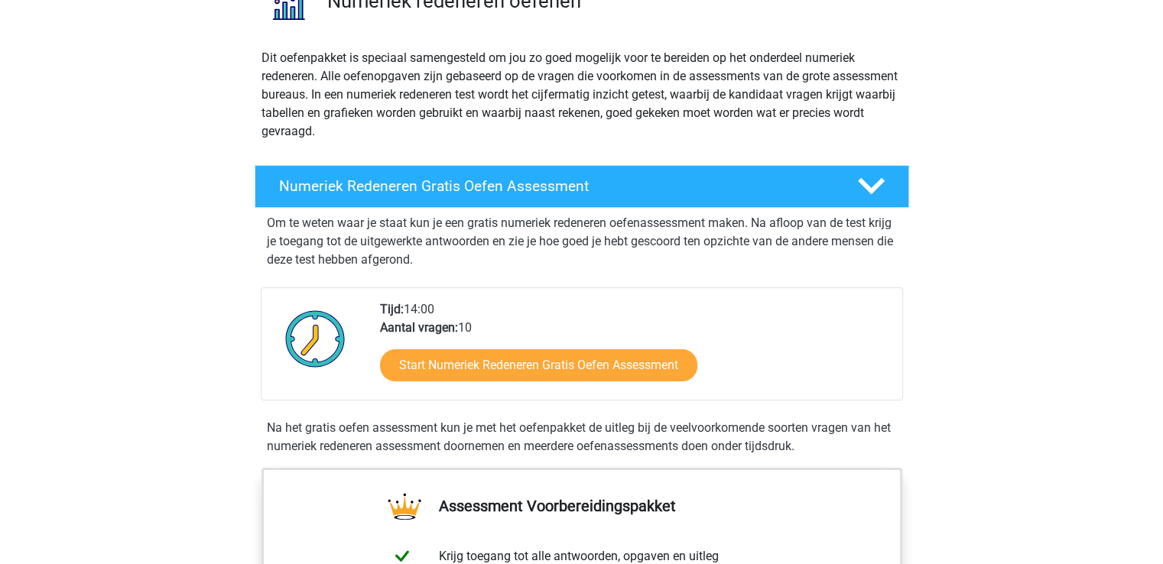
scroll to position [153, 0]
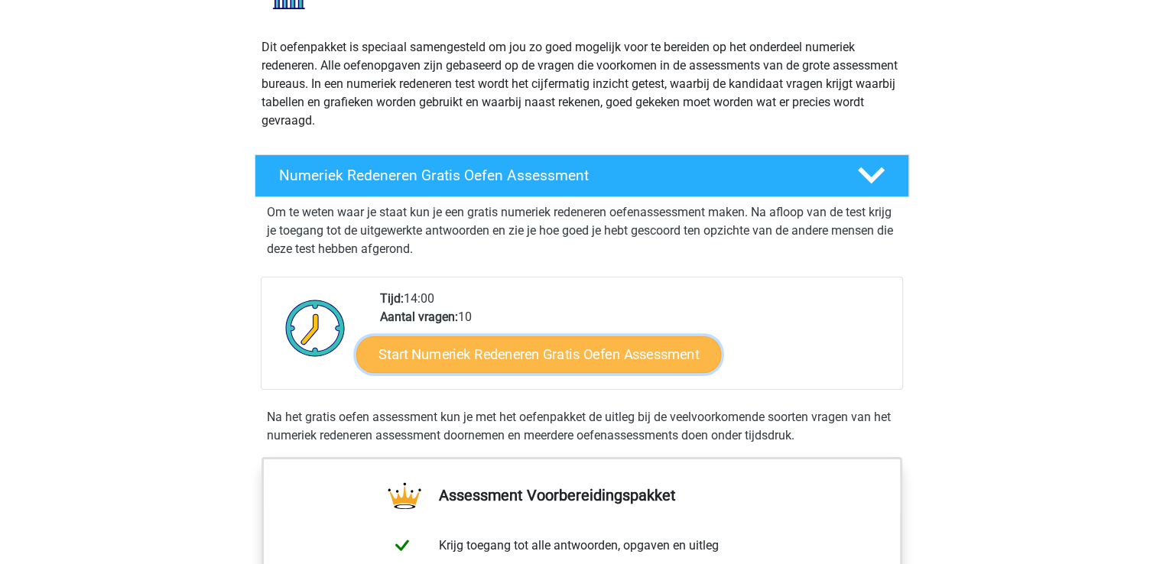
click at [540, 360] on link "Start Numeriek Redeneren Gratis Oefen Assessment" at bounding box center [538, 354] width 365 height 37
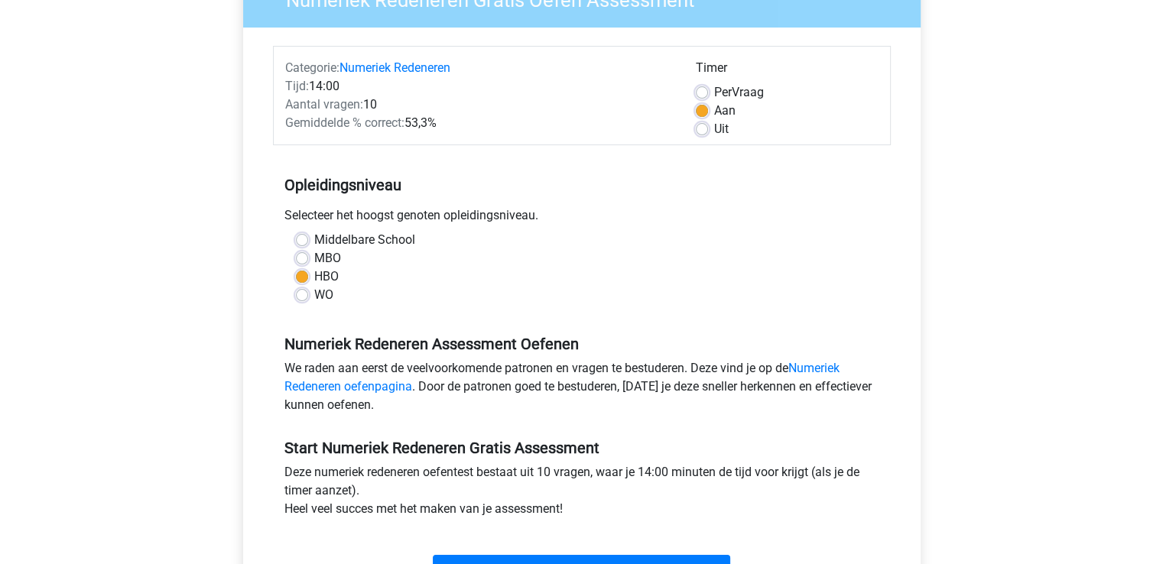
scroll to position [382, 0]
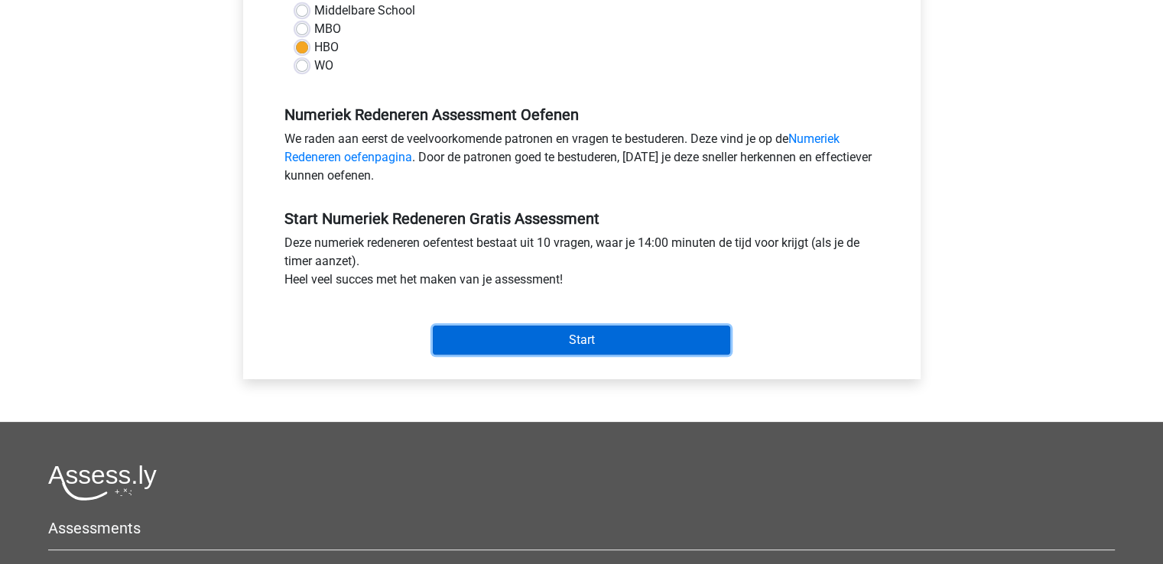
click at [584, 348] on input "Start" at bounding box center [581, 340] width 297 height 29
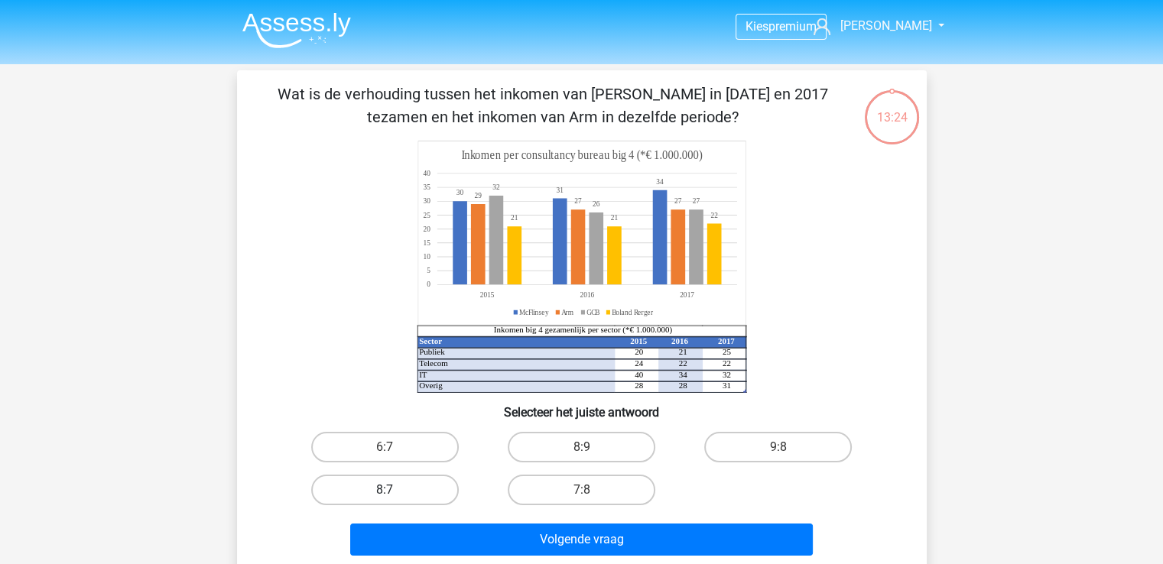
click at [363, 489] on label "8:7" at bounding box center [385, 490] width 148 height 31
click at [384, 490] on input "8:7" at bounding box center [389, 495] width 10 height 10
radio input "true"
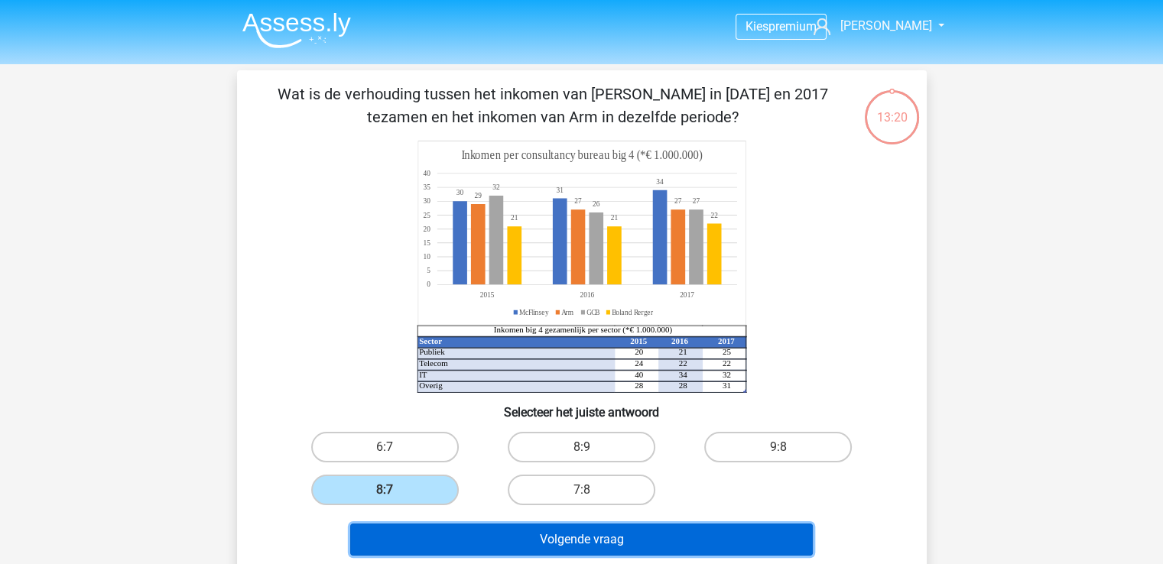
click at [559, 540] on button "Volgende vraag" at bounding box center [581, 540] width 462 height 32
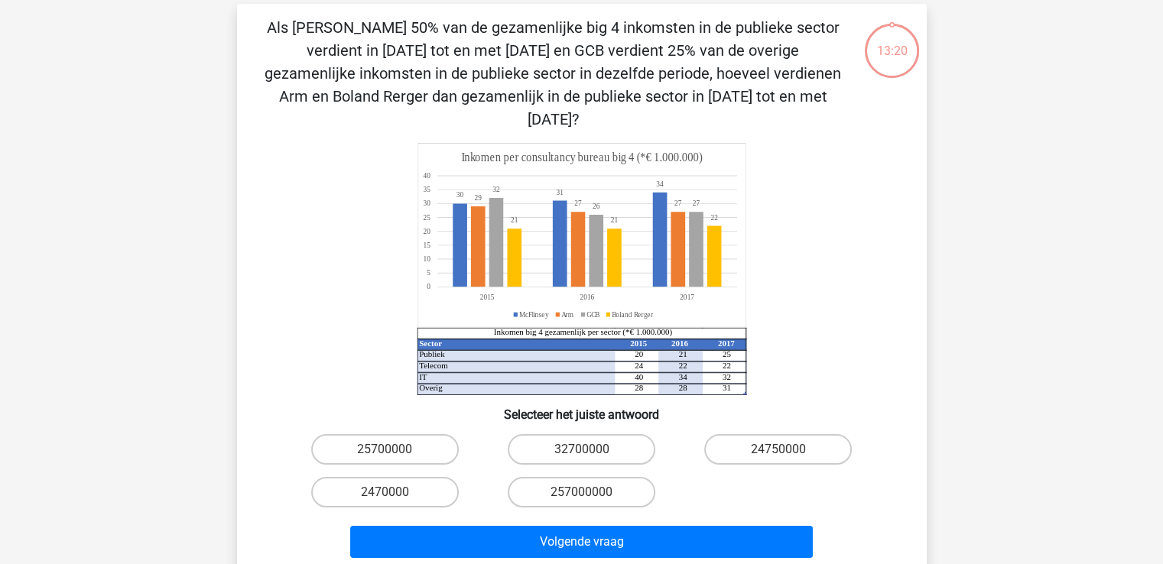
scroll to position [70, 0]
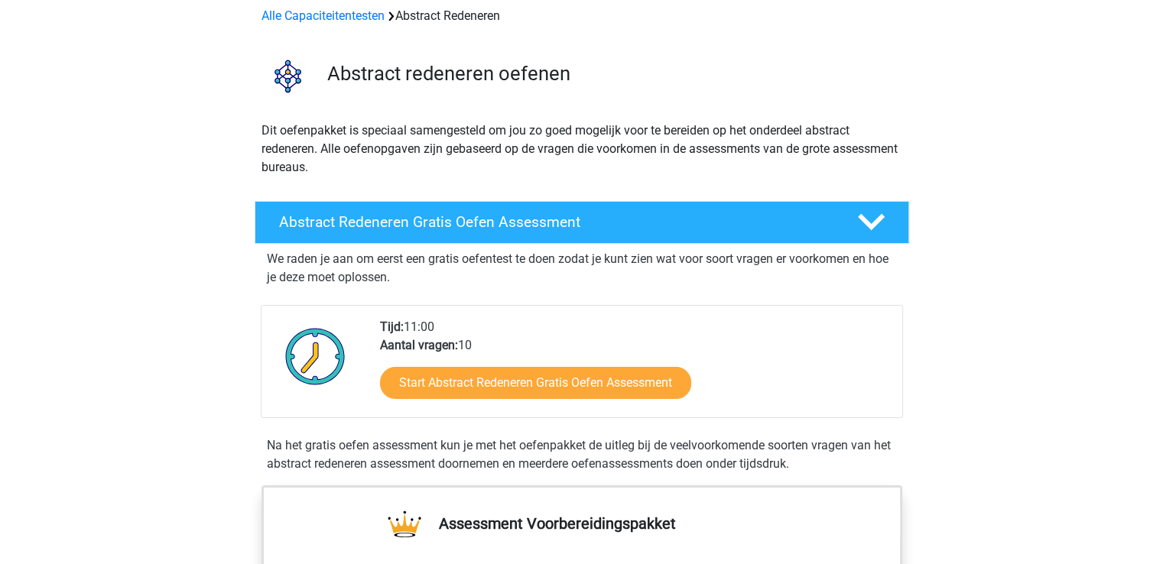
scroll to position [153, 0]
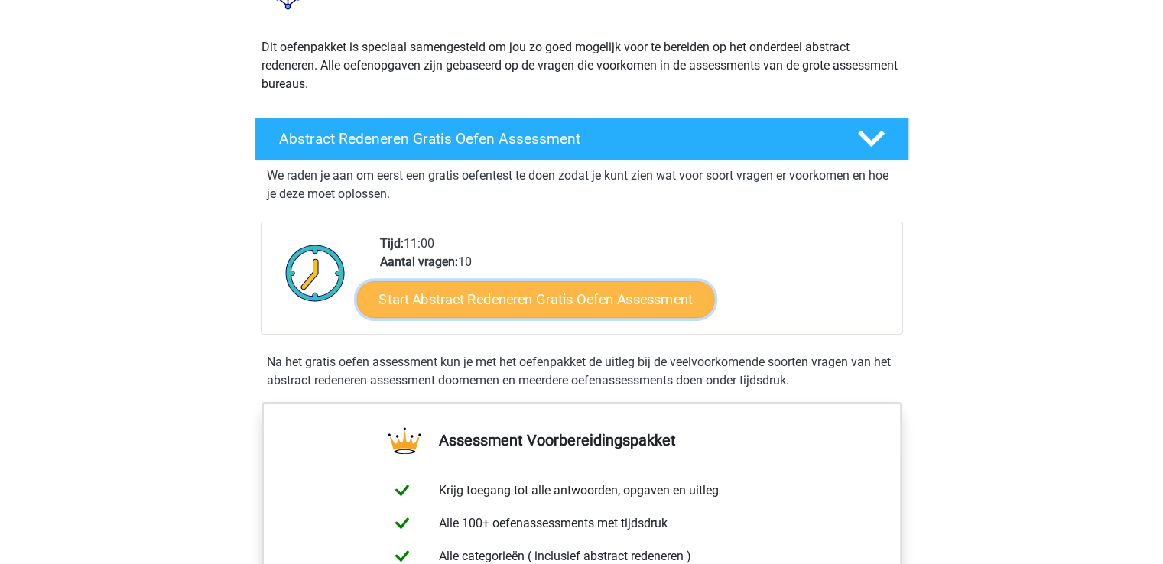
click at [538, 303] on link "Start Abstract Redeneren Gratis Oefen Assessment" at bounding box center [535, 299] width 358 height 37
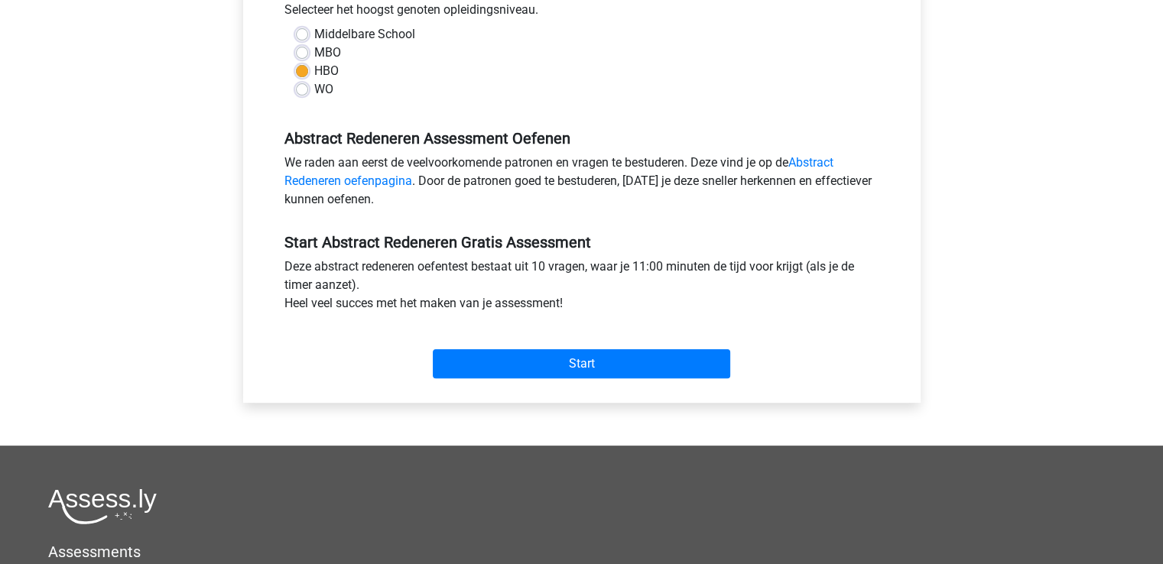
scroll to position [459, 0]
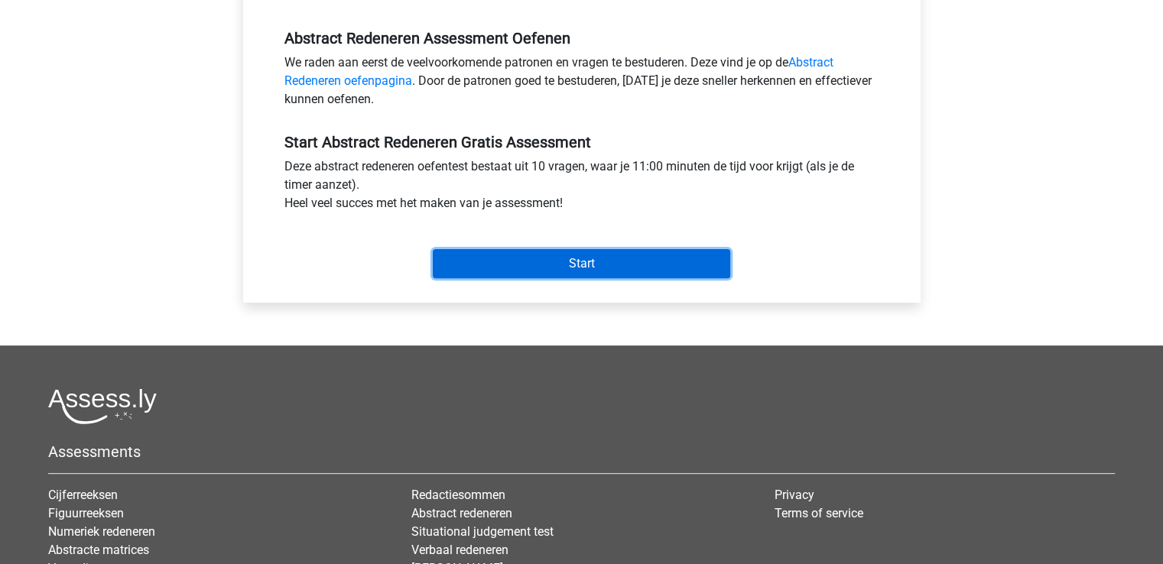
click at [602, 270] on input "Start" at bounding box center [581, 263] width 297 height 29
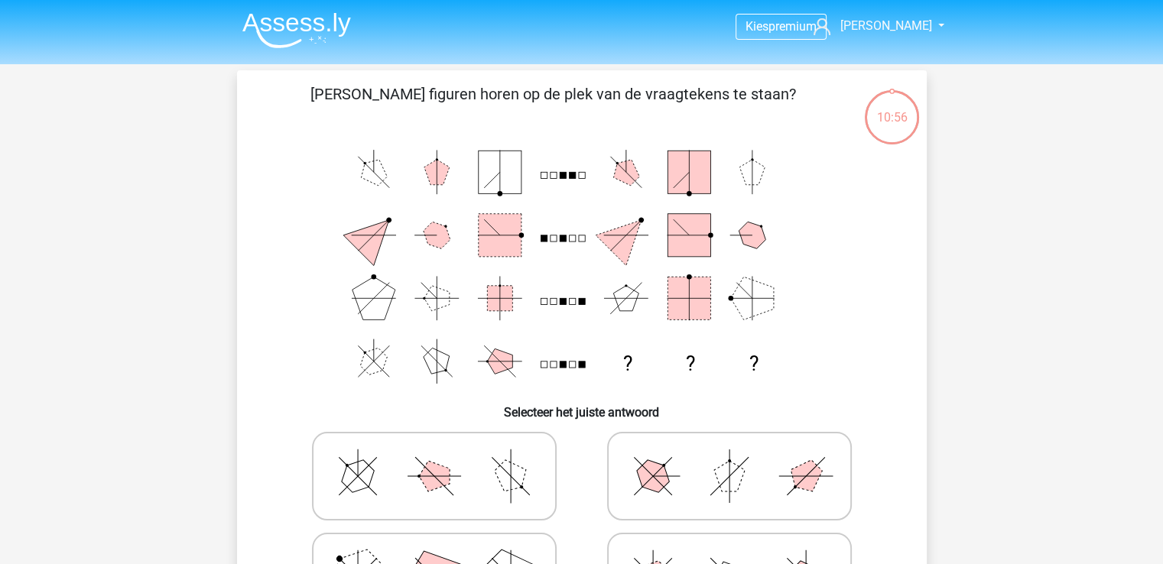
scroll to position [76, 0]
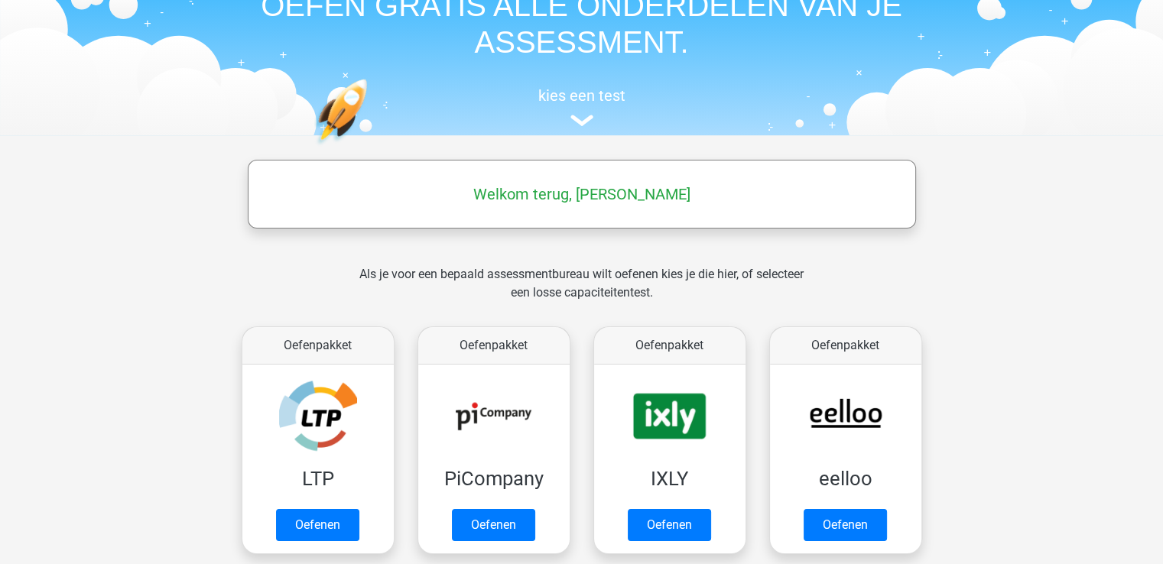
scroll to position [76, 0]
